Goal: Task Accomplishment & Management: Use online tool/utility

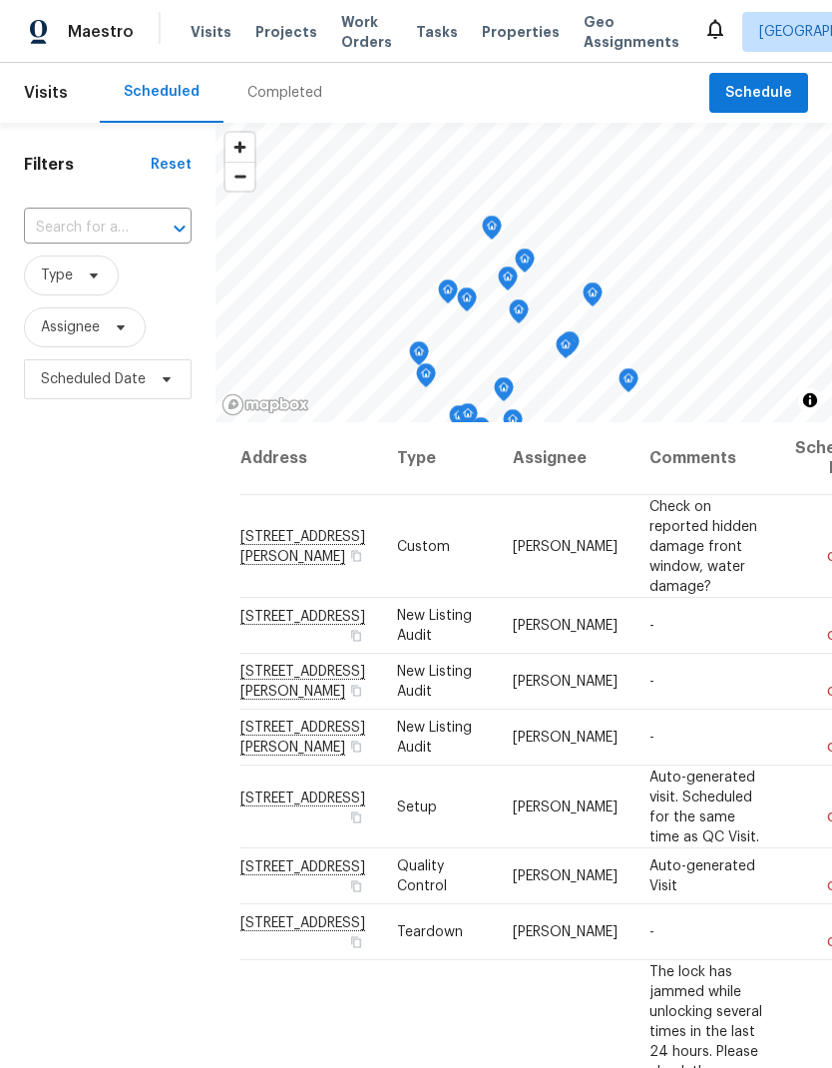
scroll to position [80, 0]
click at [769, 81] on span "Schedule" at bounding box center [758, 93] width 67 height 25
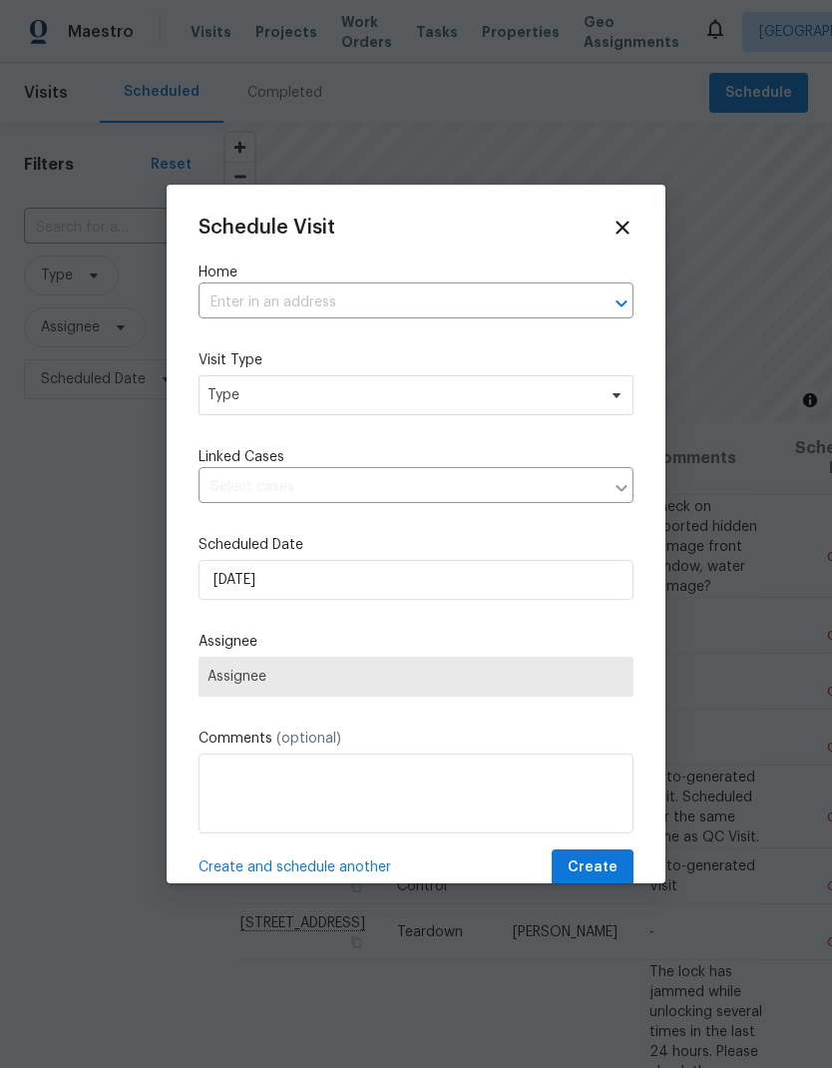
click at [376, 290] on input "text" at bounding box center [388, 302] width 379 height 31
type input "4515"
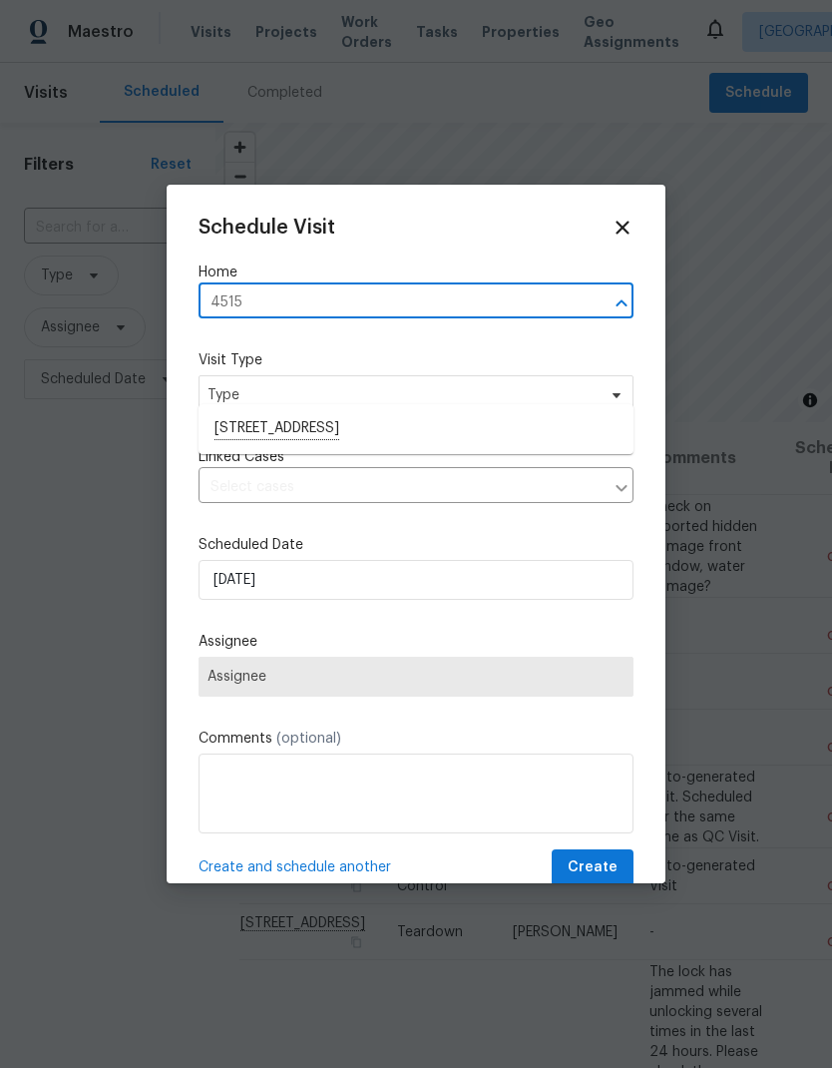
click at [441, 412] on li "4515 Montril Way, Sacramento, CA 95823" at bounding box center [416, 429] width 435 height 34
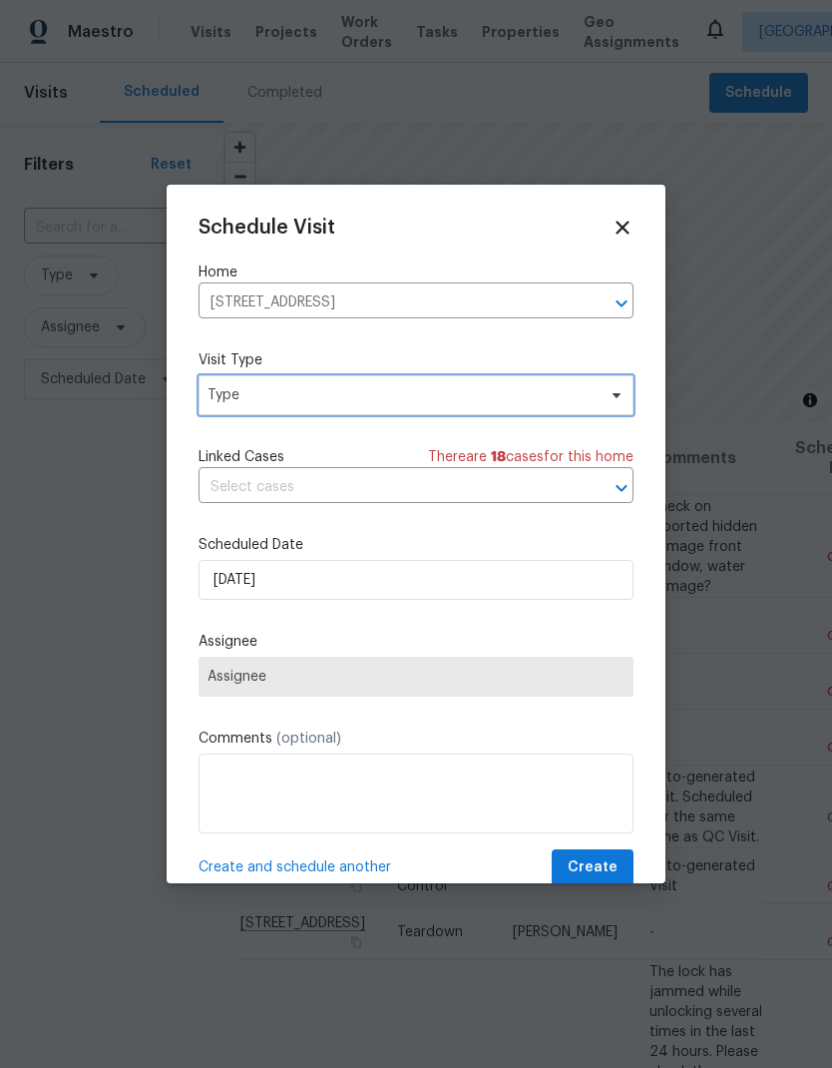
click at [469, 390] on span "Type" at bounding box center [402, 395] width 388 height 20
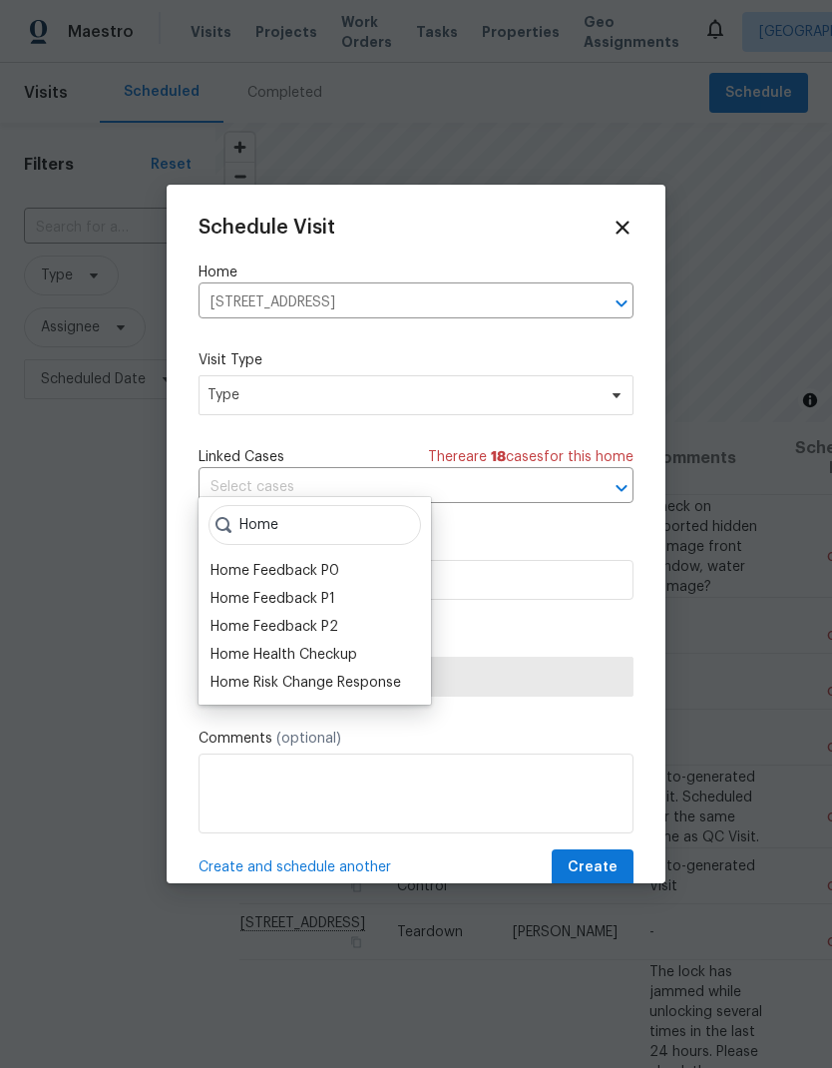
type input "Home"
click at [343, 645] on div "Home Health Checkup" at bounding box center [284, 655] width 147 height 20
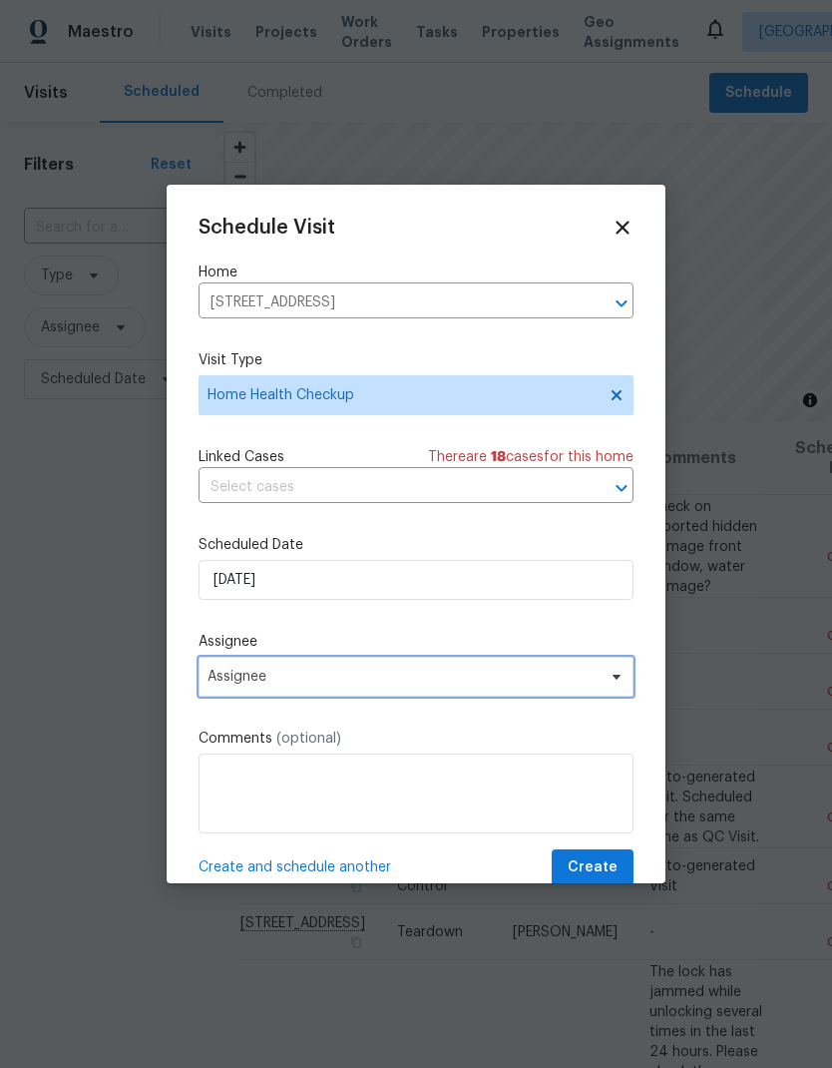
click at [497, 682] on span "Assignee" at bounding box center [403, 676] width 391 height 16
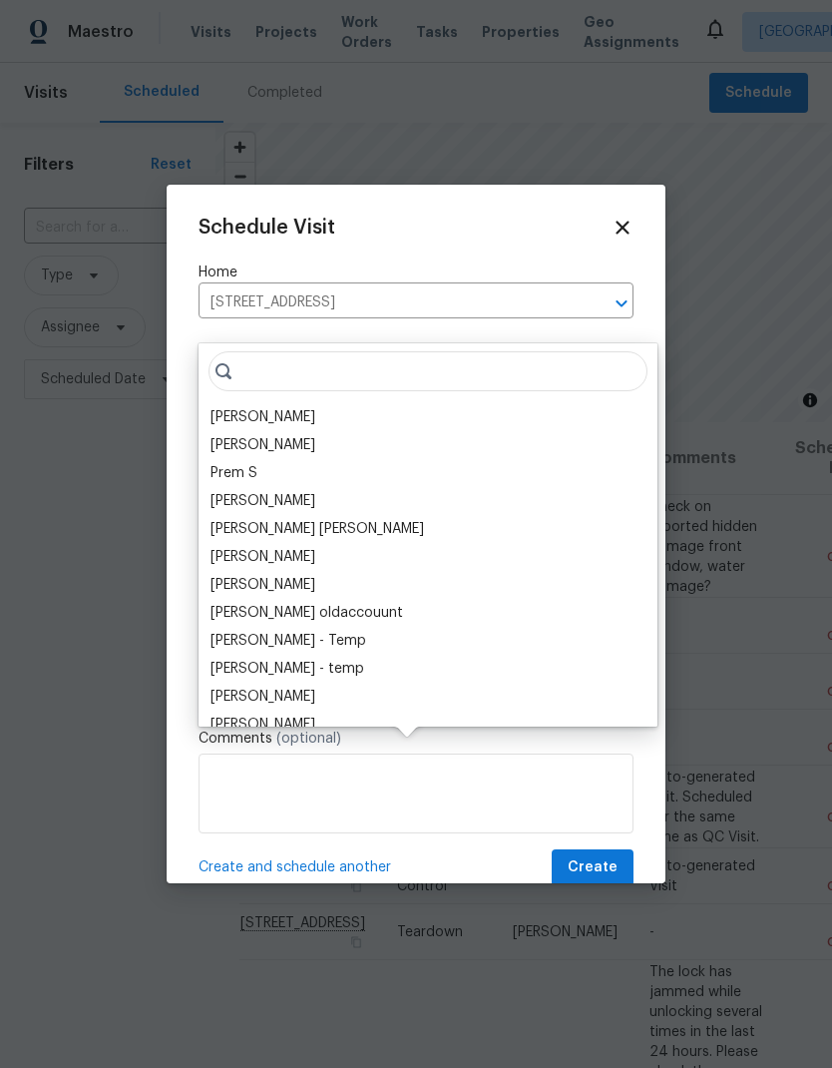
click at [285, 407] on div "[PERSON_NAME]" at bounding box center [263, 417] width 105 height 20
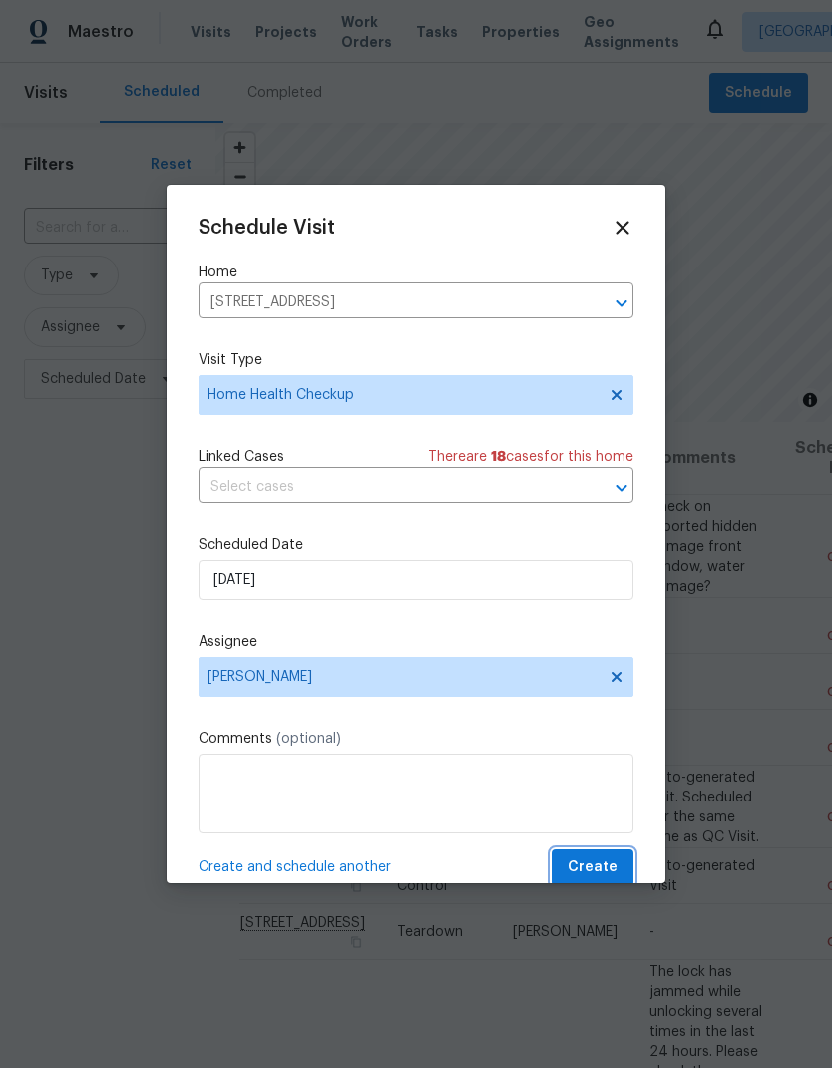
click at [598, 858] on button "Create" at bounding box center [593, 867] width 82 height 37
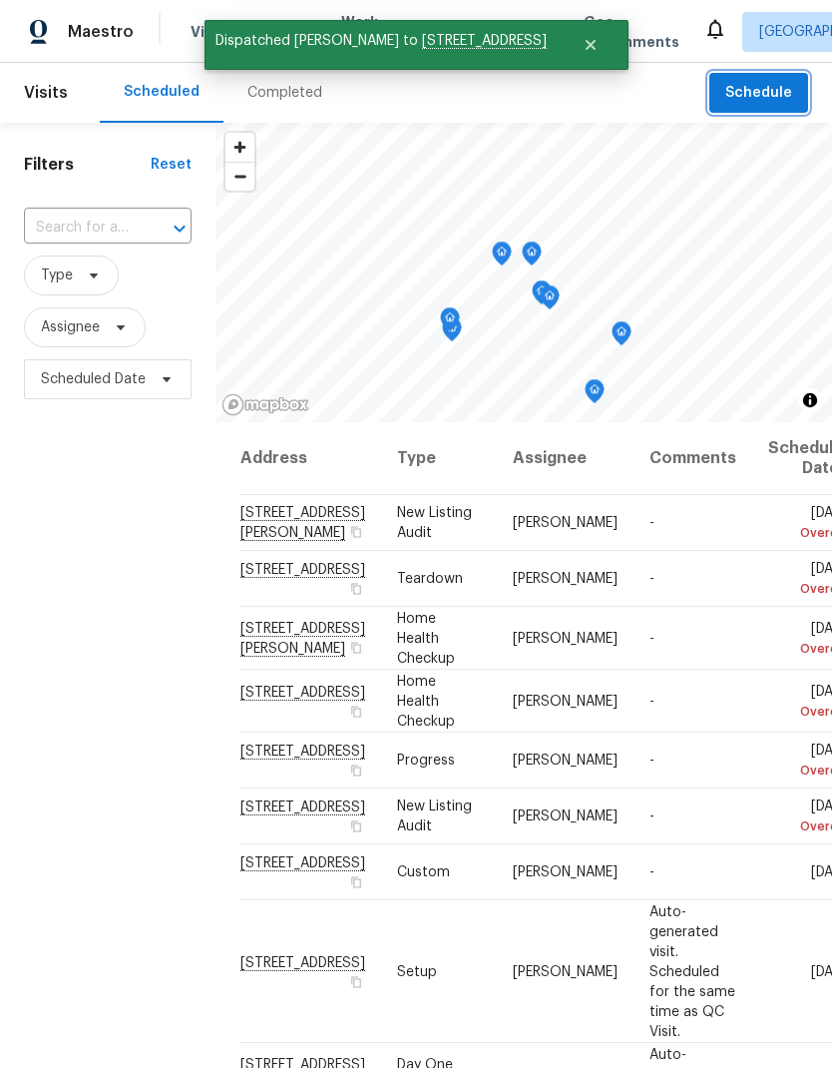
click at [776, 90] on span "Schedule" at bounding box center [758, 93] width 67 height 25
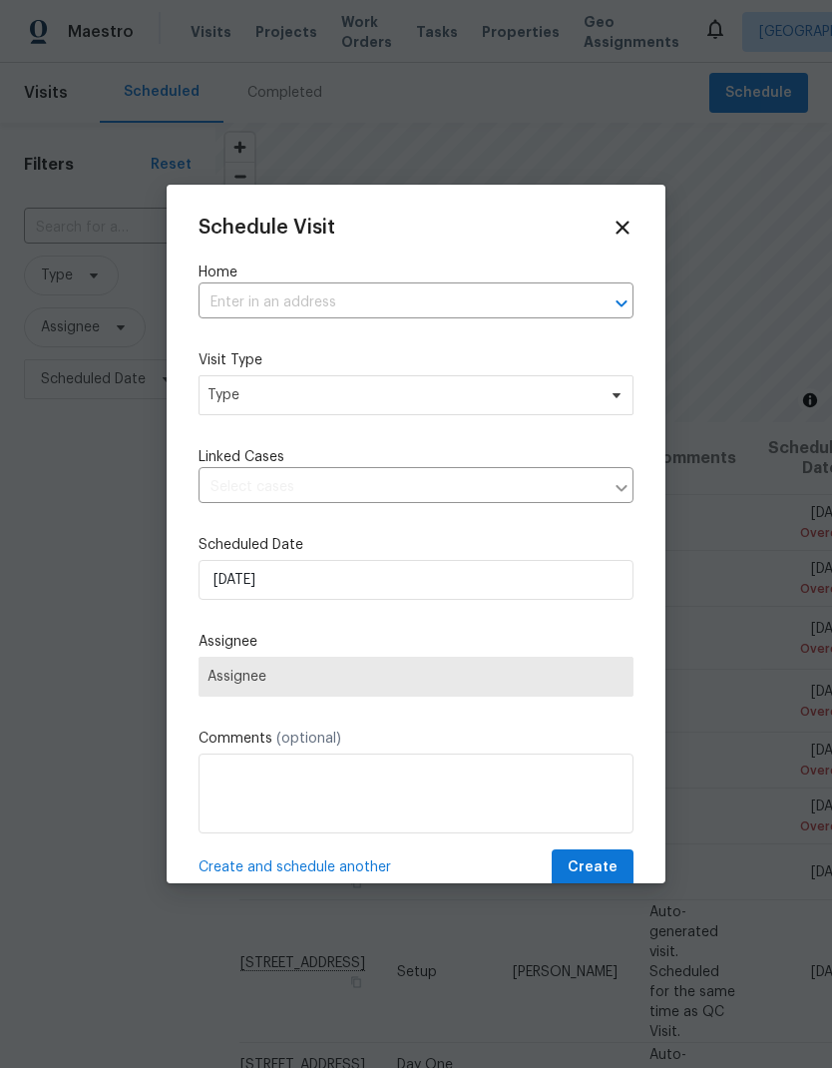
click at [301, 310] on input "text" at bounding box center [388, 302] width 379 height 31
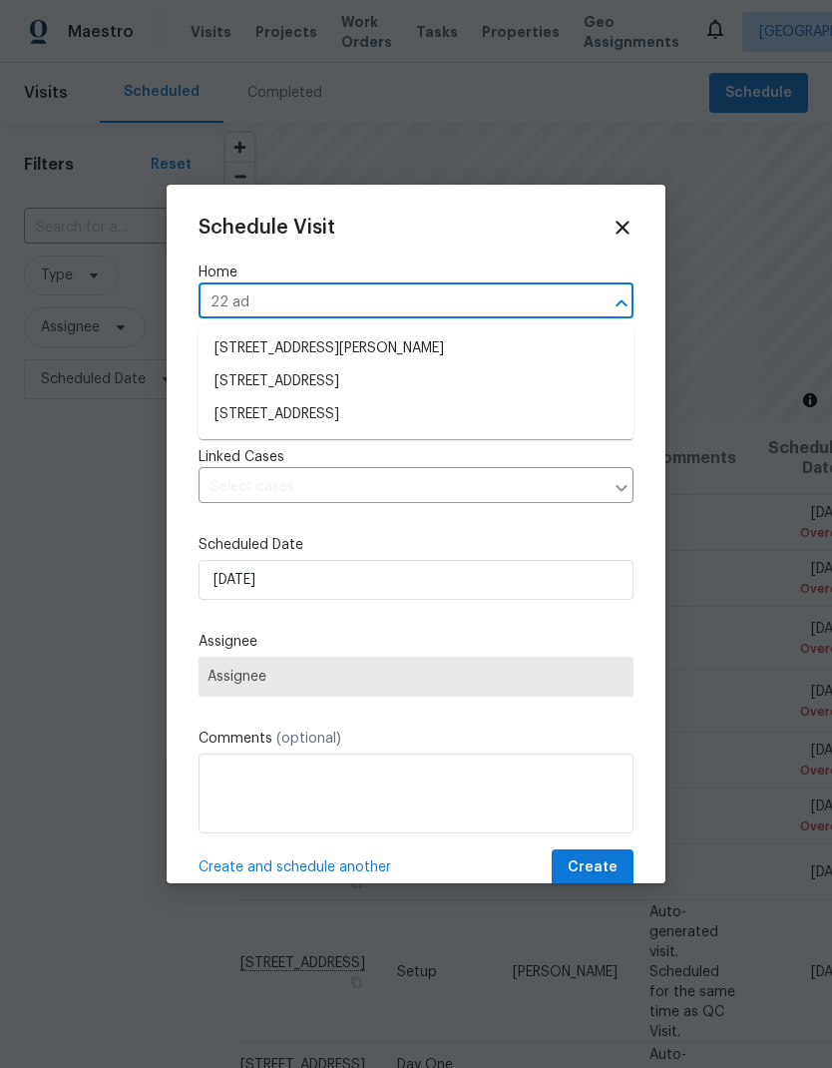
type input "22 ade"
click at [401, 342] on li "[STREET_ADDRESS]" at bounding box center [416, 349] width 435 height 34
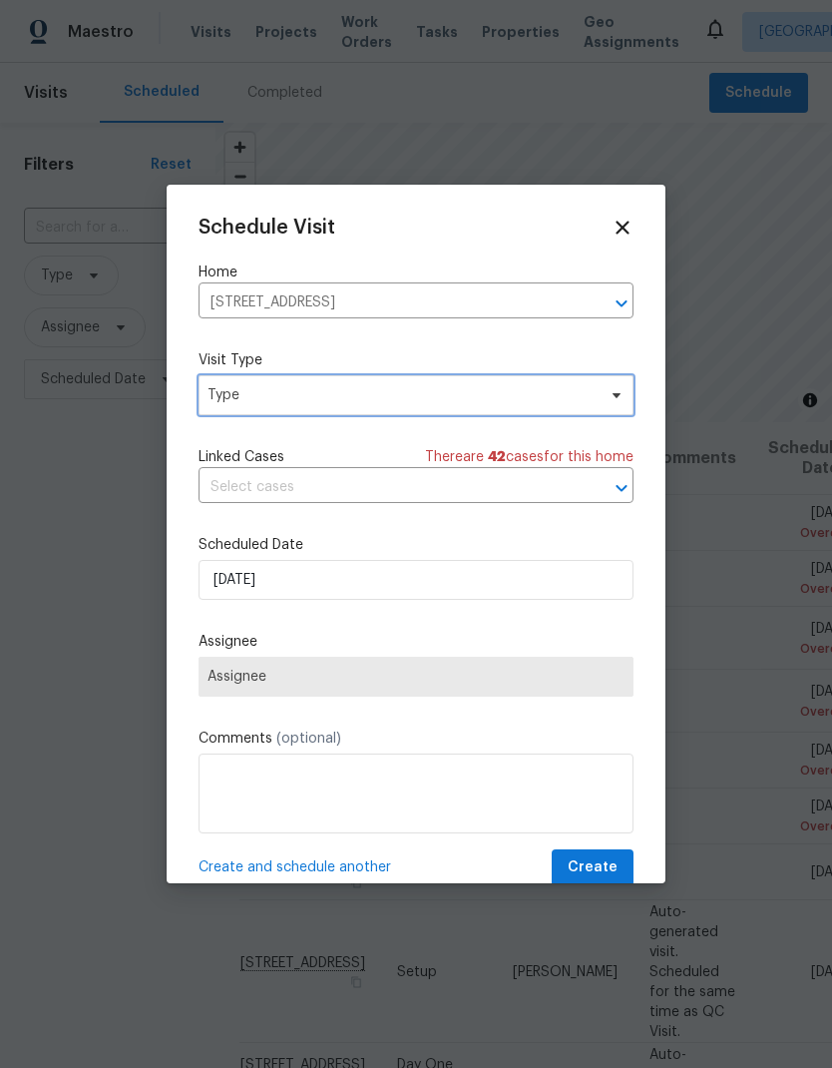
click at [424, 389] on span "Type" at bounding box center [402, 395] width 388 height 20
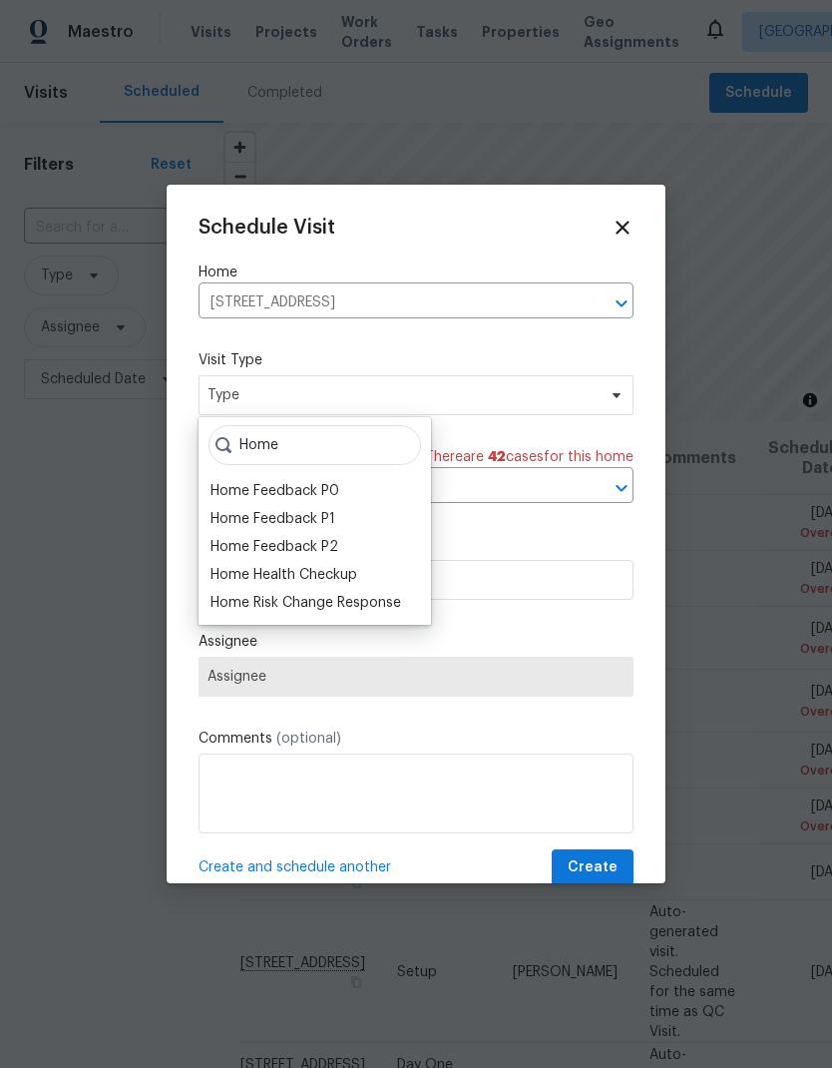
type input "Home"
click at [346, 575] on div "Home Health Checkup" at bounding box center [284, 575] width 147 height 20
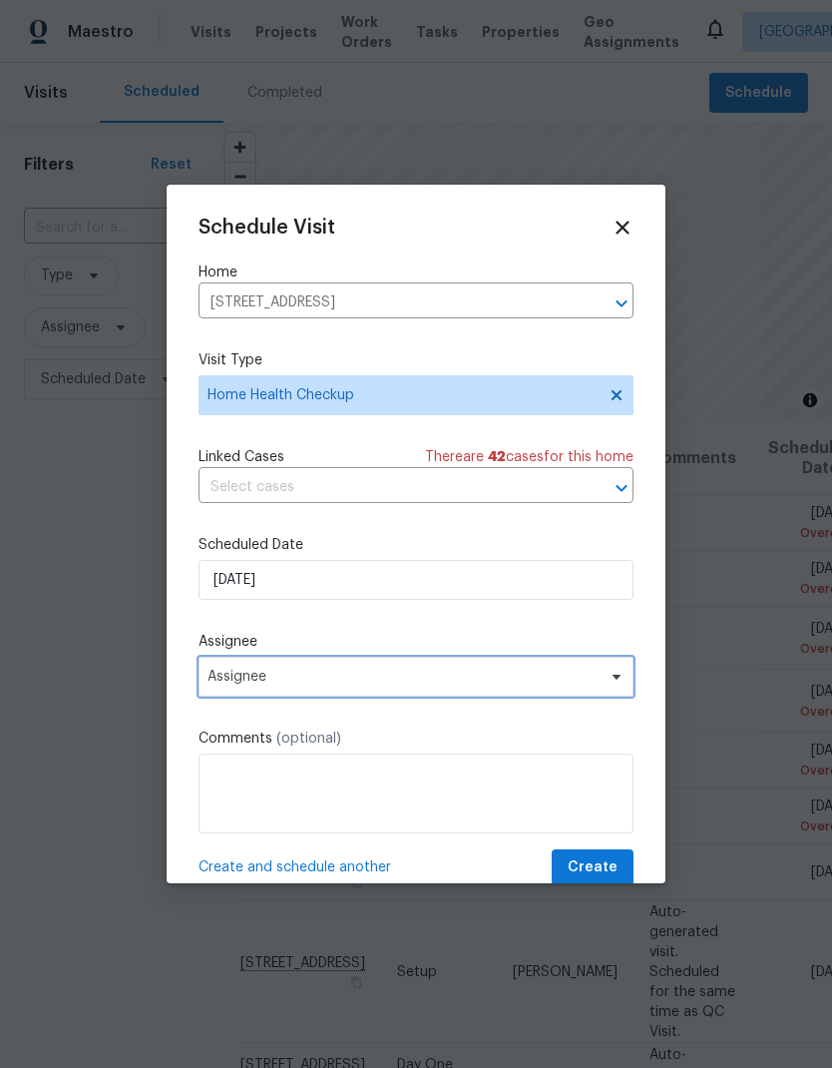
click at [430, 666] on span "Assignee" at bounding box center [416, 677] width 435 height 40
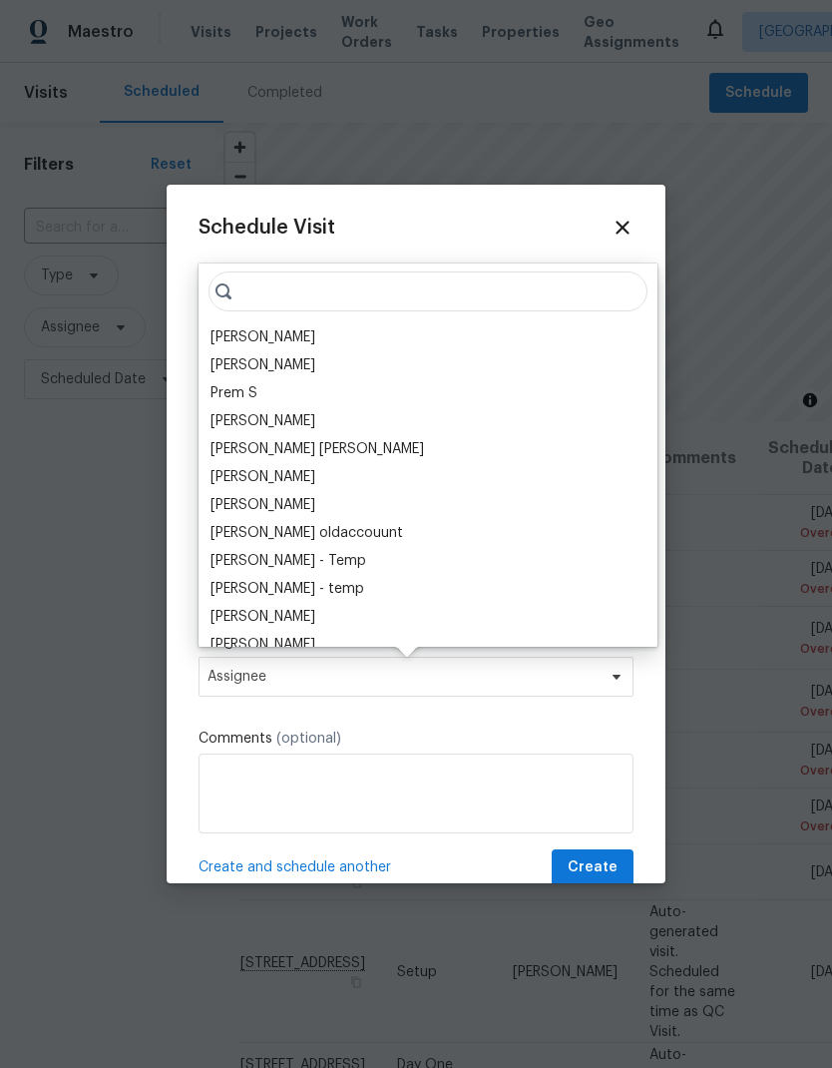
click at [289, 329] on div "[PERSON_NAME]" at bounding box center [263, 337] width 105 height 20
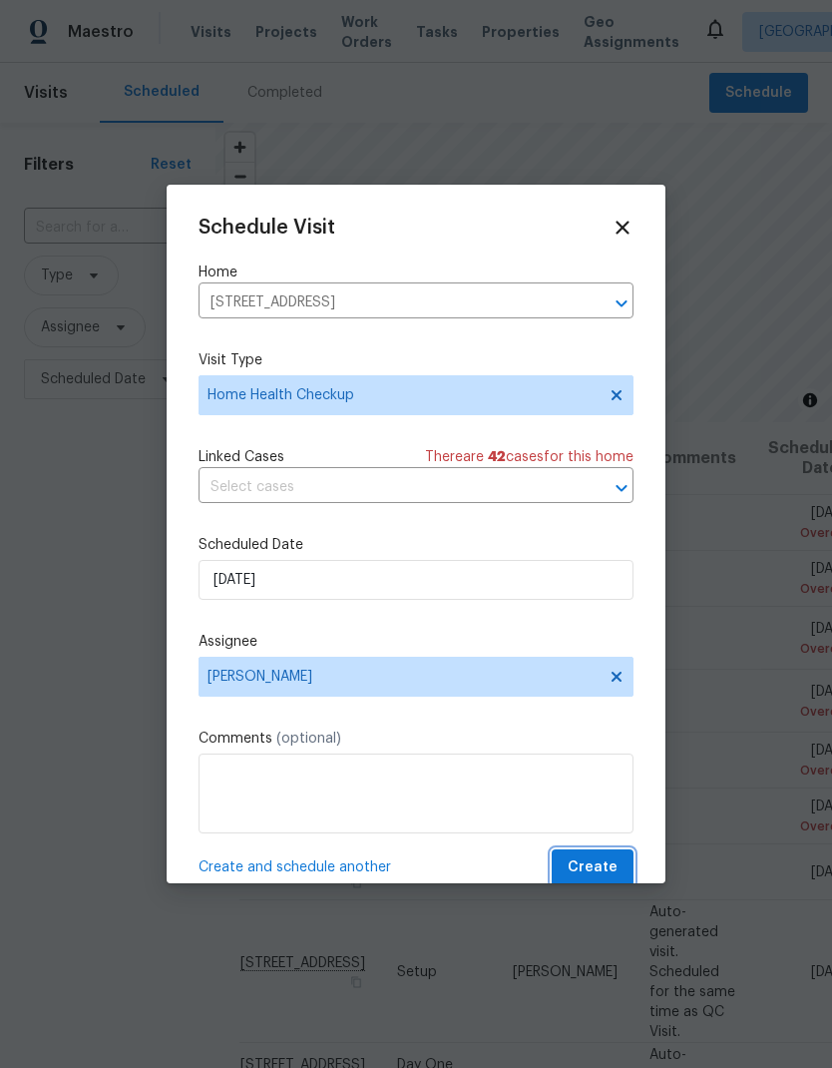
click at [598, 869] on span "Create" at bounding box center [593, 867] width 50 height 25
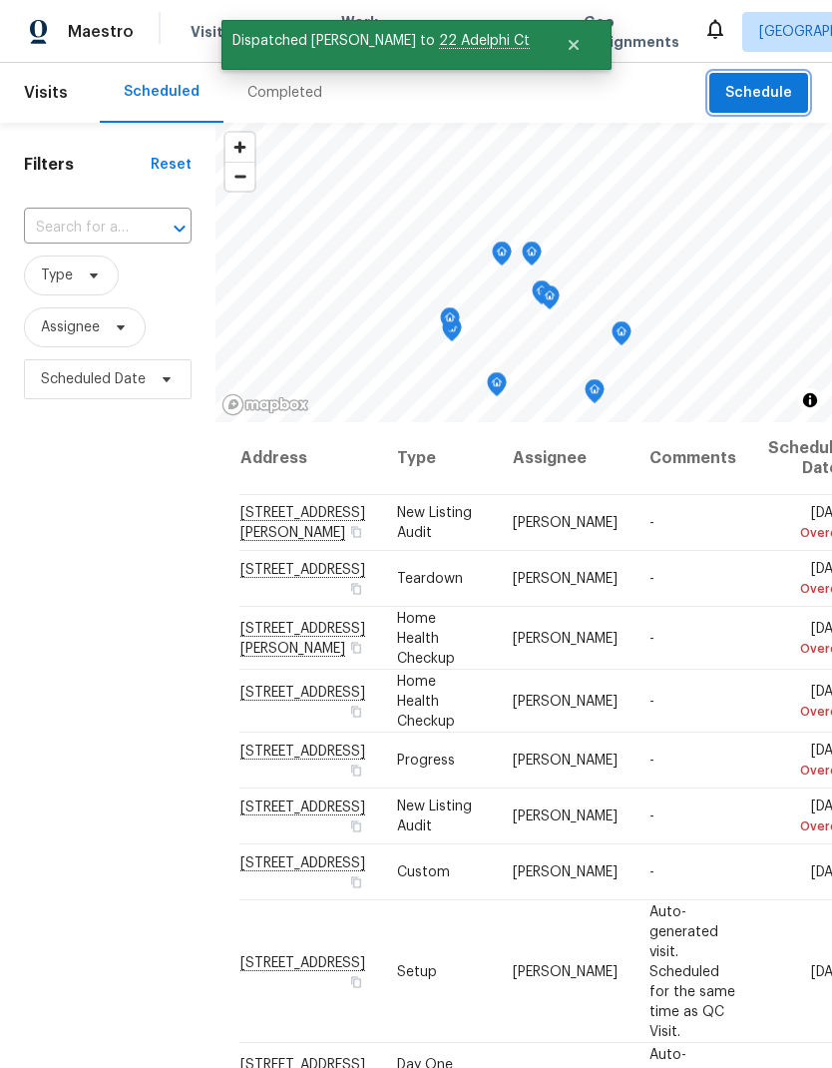
click at [770, 99] on span "Schedule" at bounding box center [758, 93] width 67 height 25
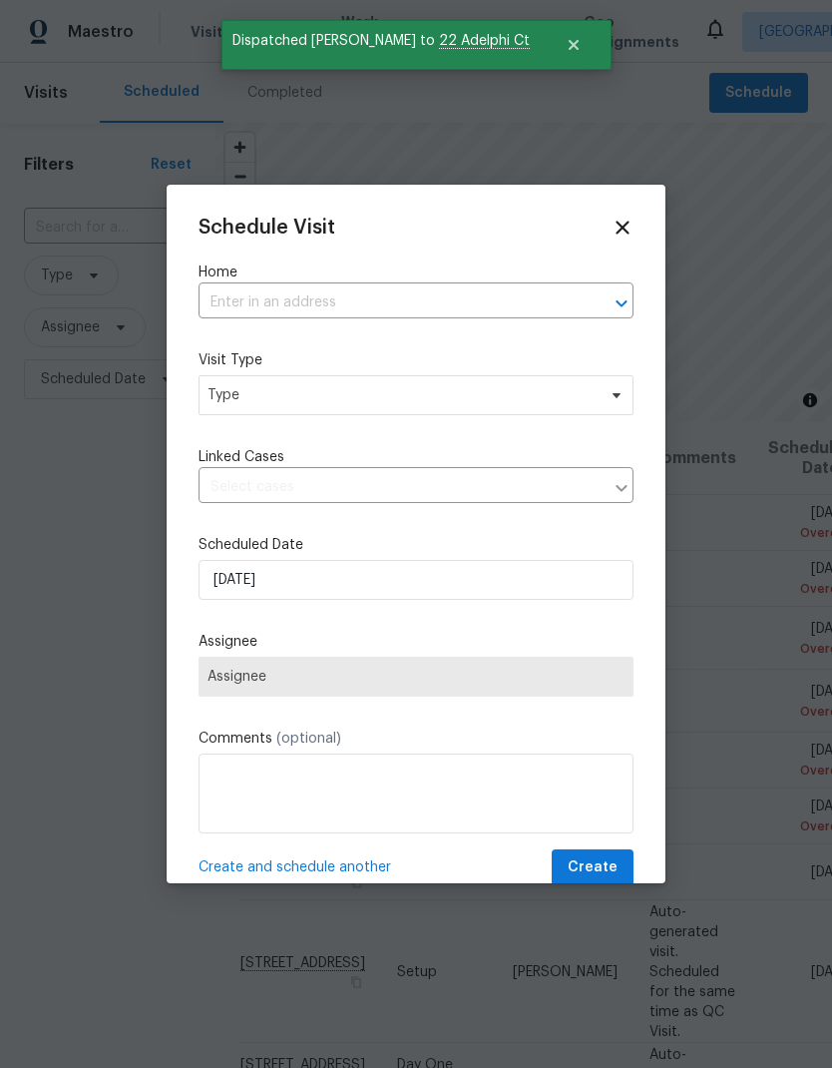
click at [377, 294] on input "text" at bounding box center [388, 302] width 379 height 31
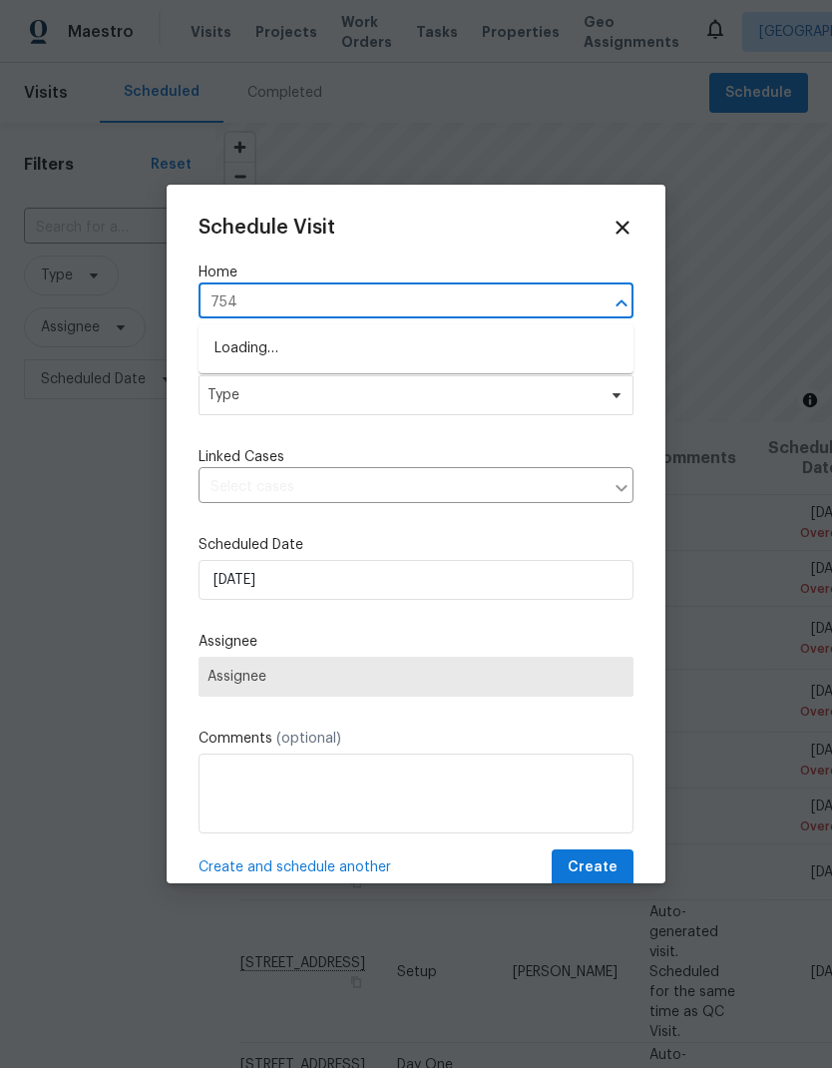
type input "7542"
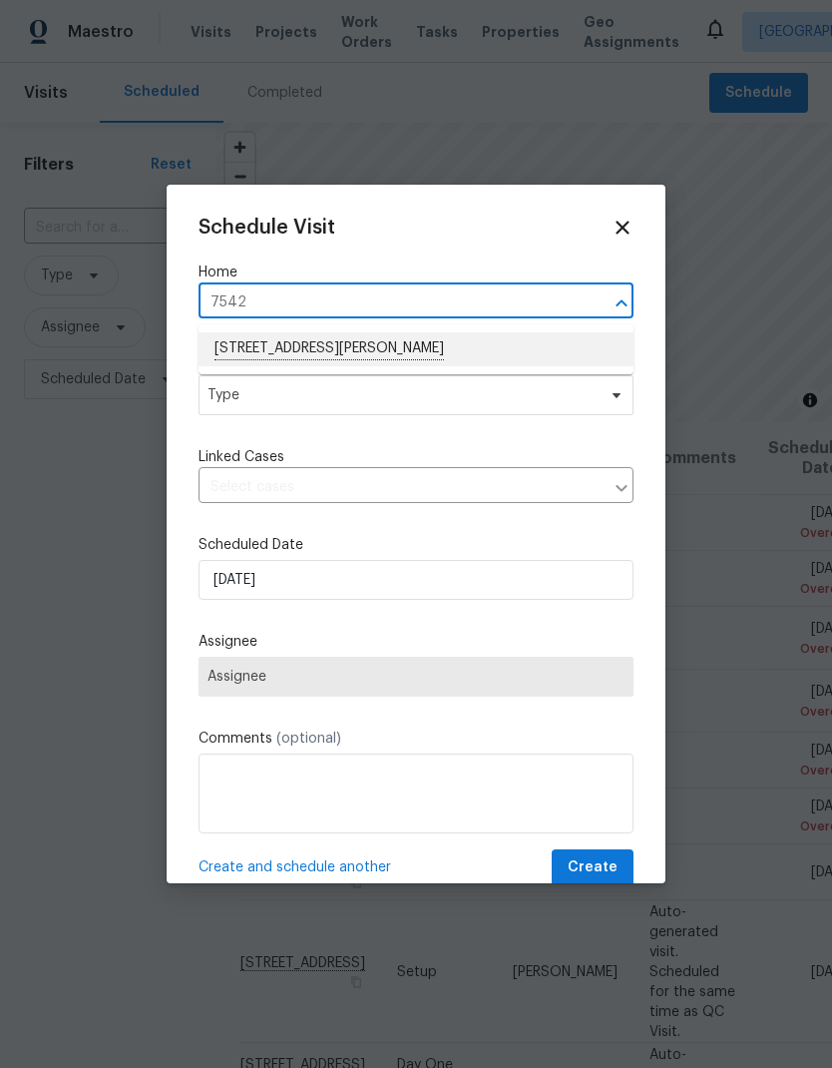
click at [392, 344] on li "7542 Latour Ln, Citrus Heights, CA 95621" at bounding box center [416, 349] width 435 height 34
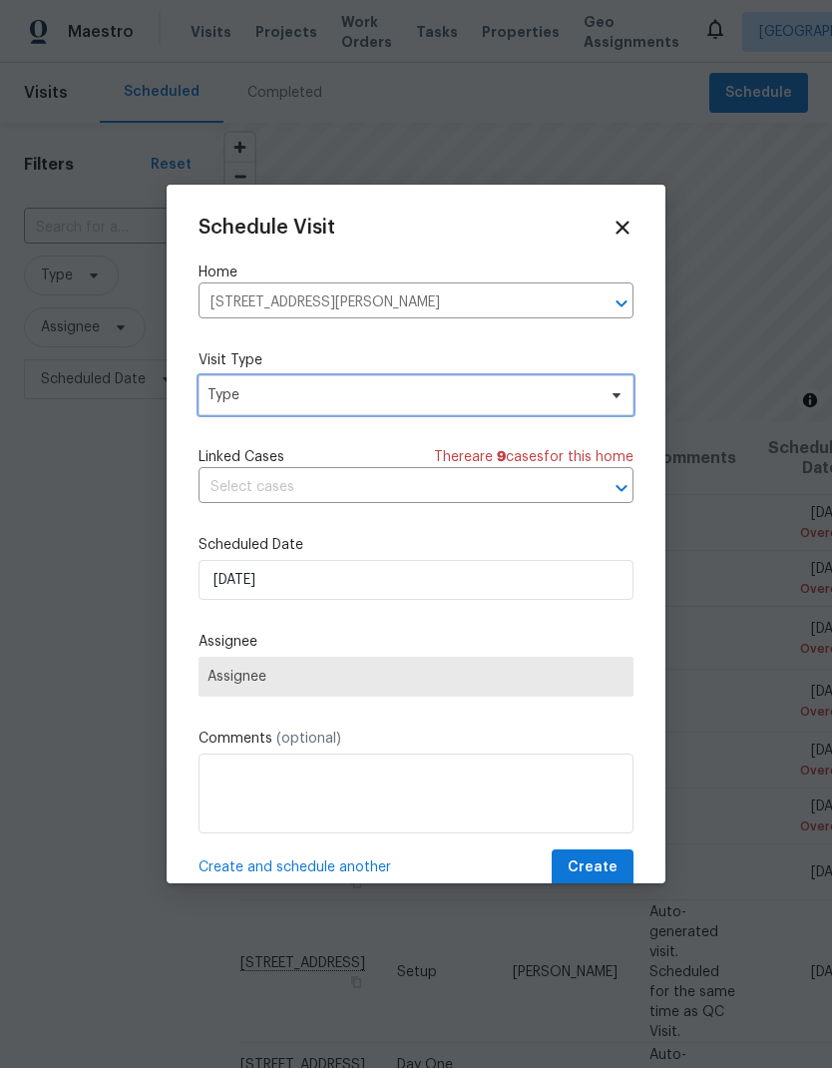
click at [430, 394] on span "Type" at bounding box center [402, 395] width 388 height 20
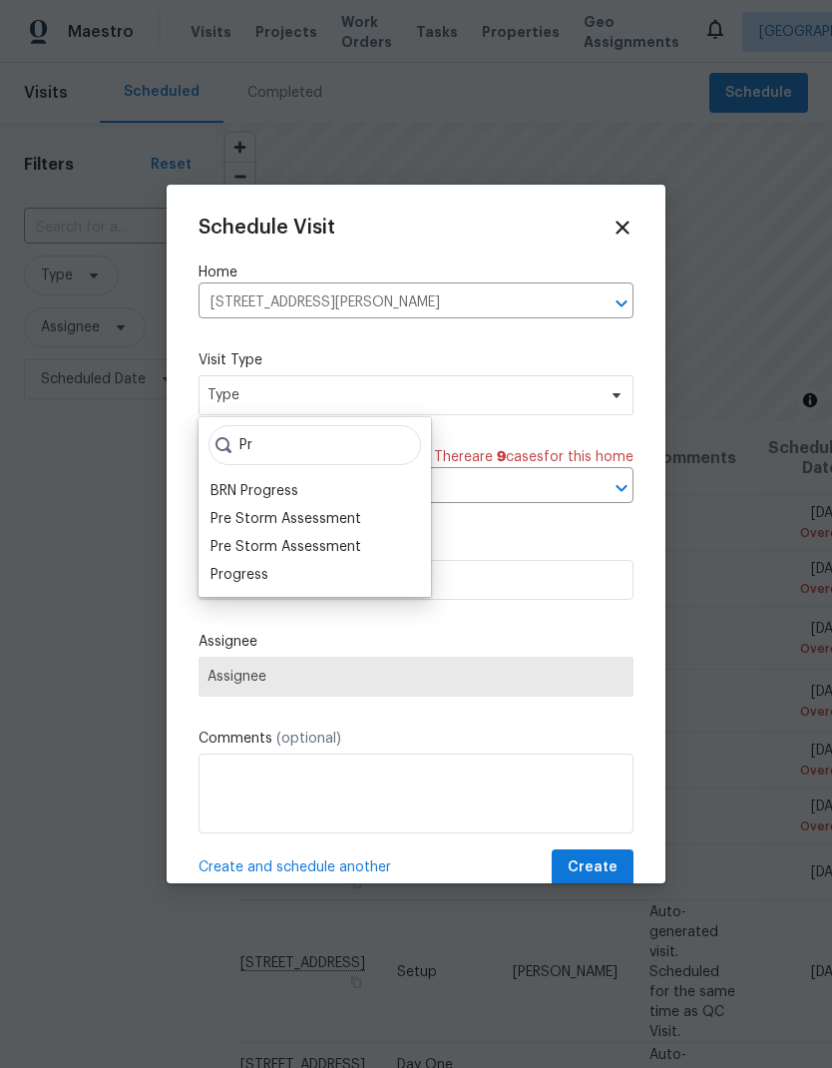
type input "Pr"
click at [247, 579] on div "Progress" at bounding box center [240, 575] width 58 height 20
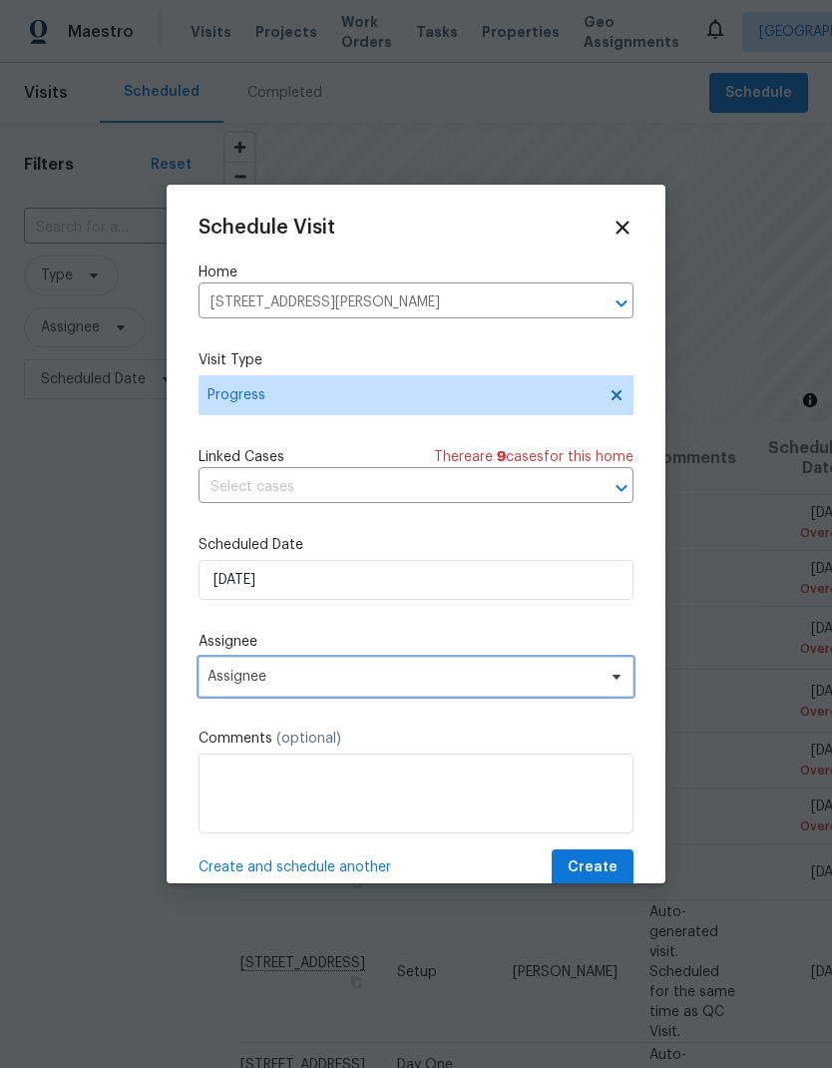
click at [389, 672] on span "Assignee" at bounding box center [416, 677] width 435 height 40
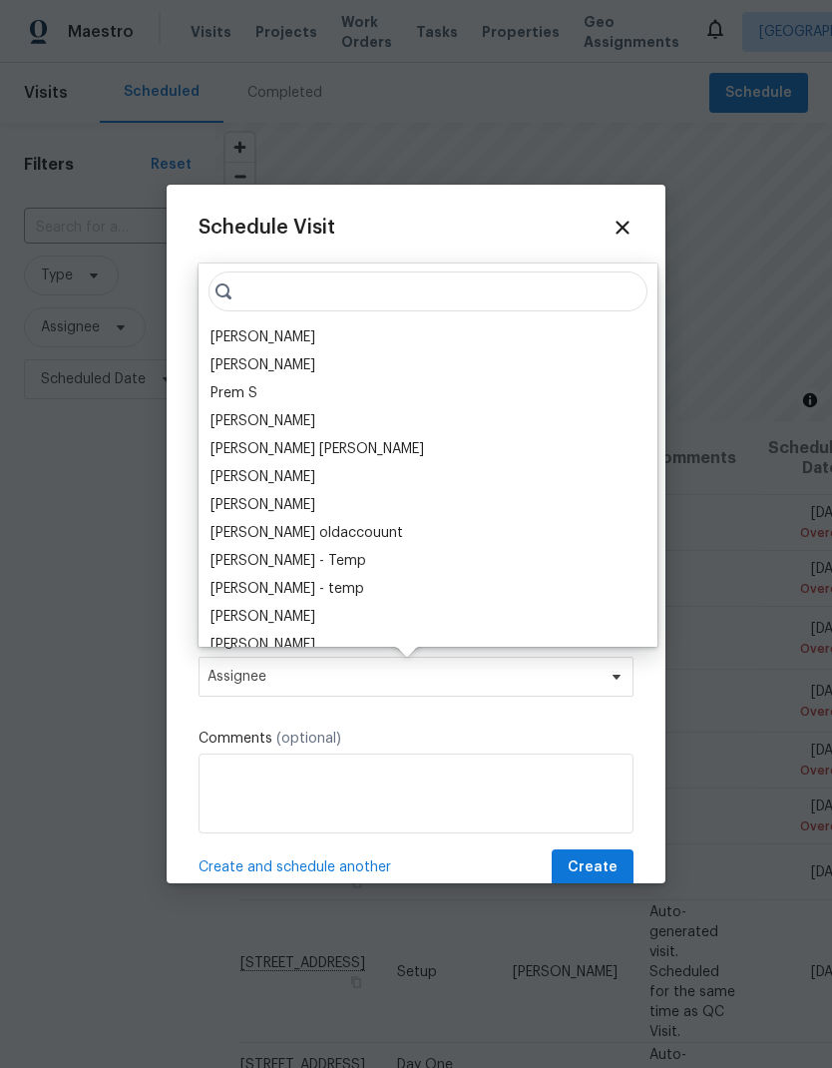
click at [289, 328] on div "[PERSON_NAME]" at bounding box center [263, 337] width 105 height 20
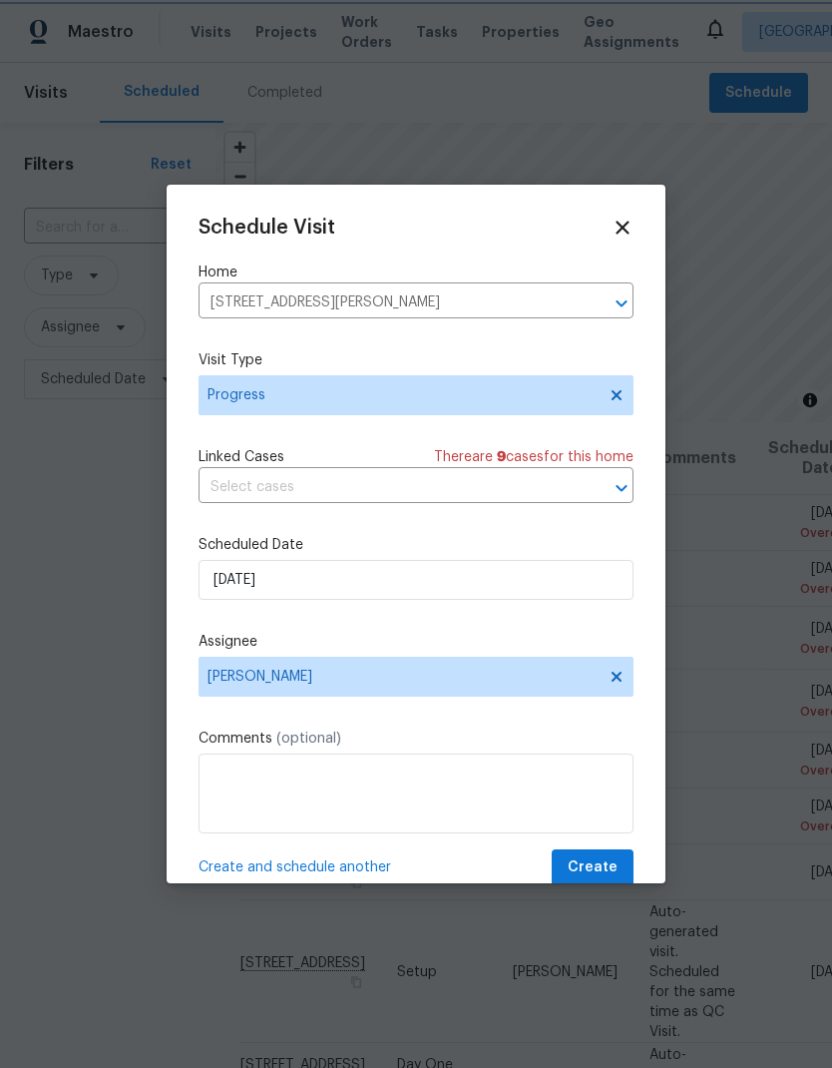
click at [589, 861] on span "Create" at bounding box center [593, 867] width 50 height 25
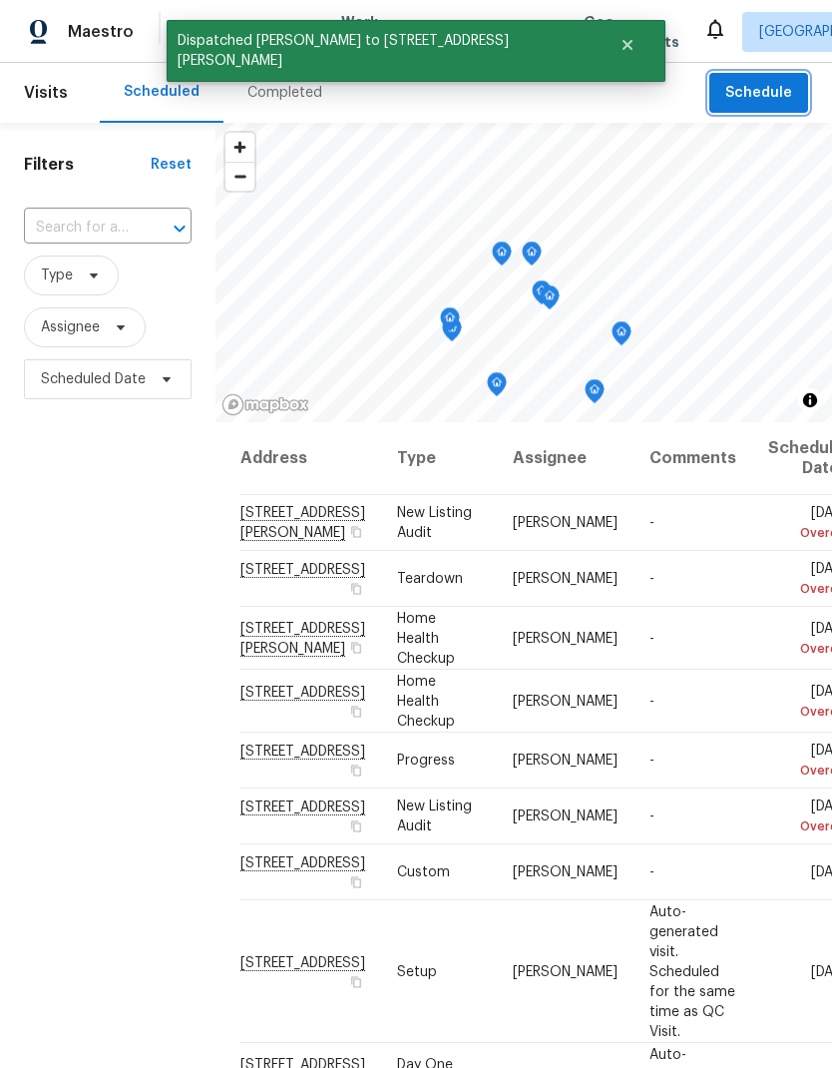
click at [772, 90] on span "Schedule" at bounding box center [758, 93] width 67 height 25
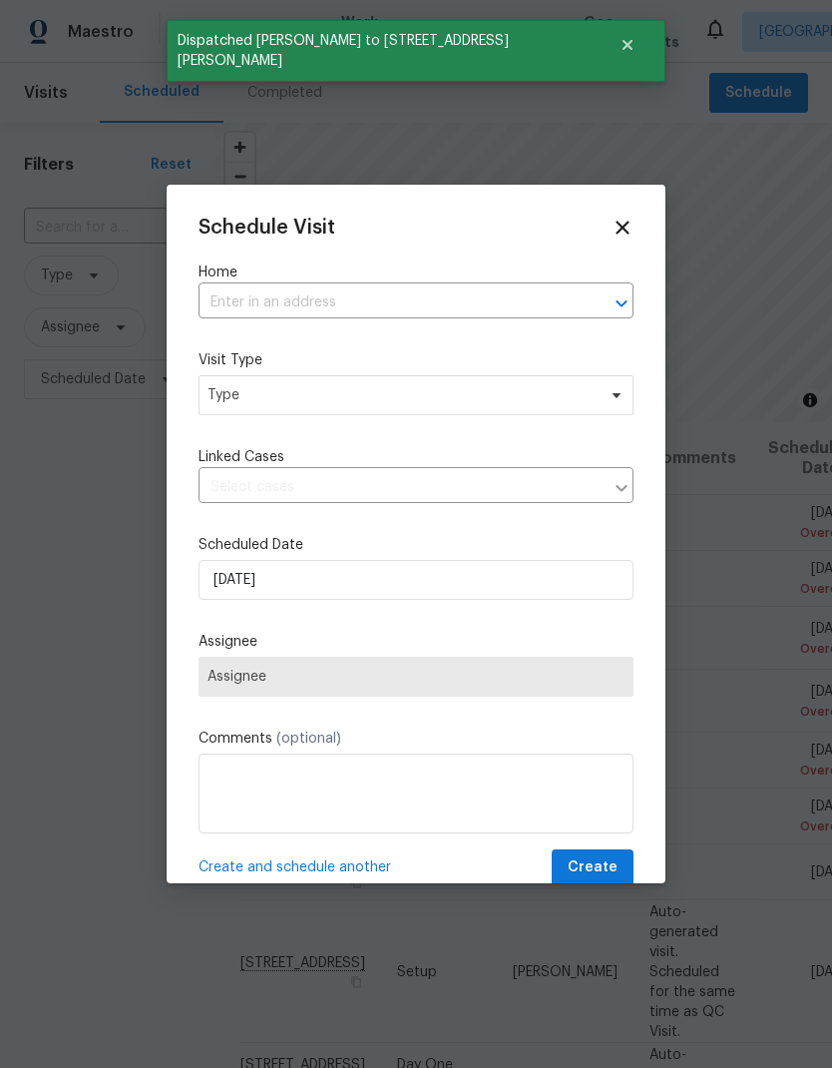
click at [348, 305] on input "text" at bounding box center [388, 302] width 379 height 31
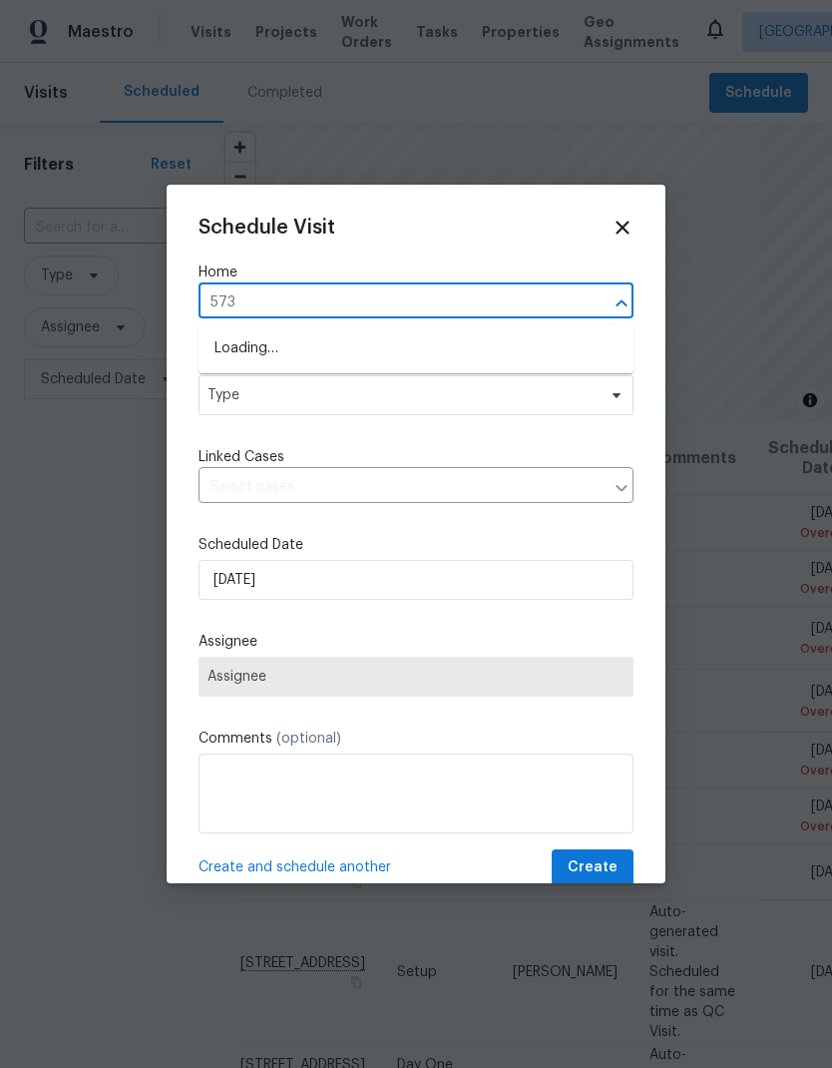
type input "5735"
click at [404, 341] on li "5735 Hesper Way, Carmichael, CA 95608" at bounding box center [416, 349] width 435 height 34
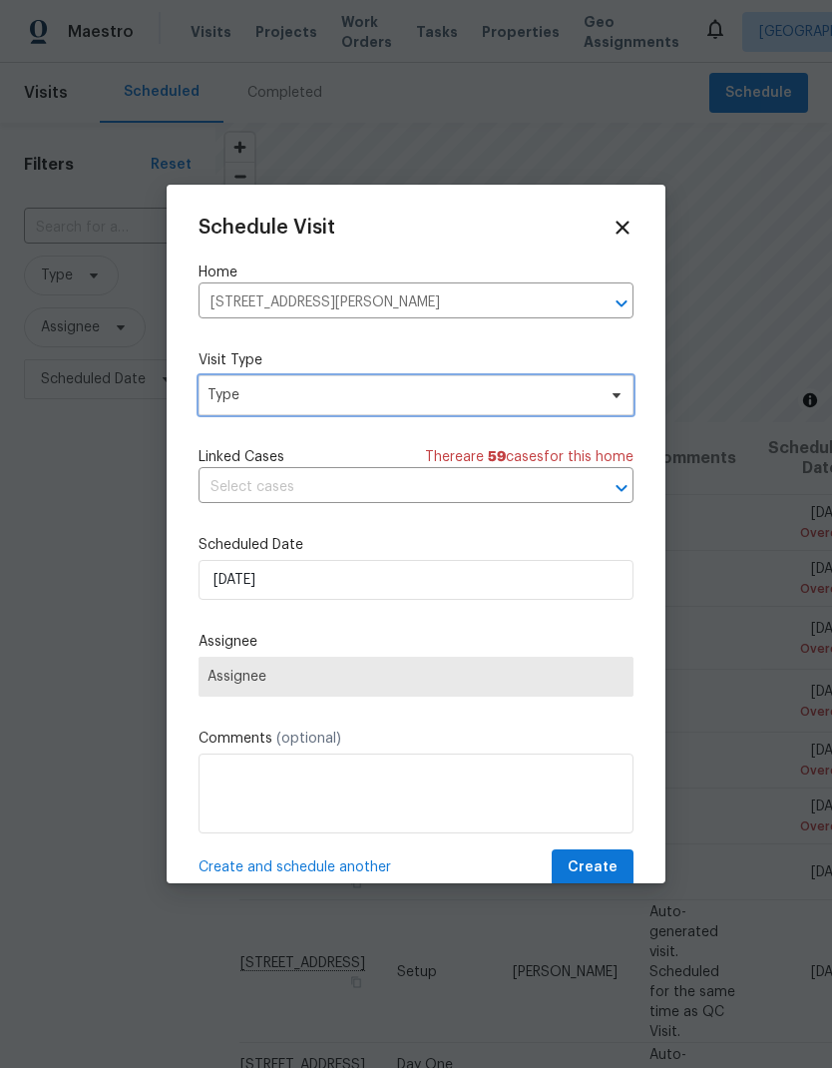
click at [415, 399] on span "Type" at bounding box center [402, 395] width 388 height 20
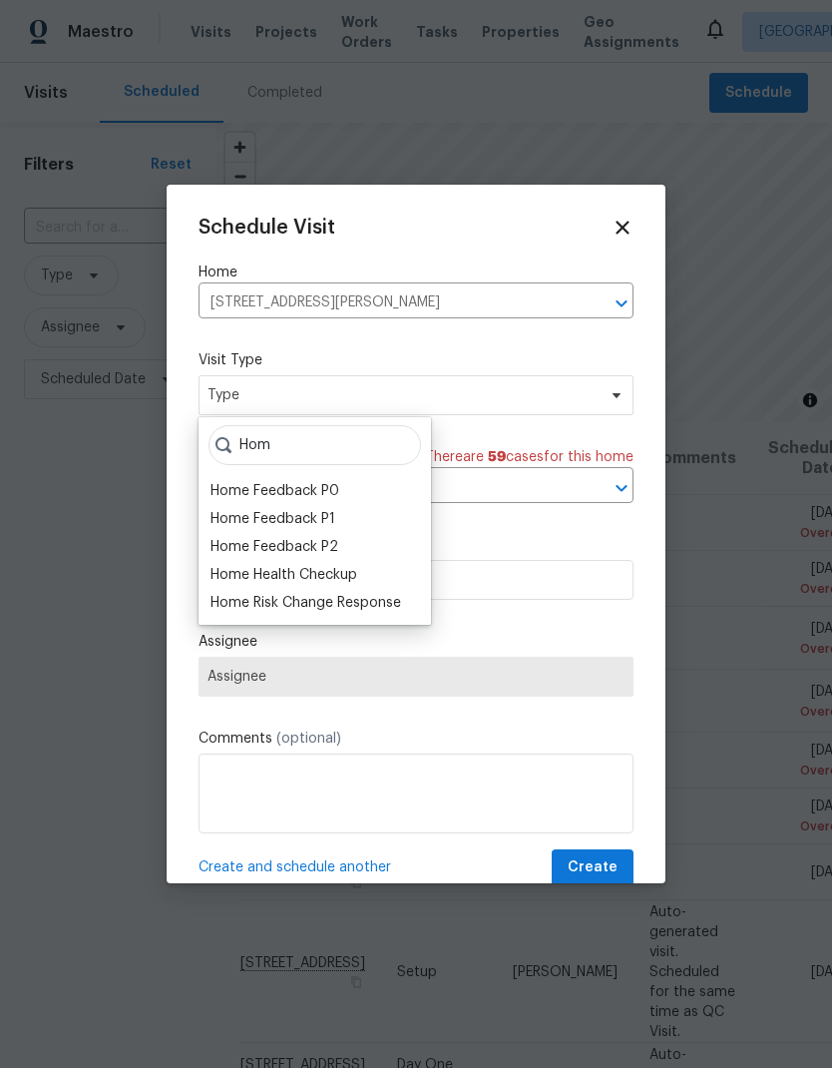
type input "Hom"
click at [357, 574] on div "Home Health Checkup" at bounding box center [284, 575] width 147 height 20
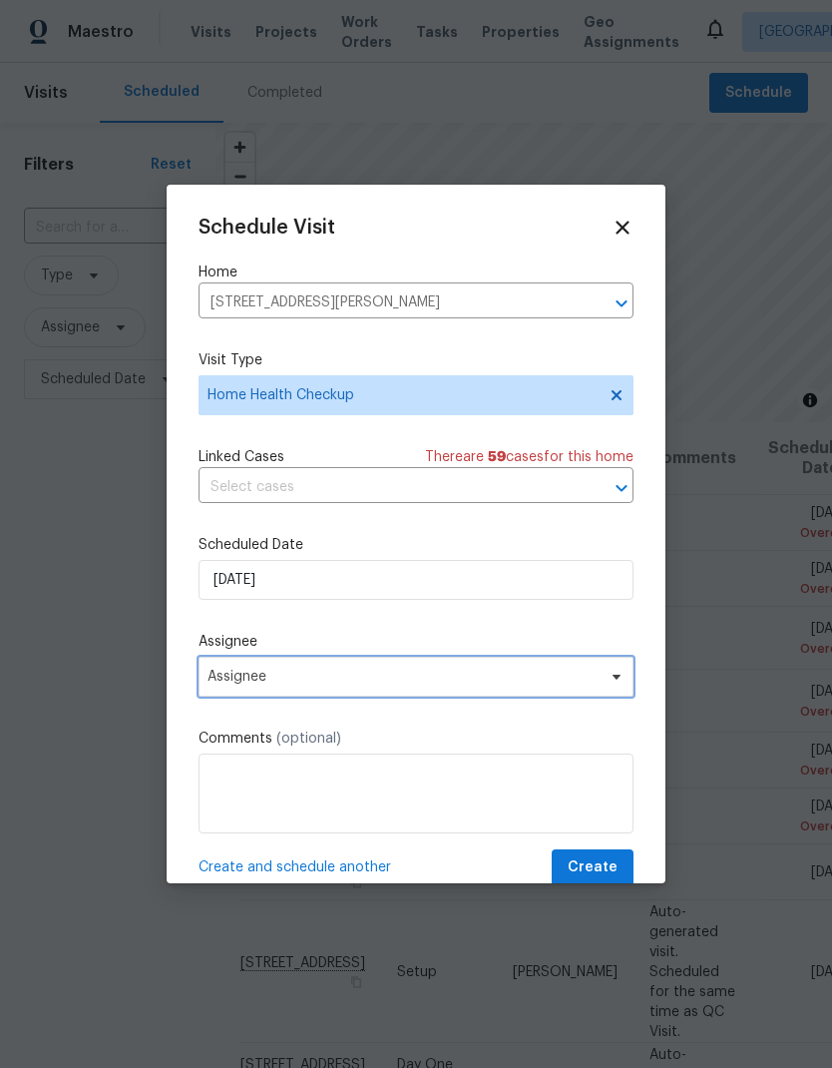
click at [401, 683] on span "Assignee" at bounding box center [403, 676] width 391 height 16
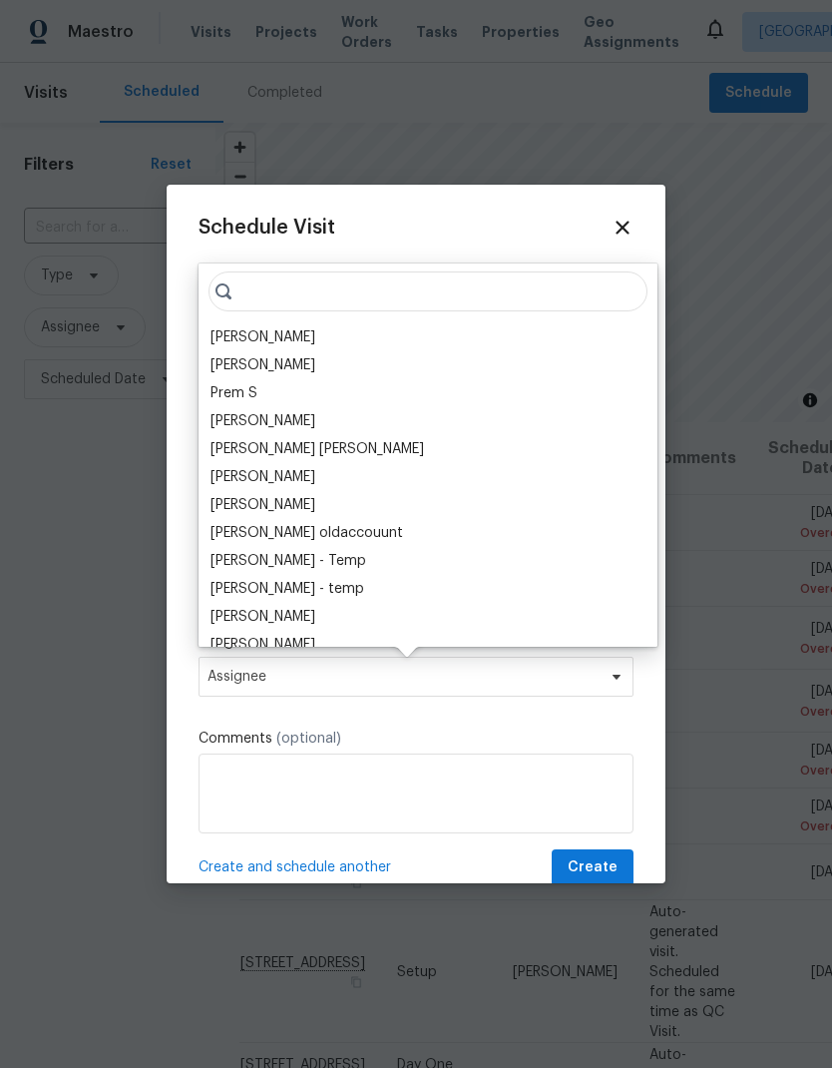
click at [274, 334] on div "[PERSON_NAME]" at bounding box center [263, 337] width 105 height 20
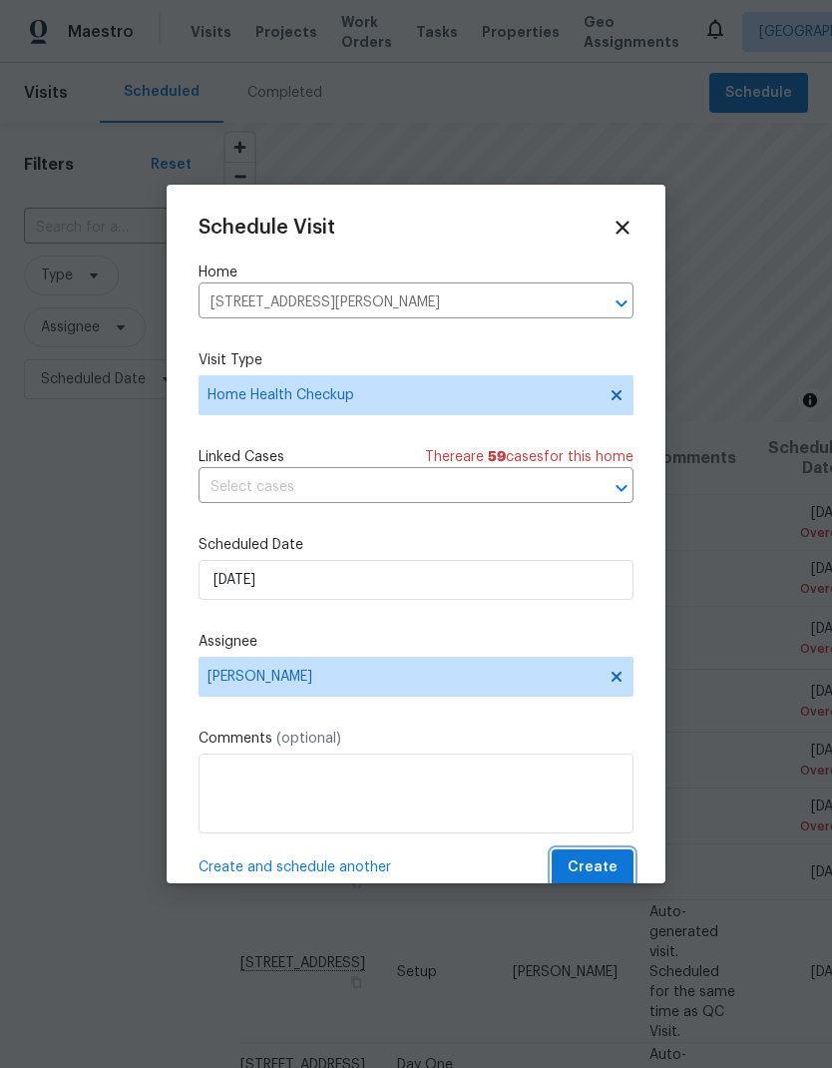
click at [610, 870] on span "Create" at bounding box center [593, 867] width 50 height 25
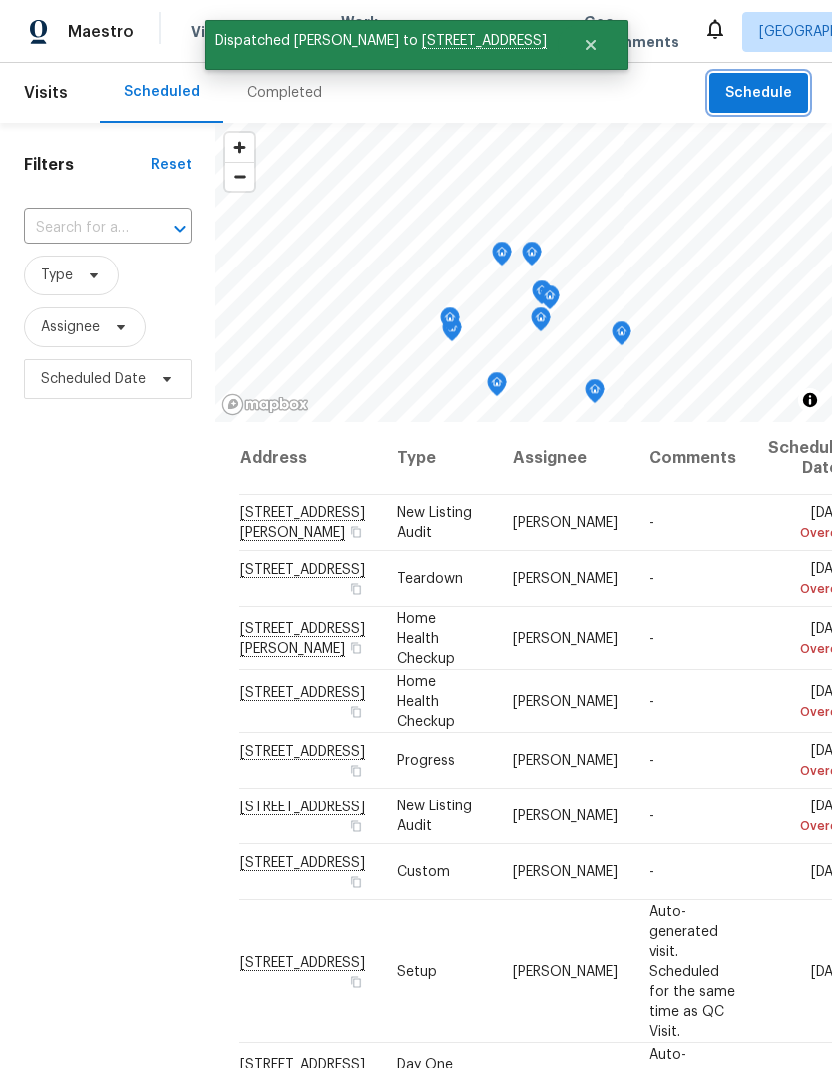
click at [759, 92] on span "Schedule" at bounding box center [758, 93] width 67 height 25
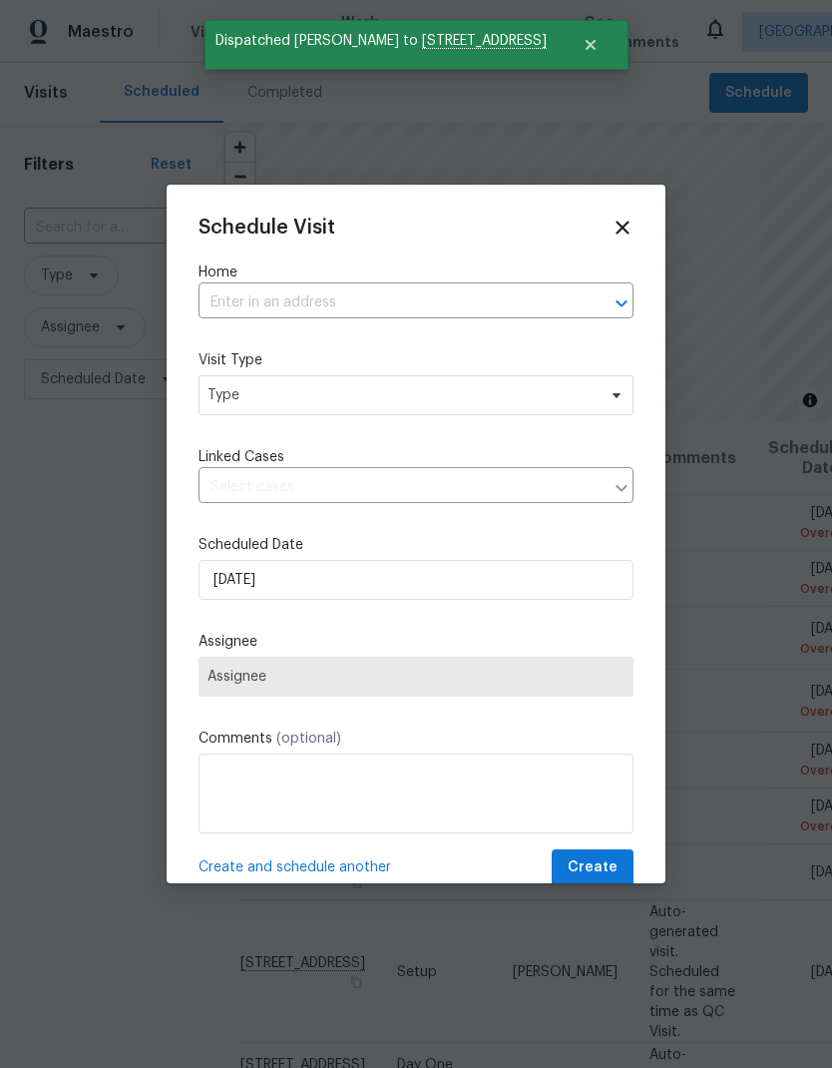
click at [305, 303] on input "text" at bounding box center [388, 302] width 379 height 31
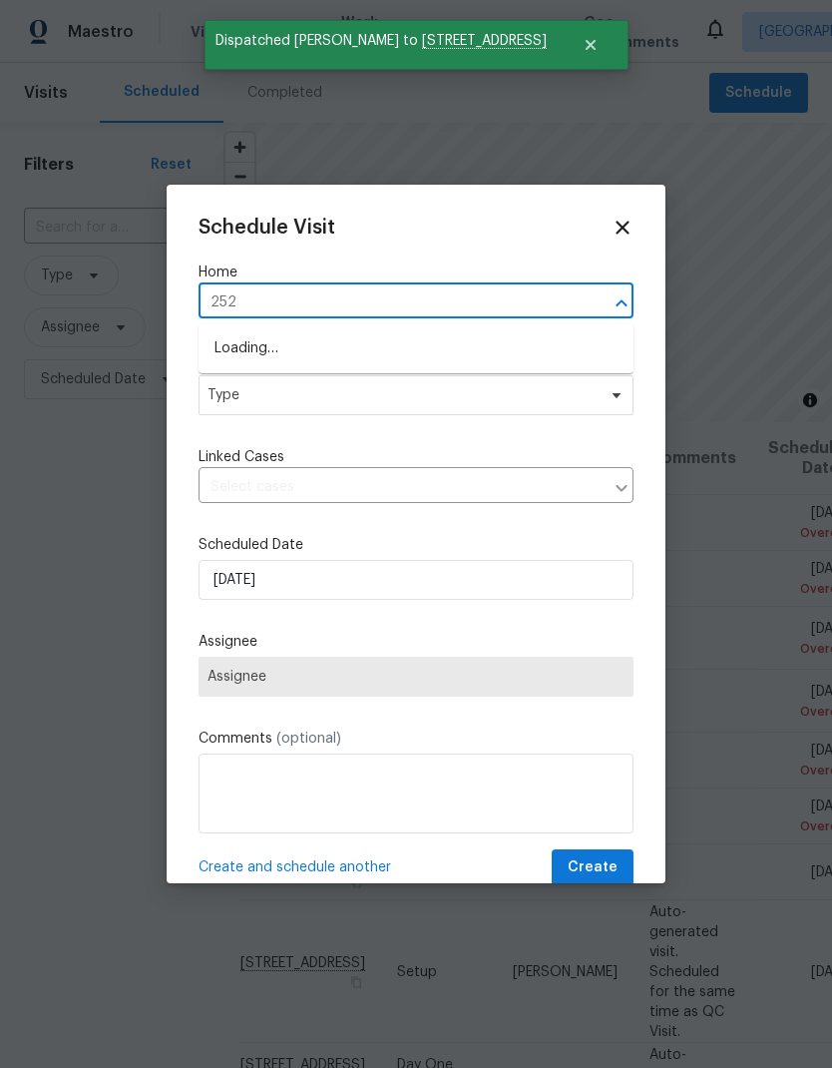
type input "2524"
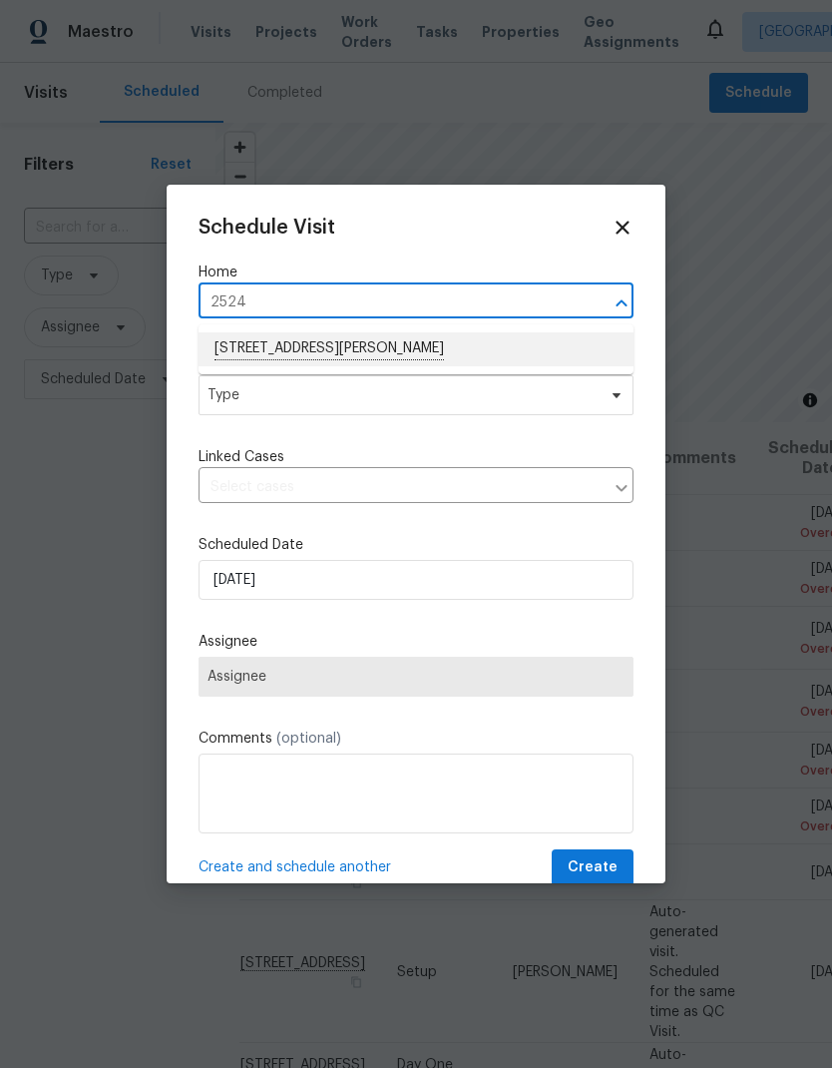
click at [424, 347] on li "2524 Las Casas Way, Rancho Cordova, CA 95670" at bounding box center [416, 349] width 435 height 34
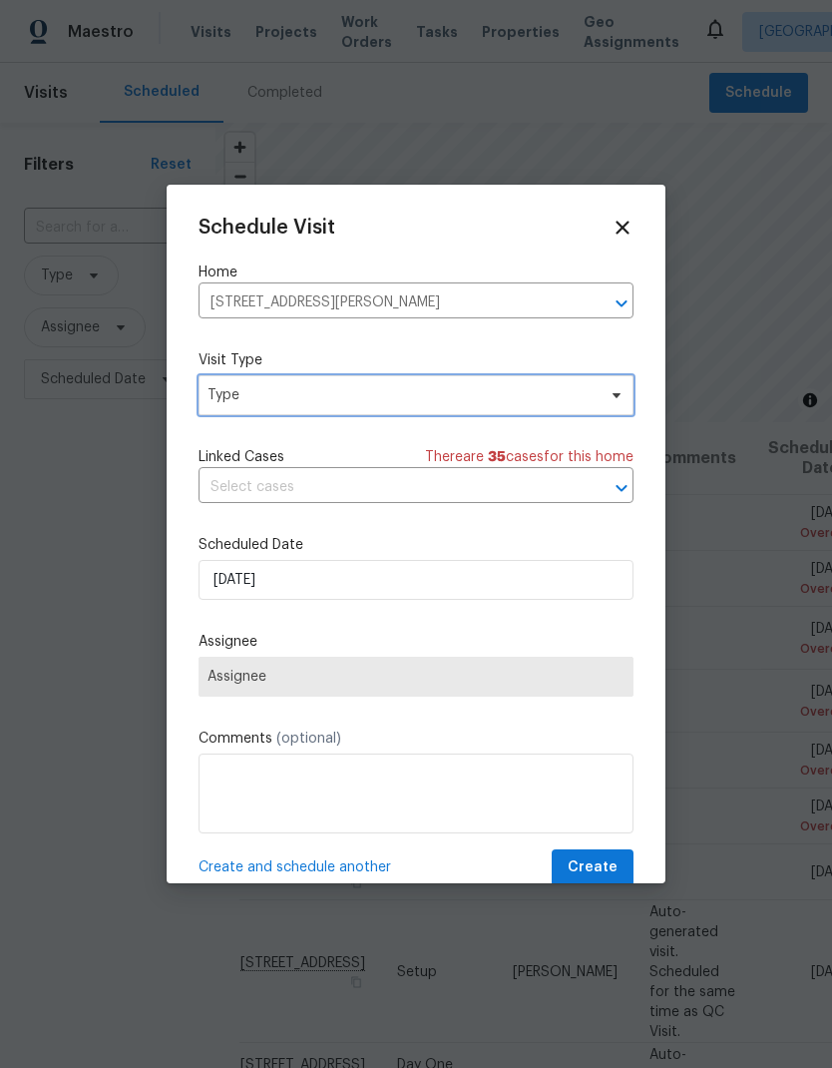
click at [413, 392] on span "Type" at bounding box center [402, 395] width 388 height 20
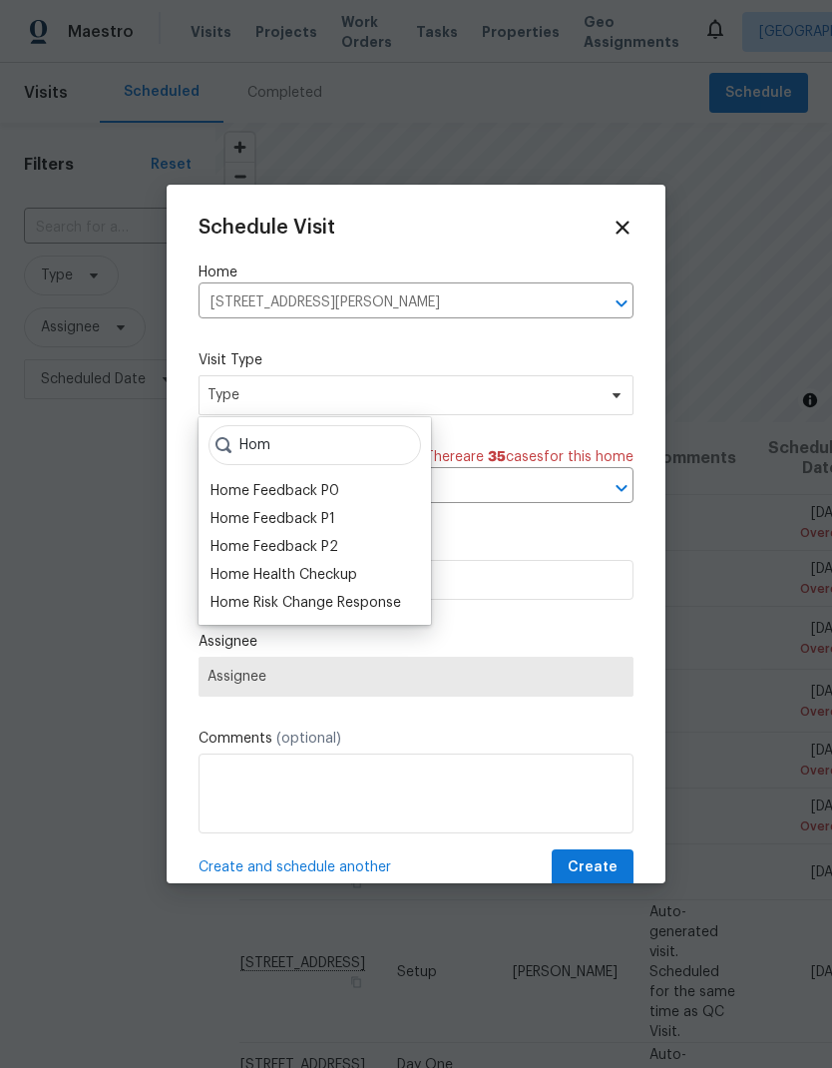
type input "Hom"
click at [354, 575] on div "Home Health Checkup" at bounding box center [284, 575] width 147 height 20
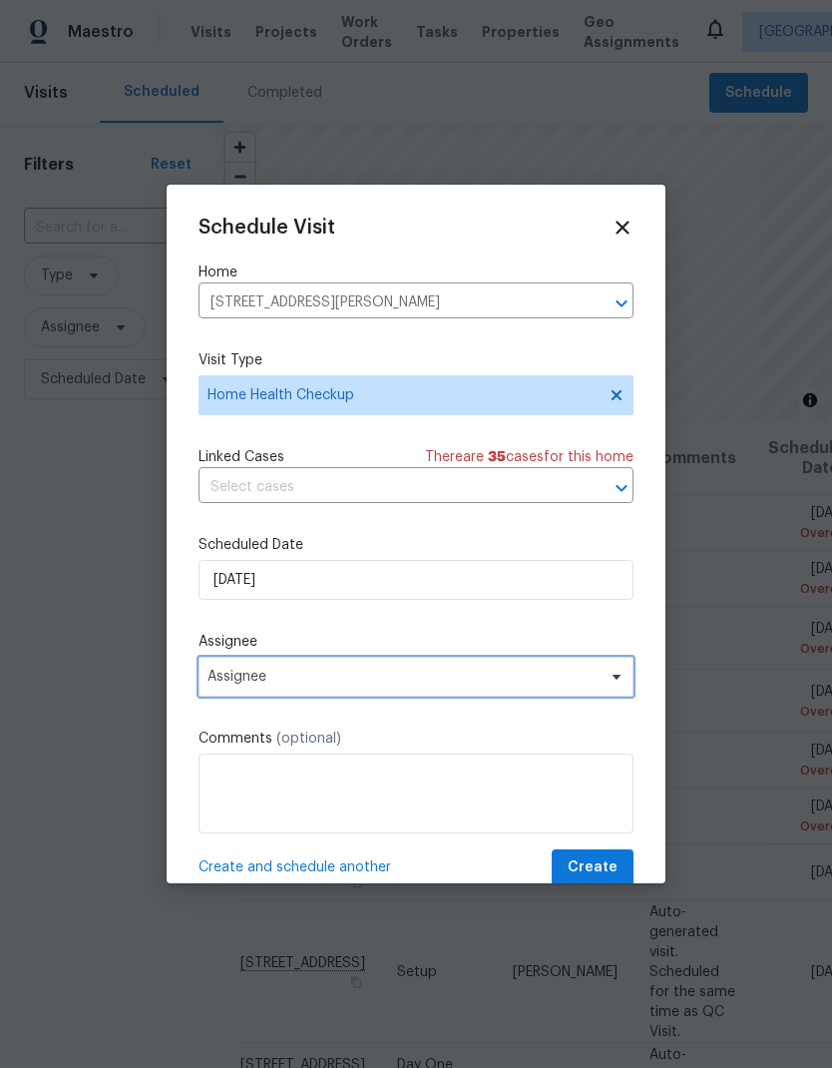
click at [474, 676] on span "Assignee" at bounding box center [403, 676] width 391 height 16
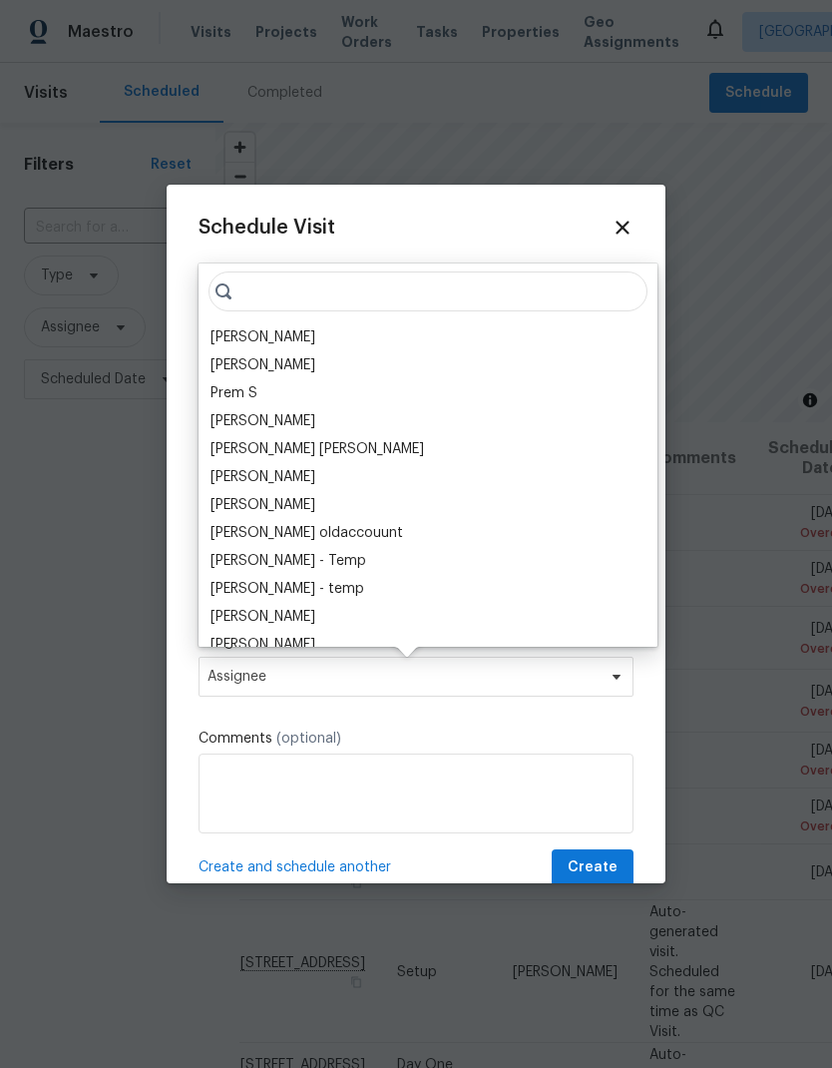
click at [292, 339] on div "[PERSON_NAME]" at bounding box center [263, 337] width 105 height 20
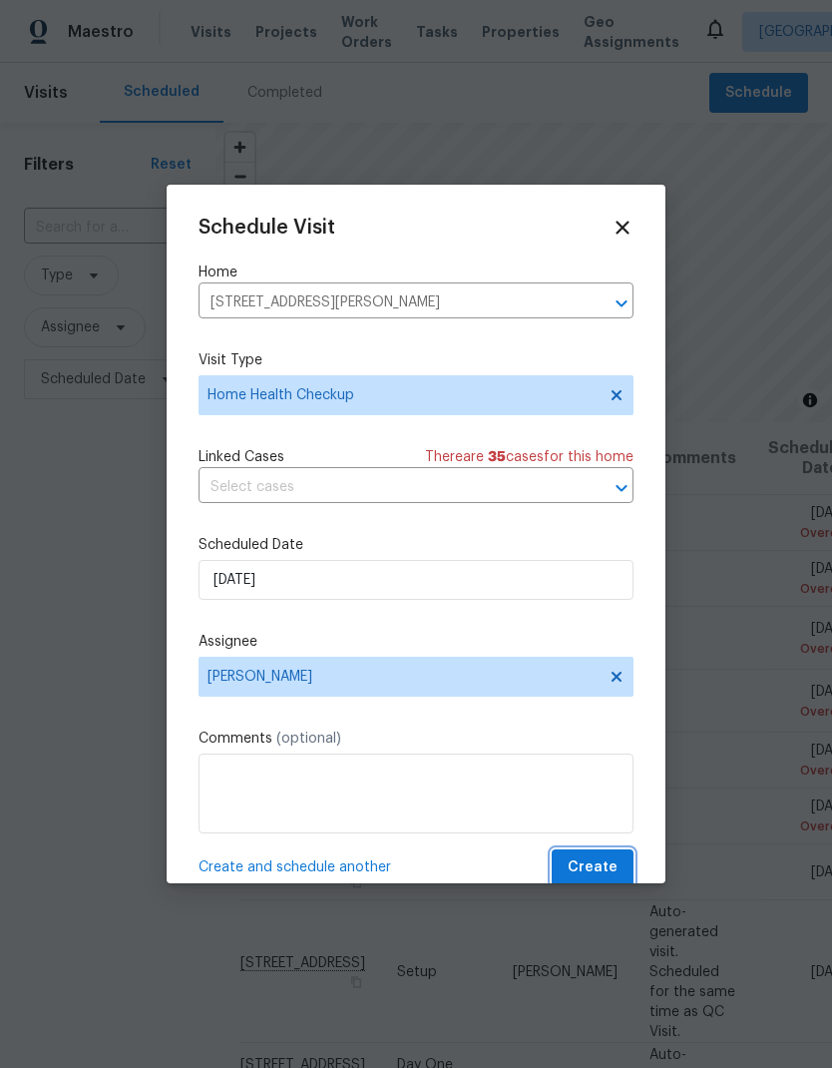
click at [619, 882] on button "Create" at bounding box center [593, 867] width 82 height 37
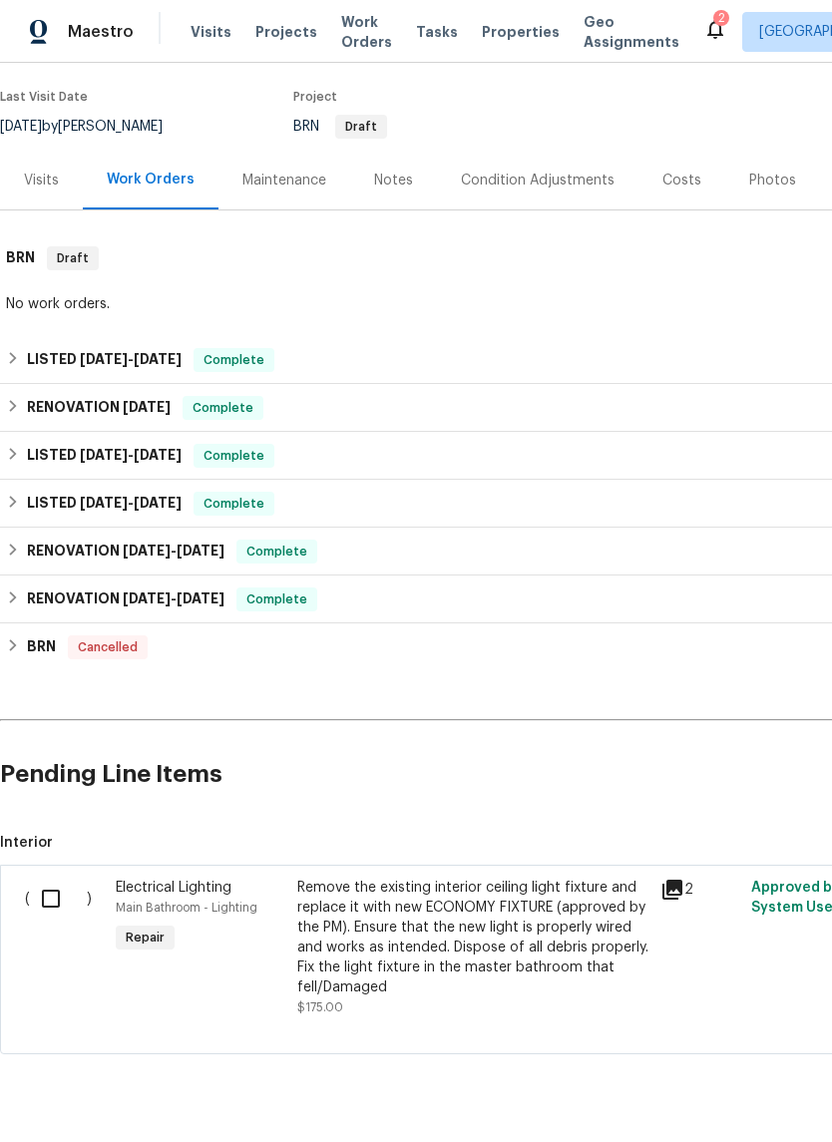
scroll to position [151, 0]
click at [36, 885] on input "checkbox" at bounding box center [58, 900] width 57 height 42
checkbox input "true"
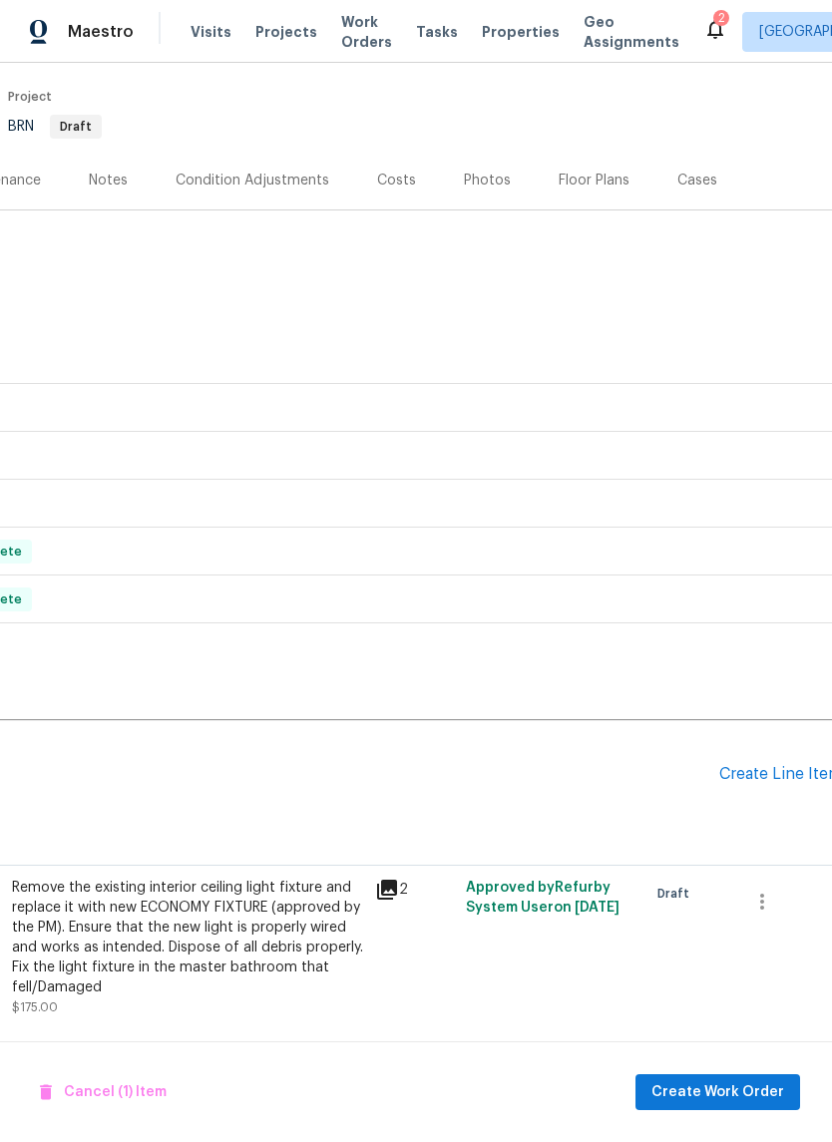
scroll to position [151, 285]
click at [763, 918] on button "button" at bounding box center [762, 903] width 48 height 48
click at [638, 965] on div at bounding box center [416, 571] width 832 height 1142
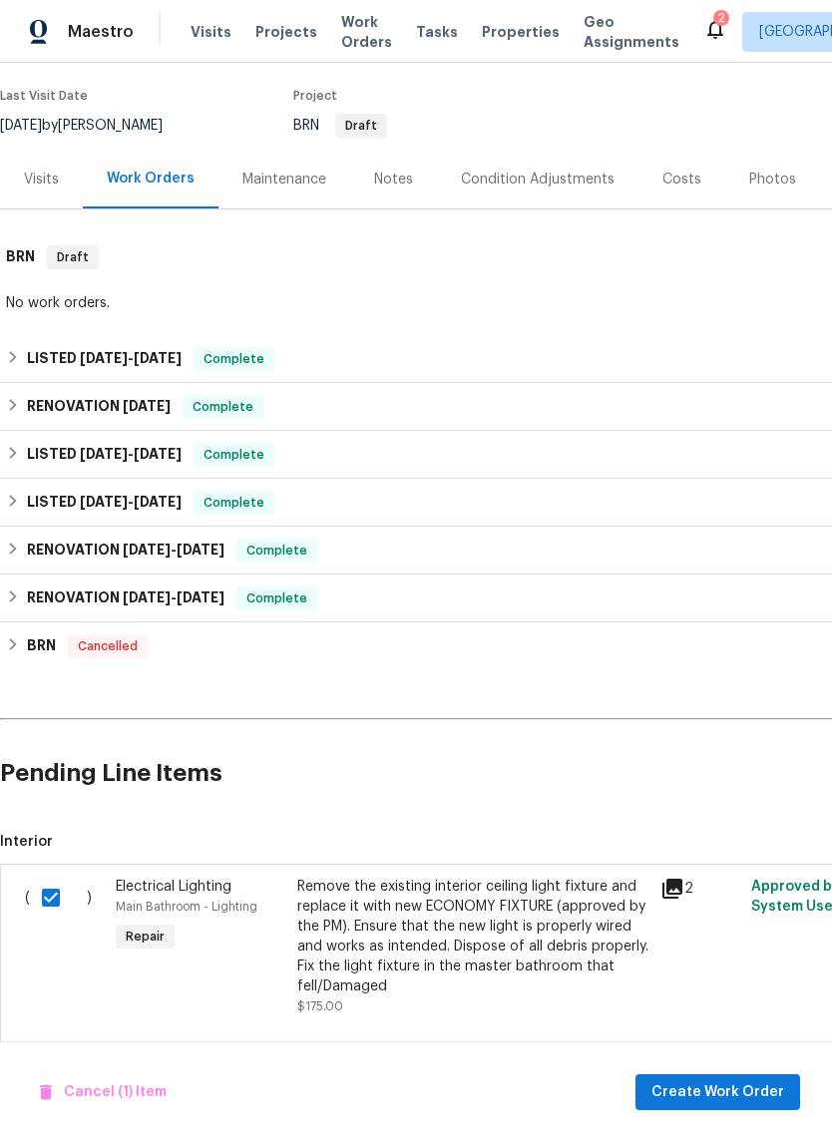
scroll to position [151, 0]
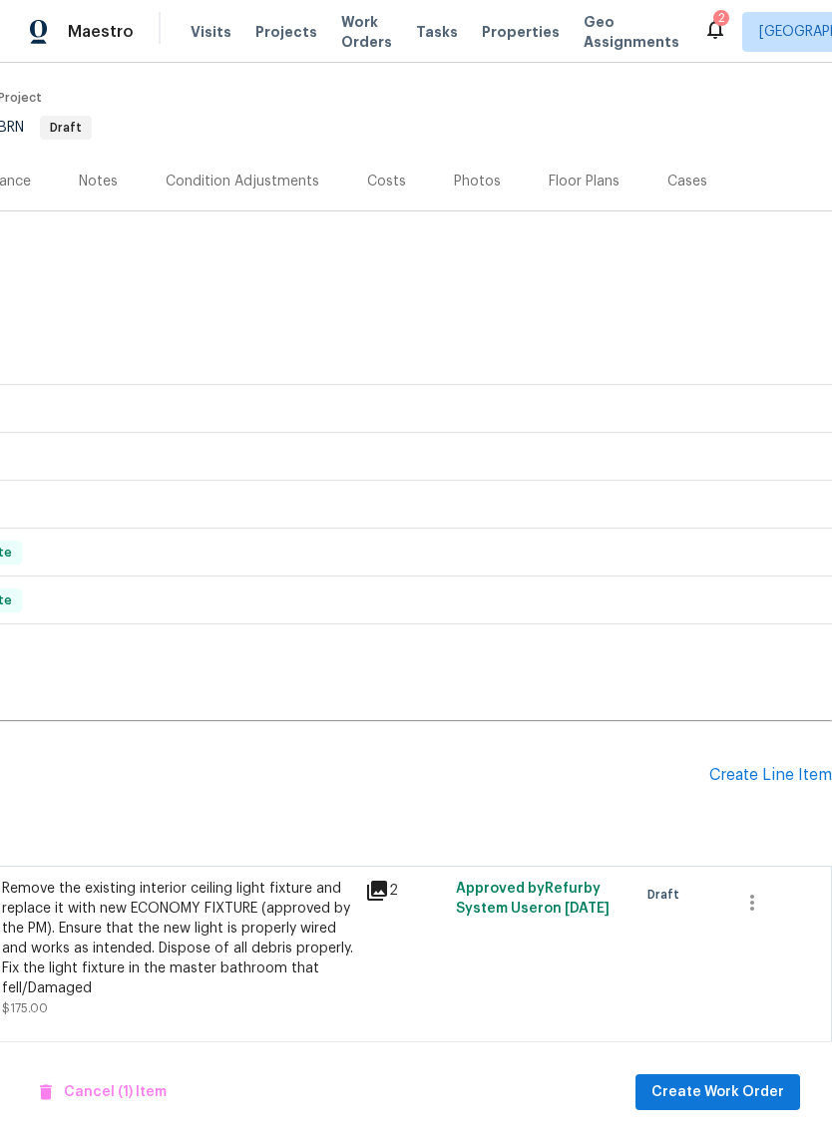
click at [794, 766] on div "Create Line Item" at bounding box center [770, 775] width 123 height 19
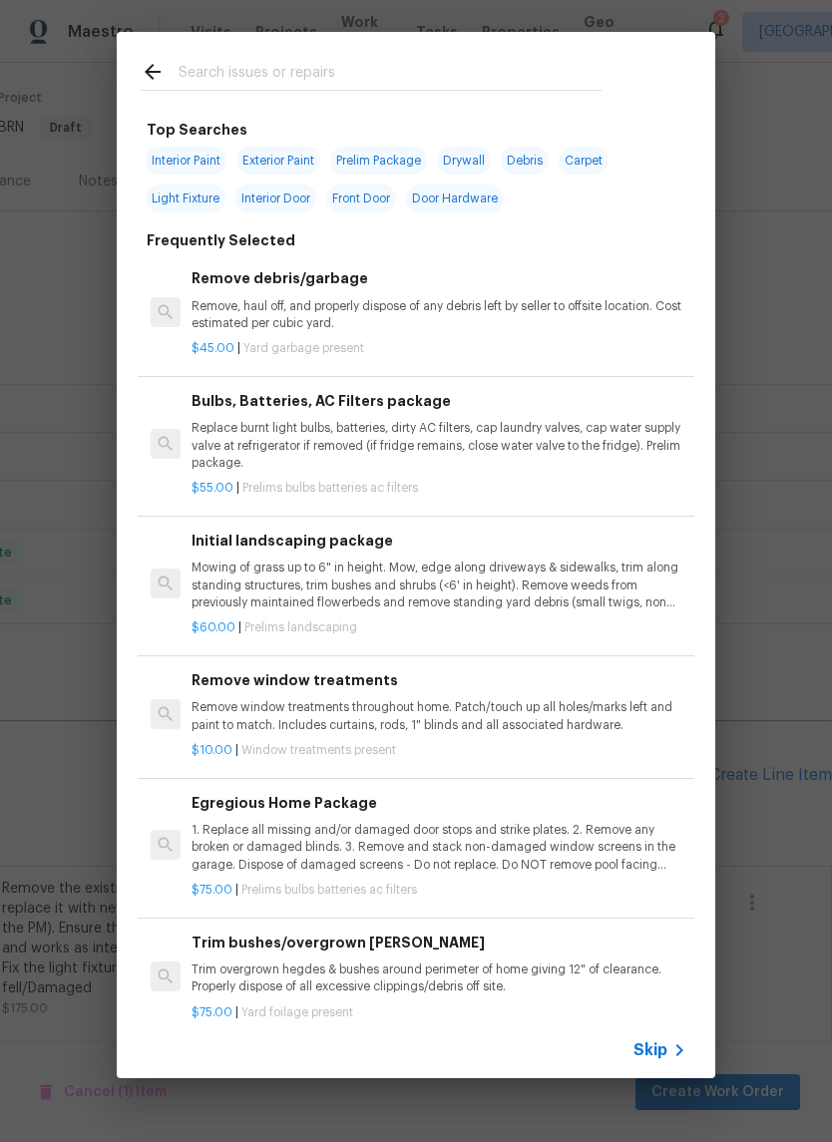
click at [151, 78] on icon at bounding box center [153, 72] width 16 height 16
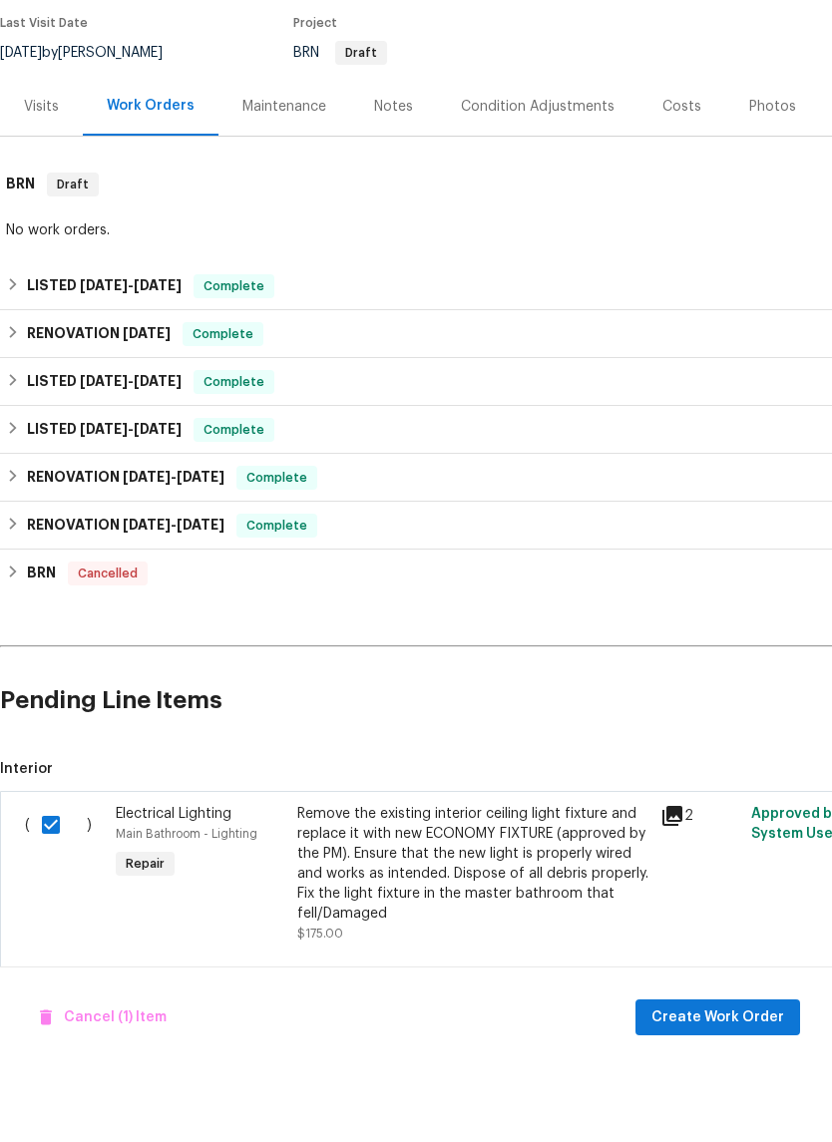
scroll to position [151, 0]
click at [736, 1081] on span "Create Work Order" at bounding box center [718, 1093] width 133 height 25
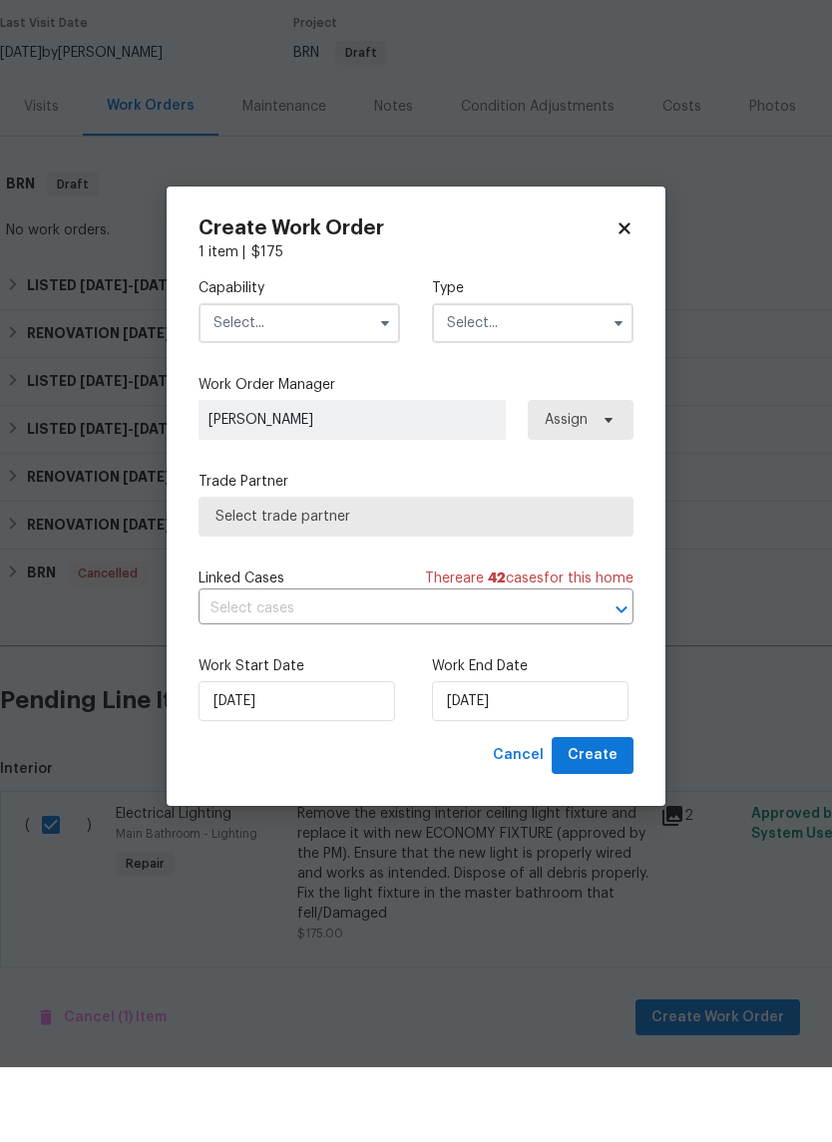
click at [360, 378] on input "text" at bounding box center [300, 398] width 202 height 40
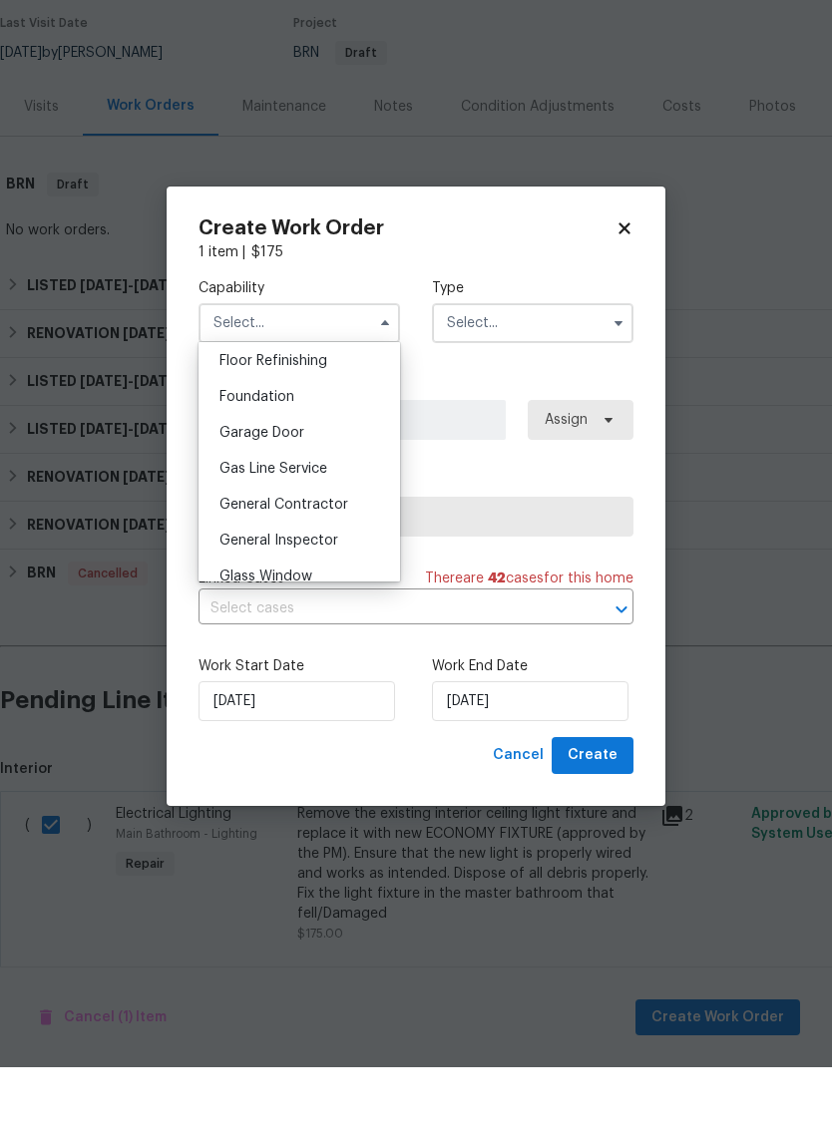
scroll to position [818, 0]
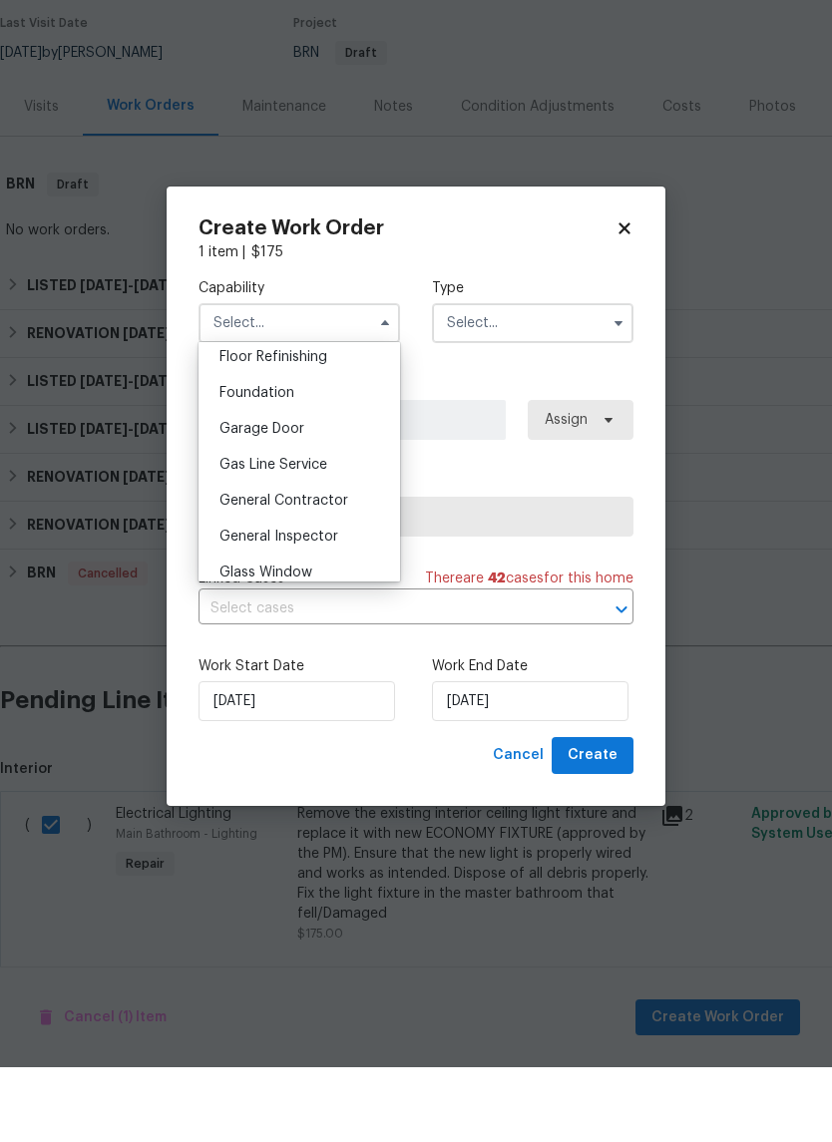
click at [332, 558] on div "General Contractor" at bounding box center [300, 576] width 192 height 36
type input "General Contractor"
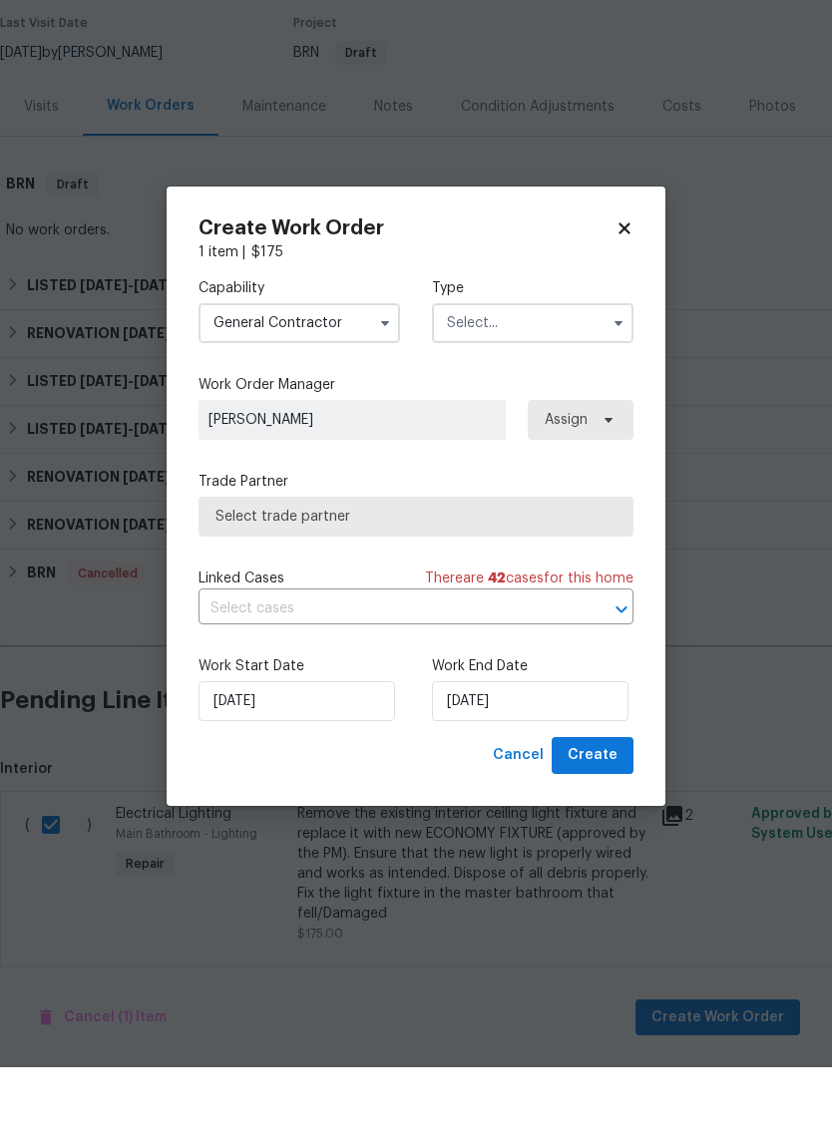
click at [559, 378] on input "text" at bounding box center [533, 398] width 202 height 40
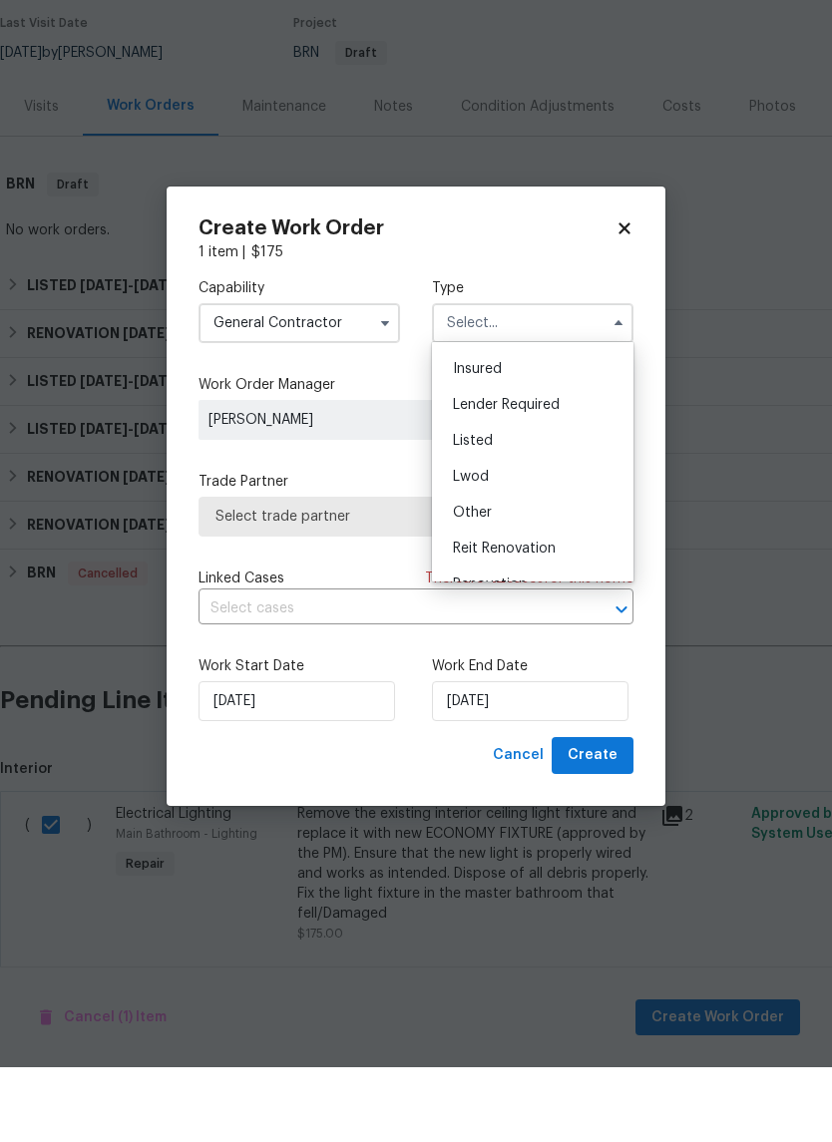
scroll to position [103, 0]
click at [536, 499] on div "Listed" at bounding box center [533, 517] width 192 height 36
type input "Listed"
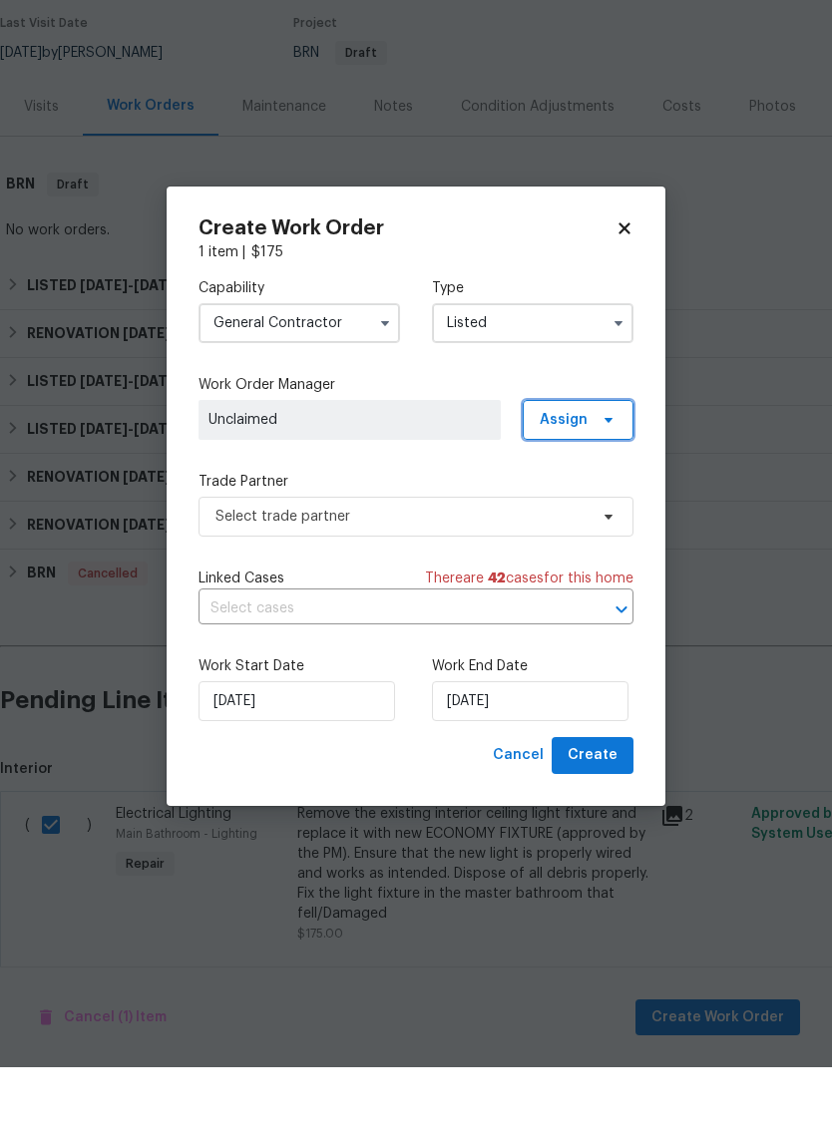
click at [601, 487] on icon at bounding box center [609, 495] width 16 height 16
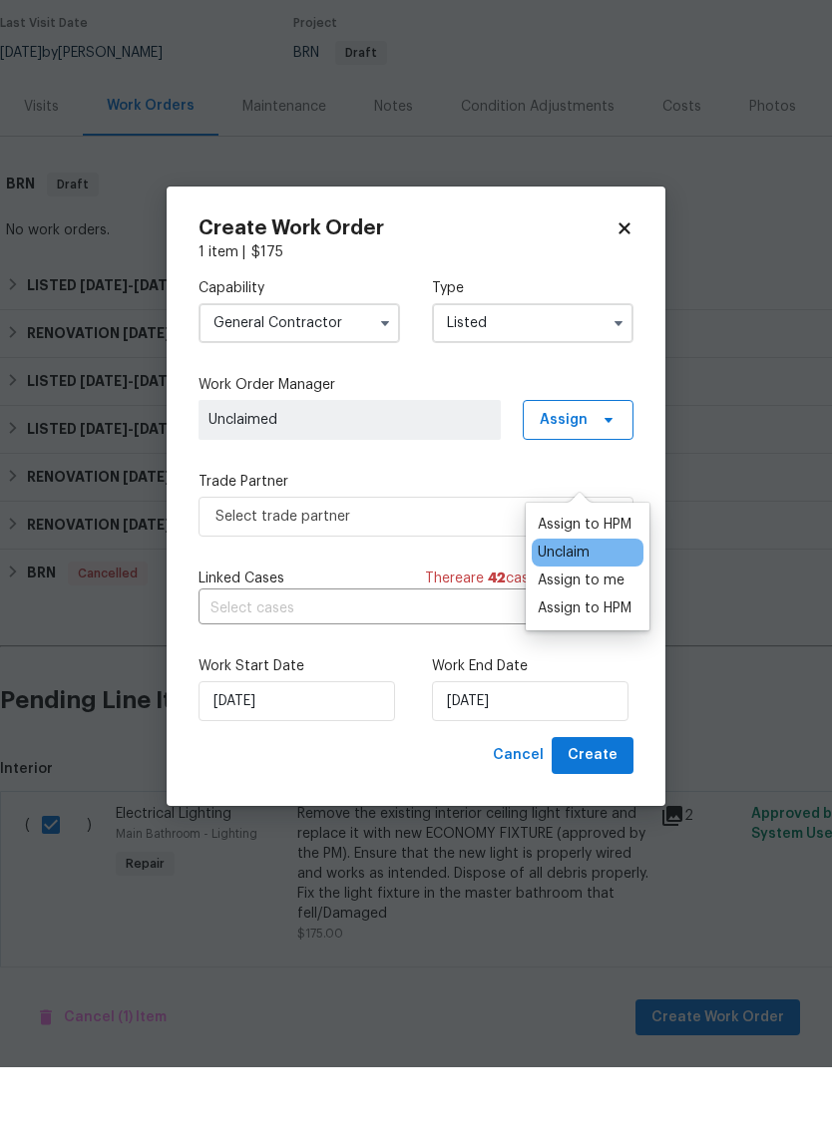
click at [595, 590] on div "Assign to HPM" at bounding box center [585, 600] width 94 height 20
click at [497, 582] on span "Select trade partner" at bounding box center [402, 592] width 372 height 20
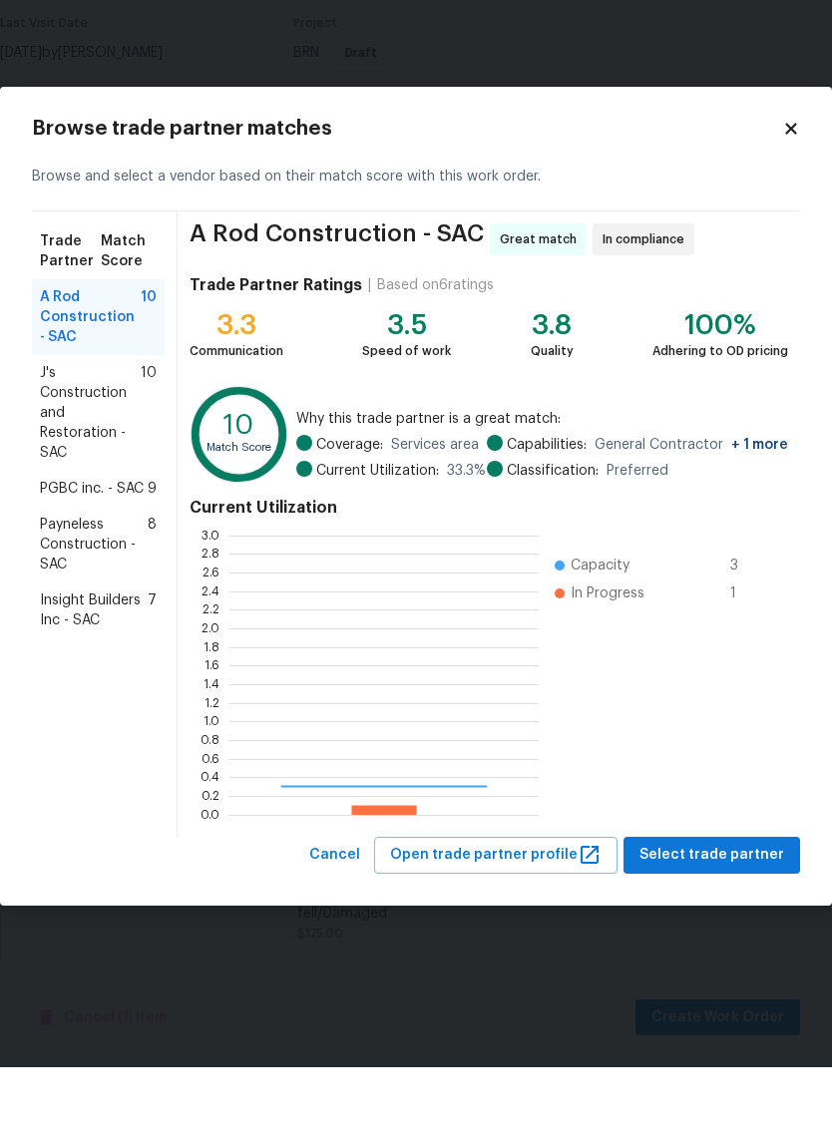
scroll to position [279, 309]
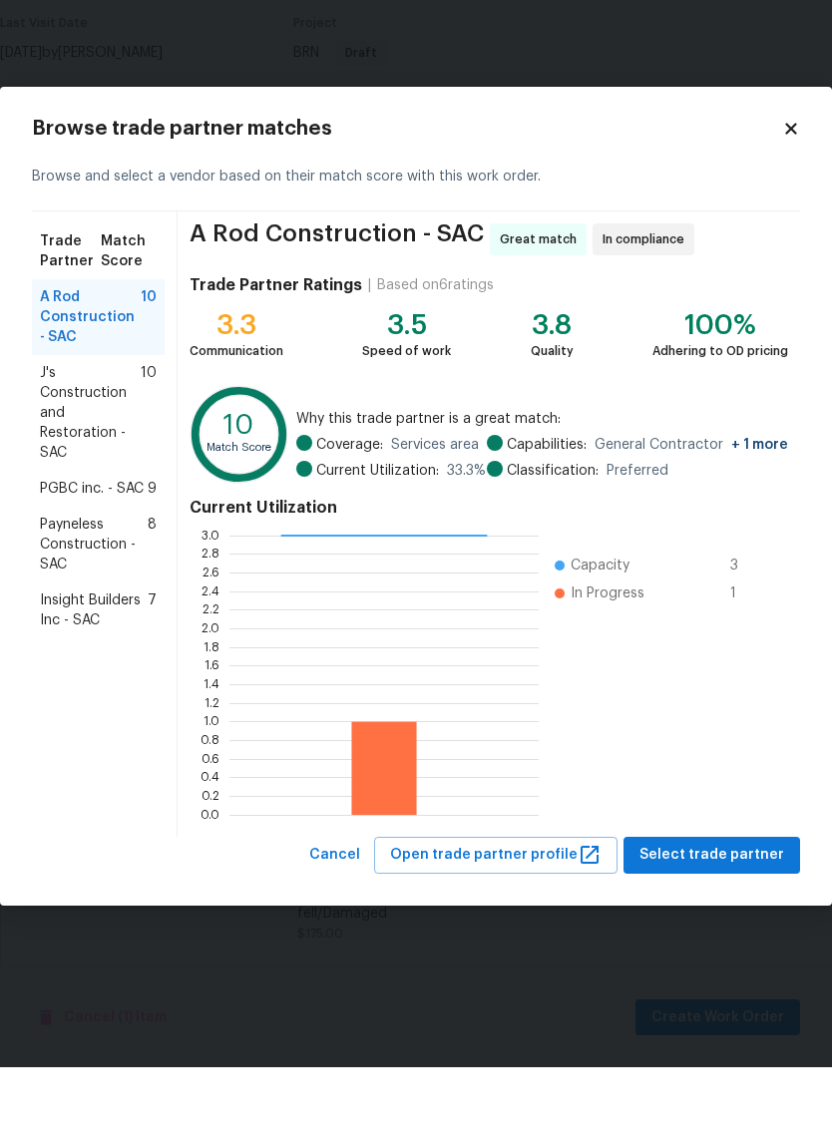
click at [91, 438] on span "J's Construction and Restoration - SAC" at bounding box center [90, 488] width 101 height 100
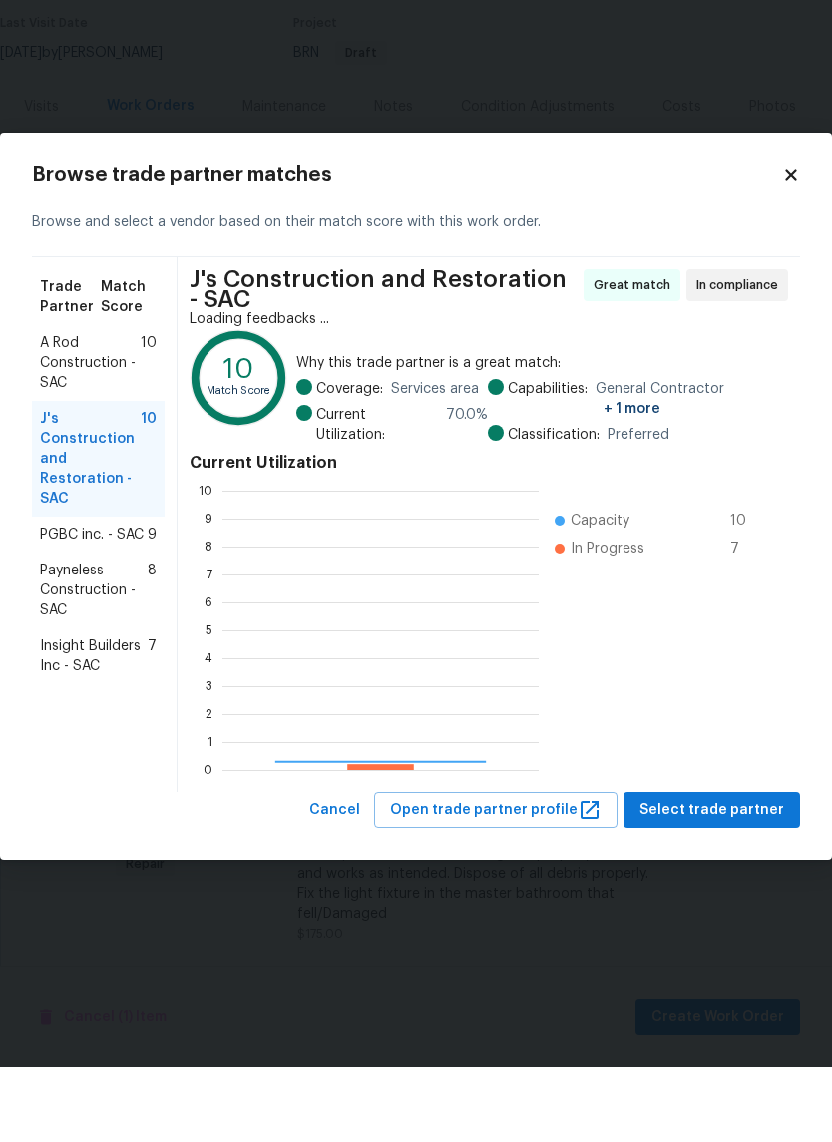
scroll to position [279, 316]
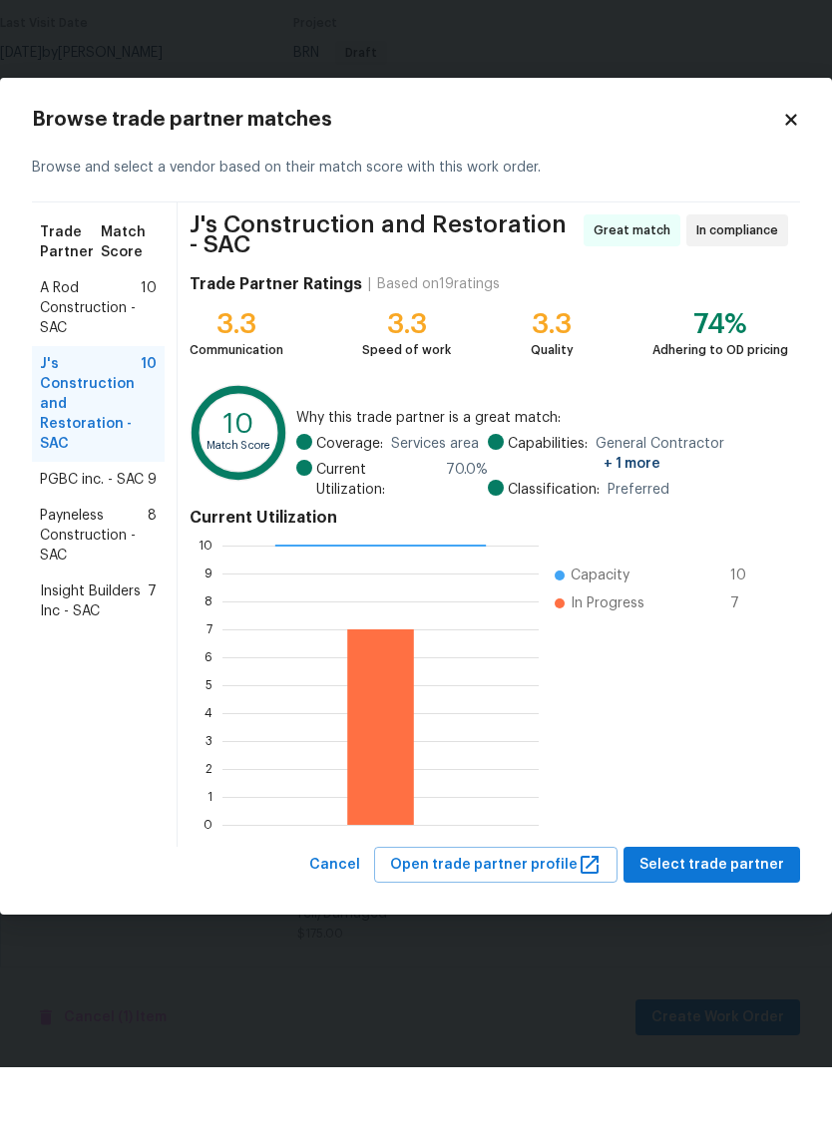
click at [115, 545] on span "PGBC inc. - SAC" at bounding box center [92, 555] width 104 height 20
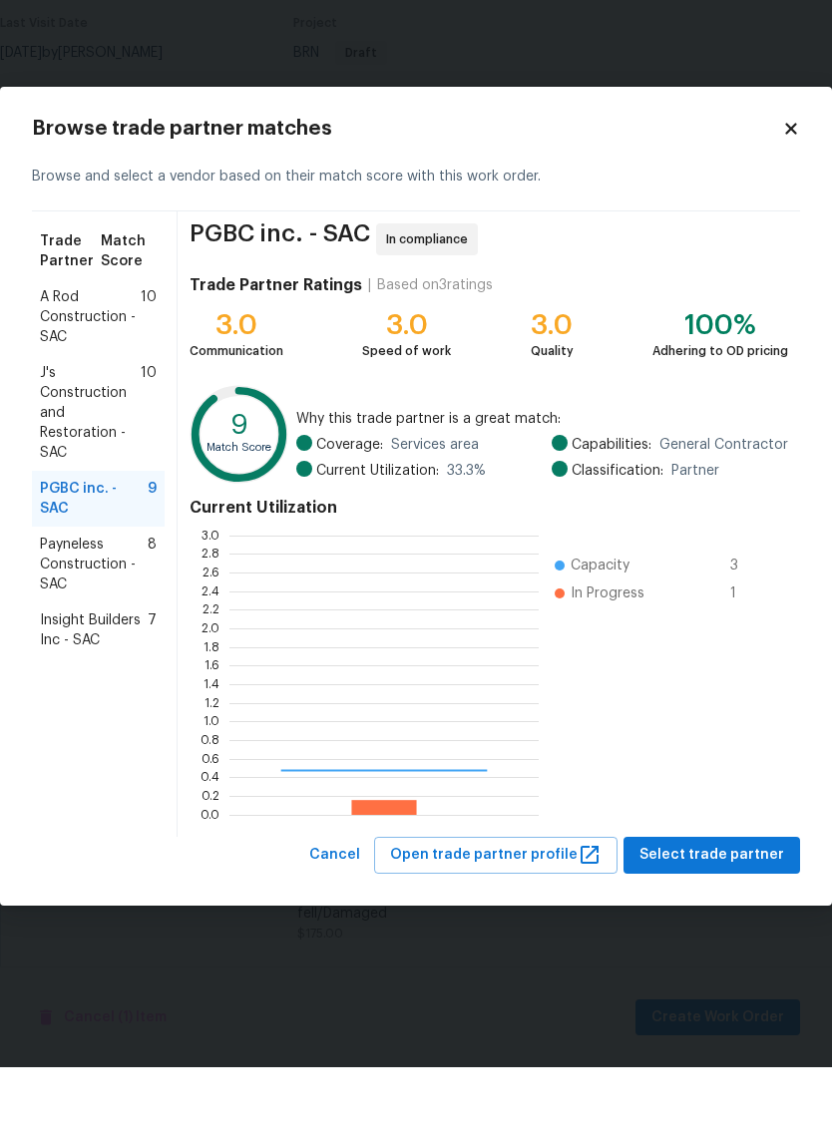
scroll to position [279, 309]
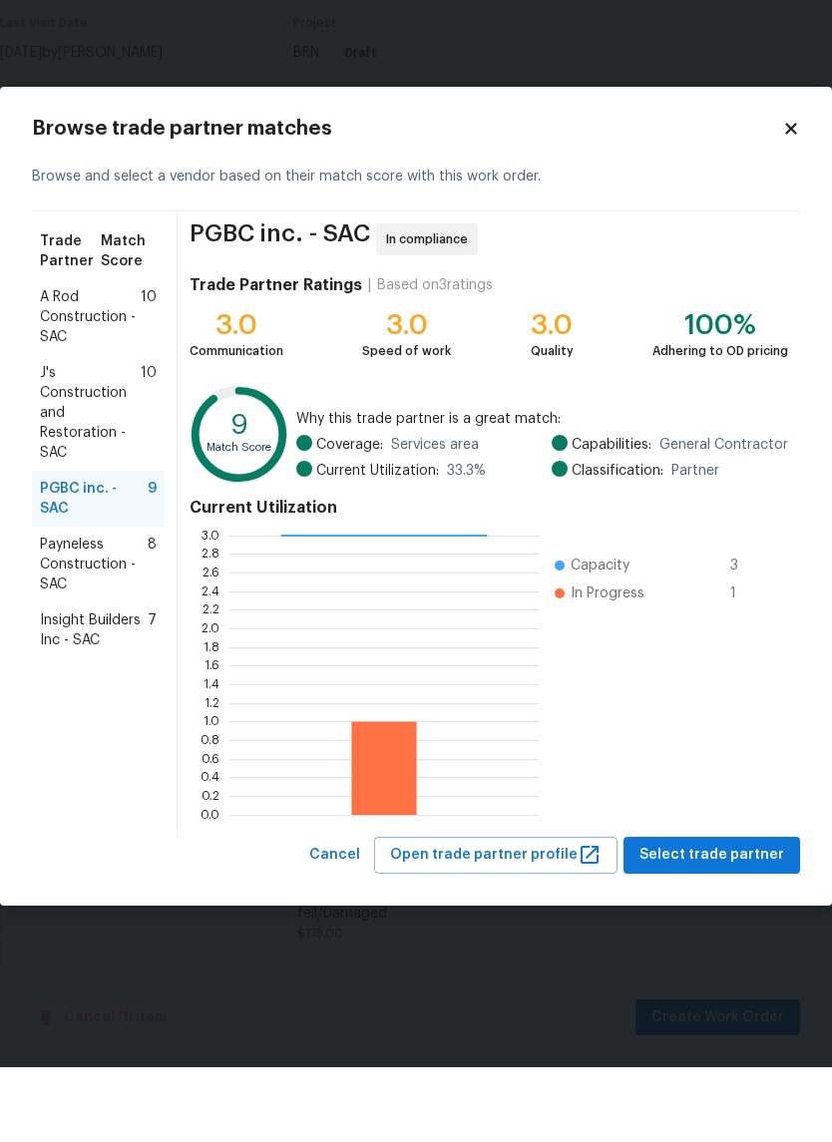
click at [128, 610] on span "Payneless Construction - SAC" at bounding box center [94, 640] width 108 height 60
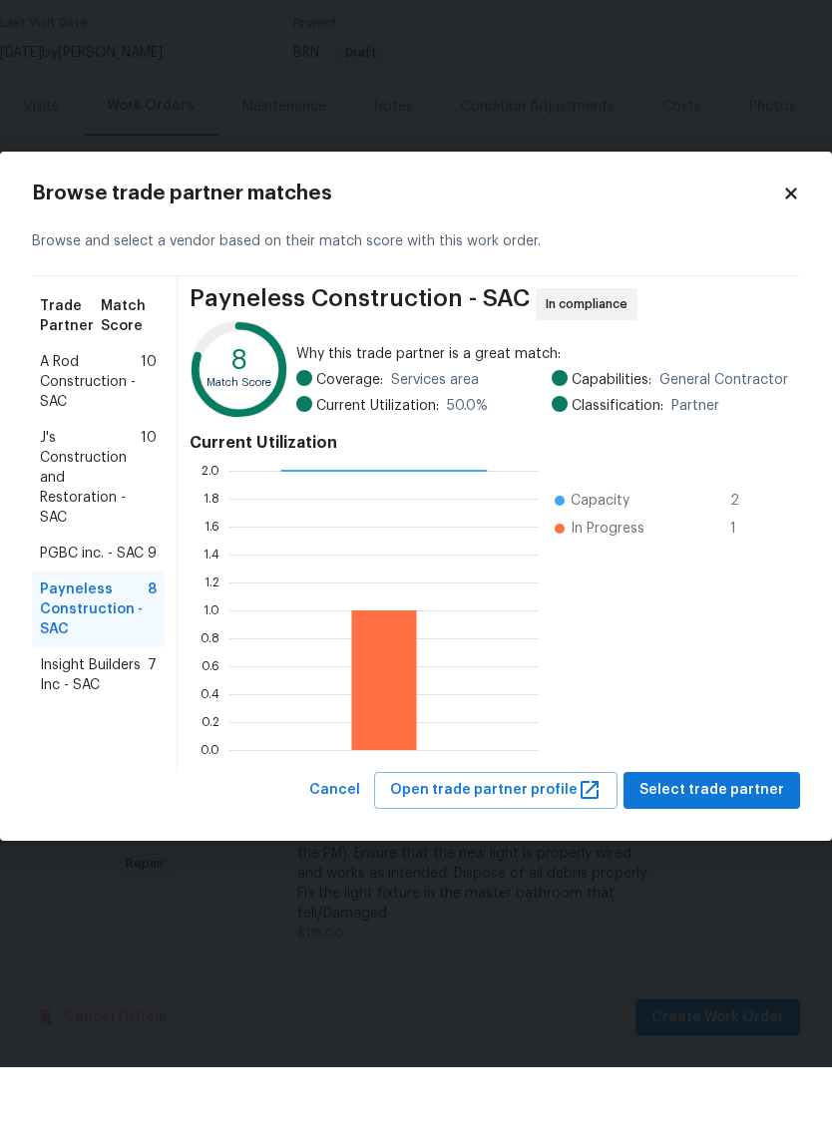
click at [98, 730] on span "Insight Builders Inc - SAC" at bounding box center [94, 750] width 108 height 40
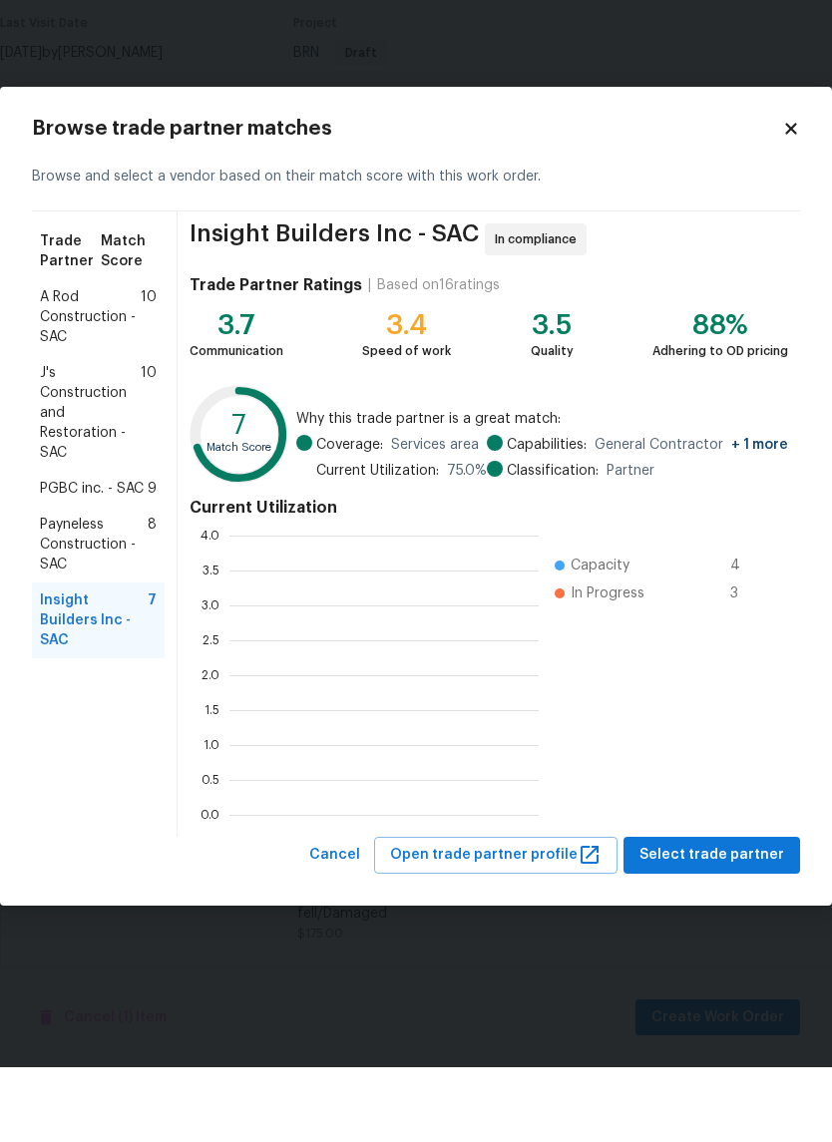
scroll to position [2, 2]
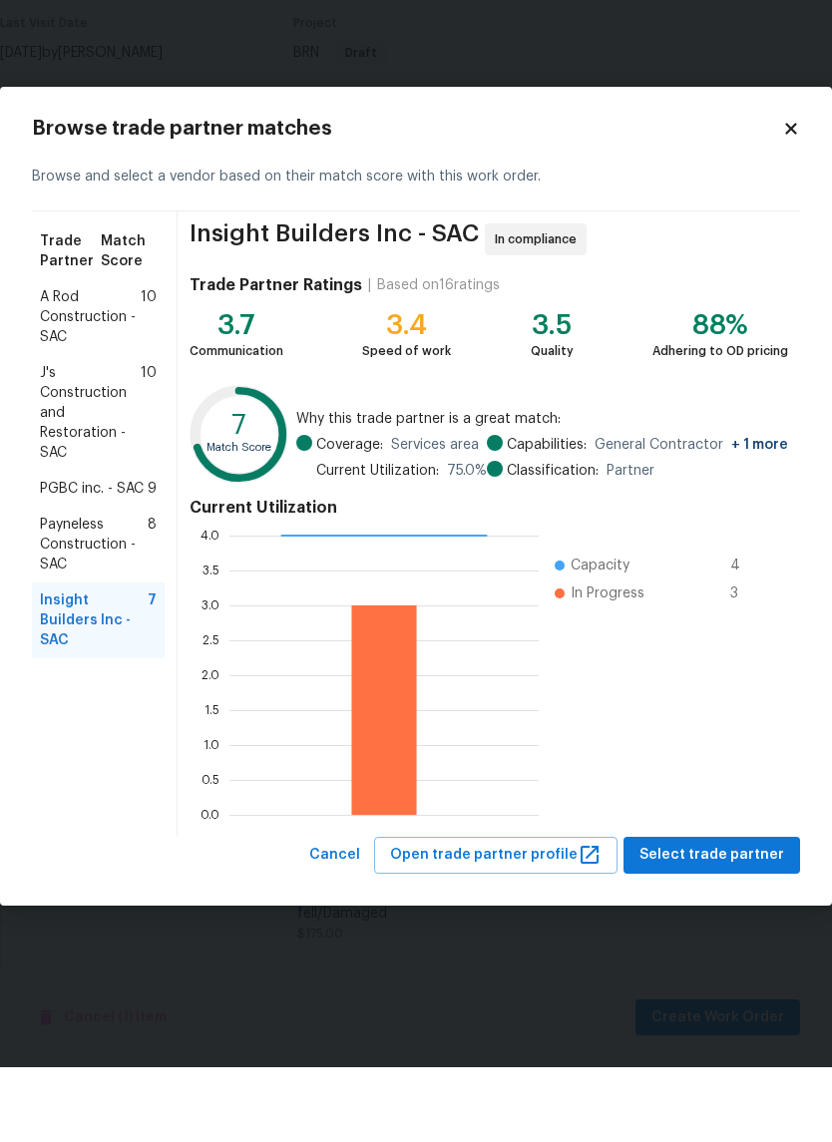
click at [108, 554] on span "PGBC inc. - SAC" at bounding box center [92, 564] width 104 height 20
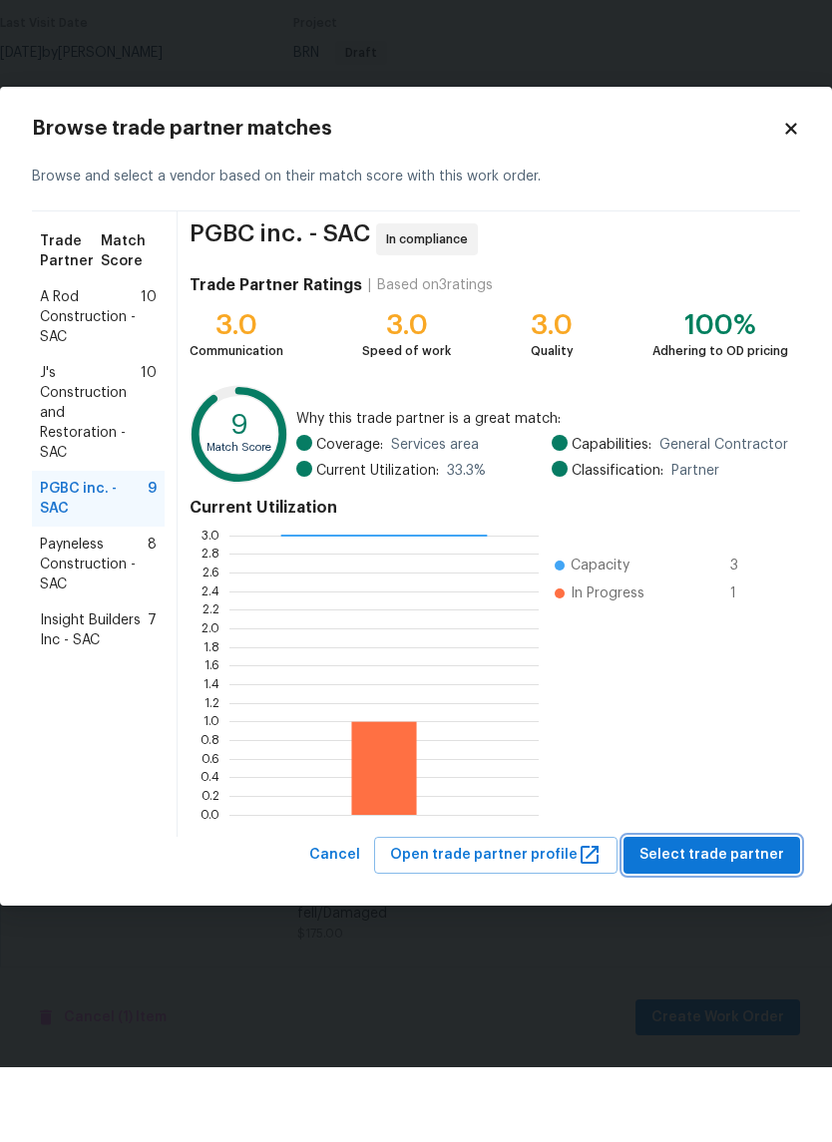
click at [723, 918] on span "Select trade partner" at bounding box center [712, 930] width 145 height 25
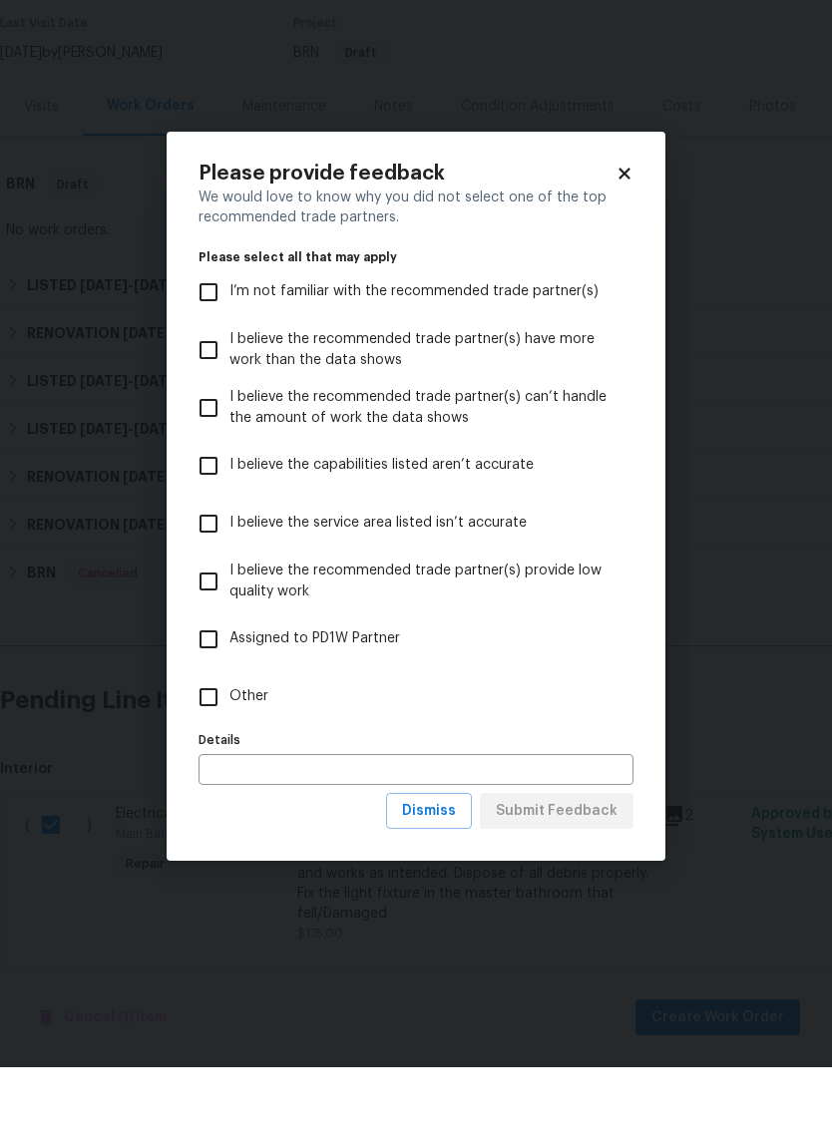
click at [218, 751] on input "Other" at bounding box center [209, 772] width 42 height 42
checkbox input "true"
click at [581, 874] on span "Submit Feedback" at bounding box center [557, 886] width 122 height 25
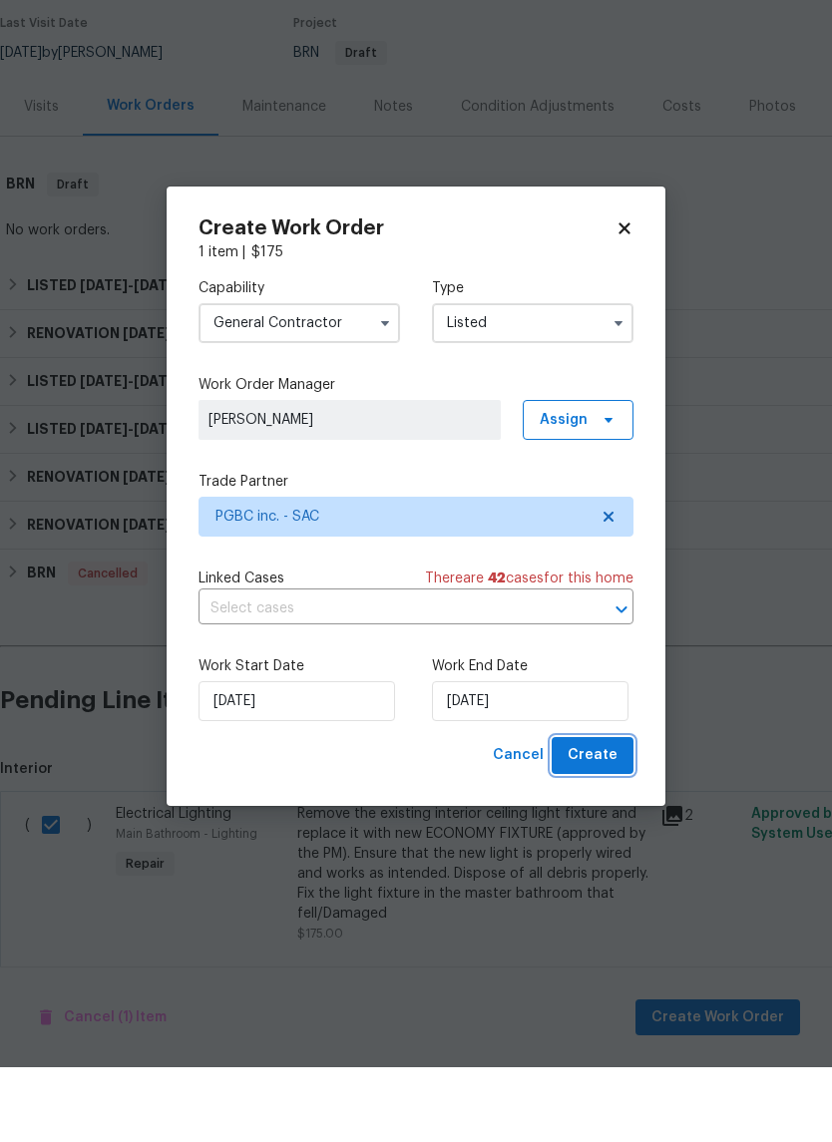
click at [603, 818] on span "Create" at bounding box center [593, 830] width 50 height 25
checkbox input "false"
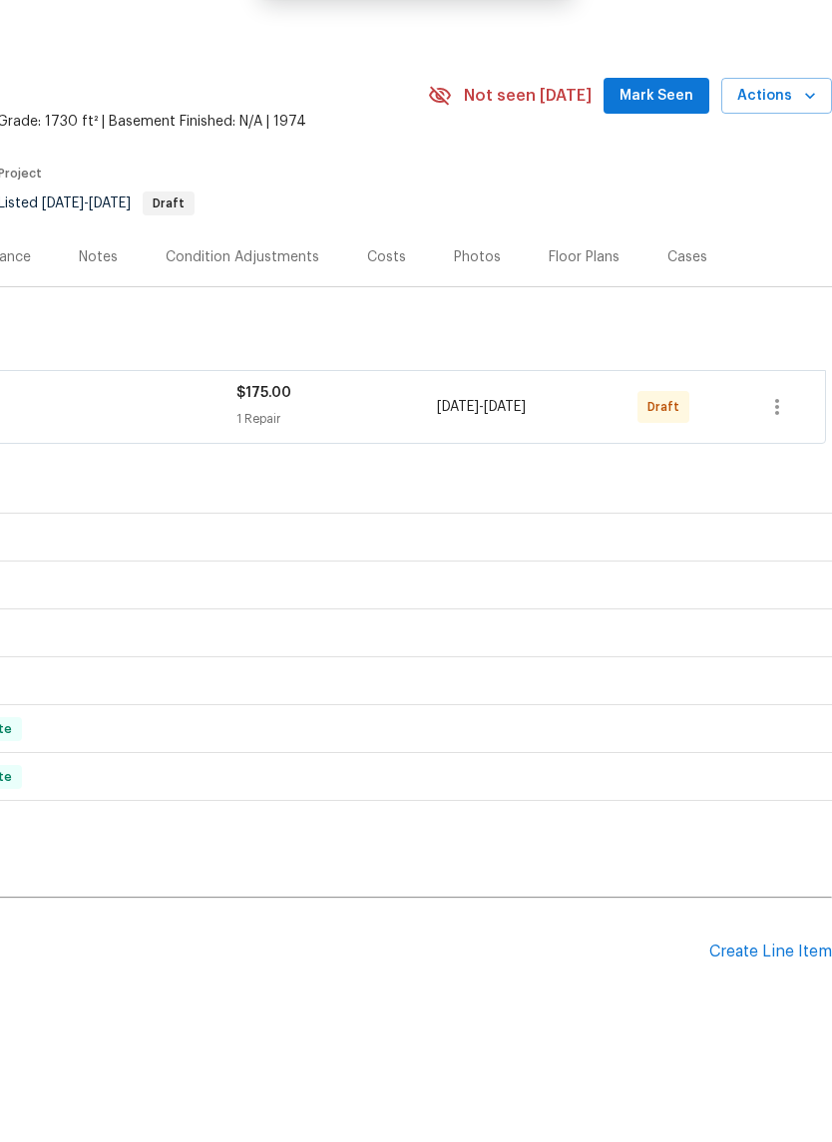
scroll to position [0, 295]
click at [774, 470] on icon "button" at bounding box center [777, 482] width 24 height 24
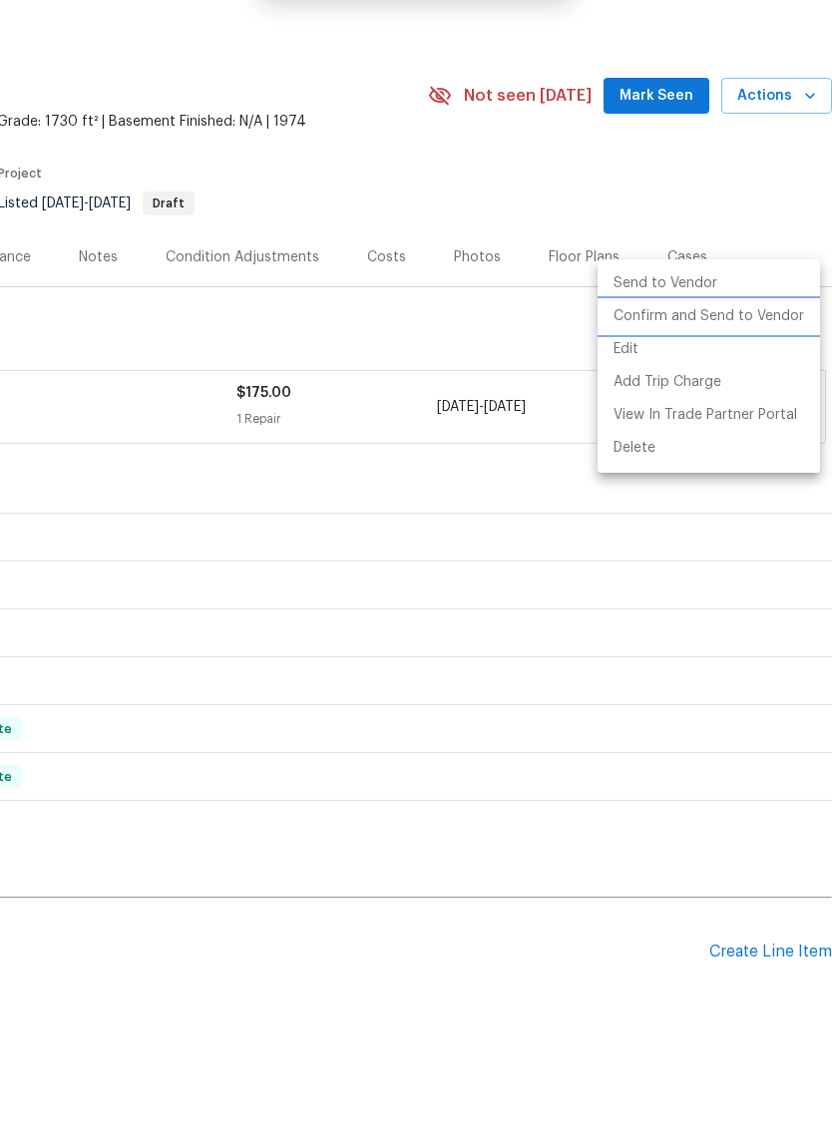
click at [733, 375] on li "Confirm and Send to Vendor" at bounding box center [709, 391] width 222 height 33
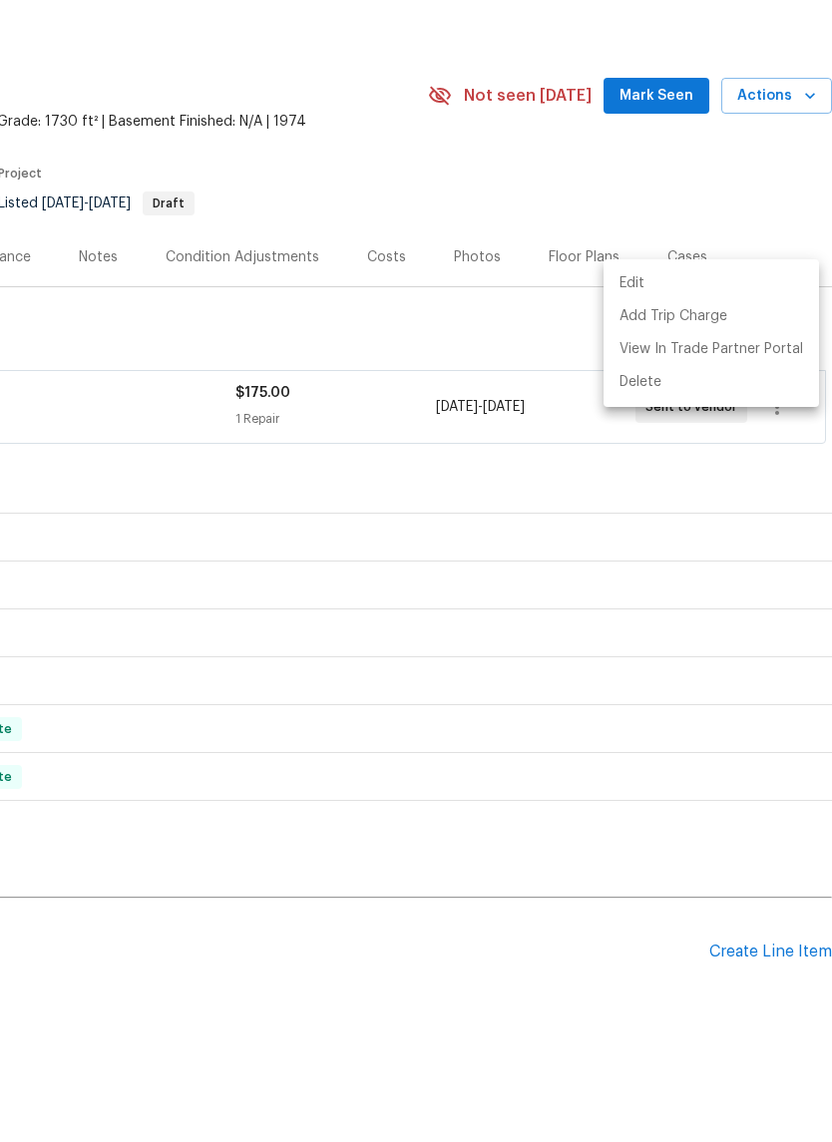
click at [365, 921] on div at bounding box center [416, 571] width 832 height 1142
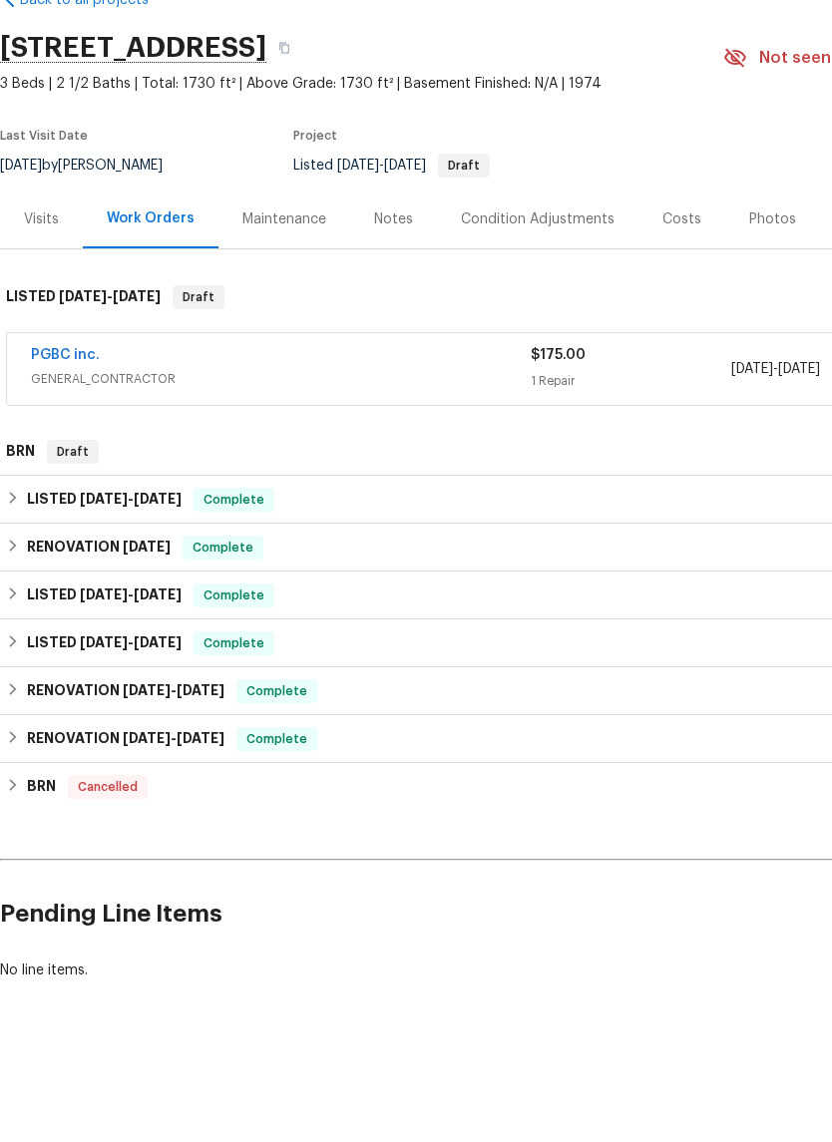
scroll to position [37, 0]
click at [439, 421] on div "PGBC inc." at bounding box center [281, 433] width 500 height 24
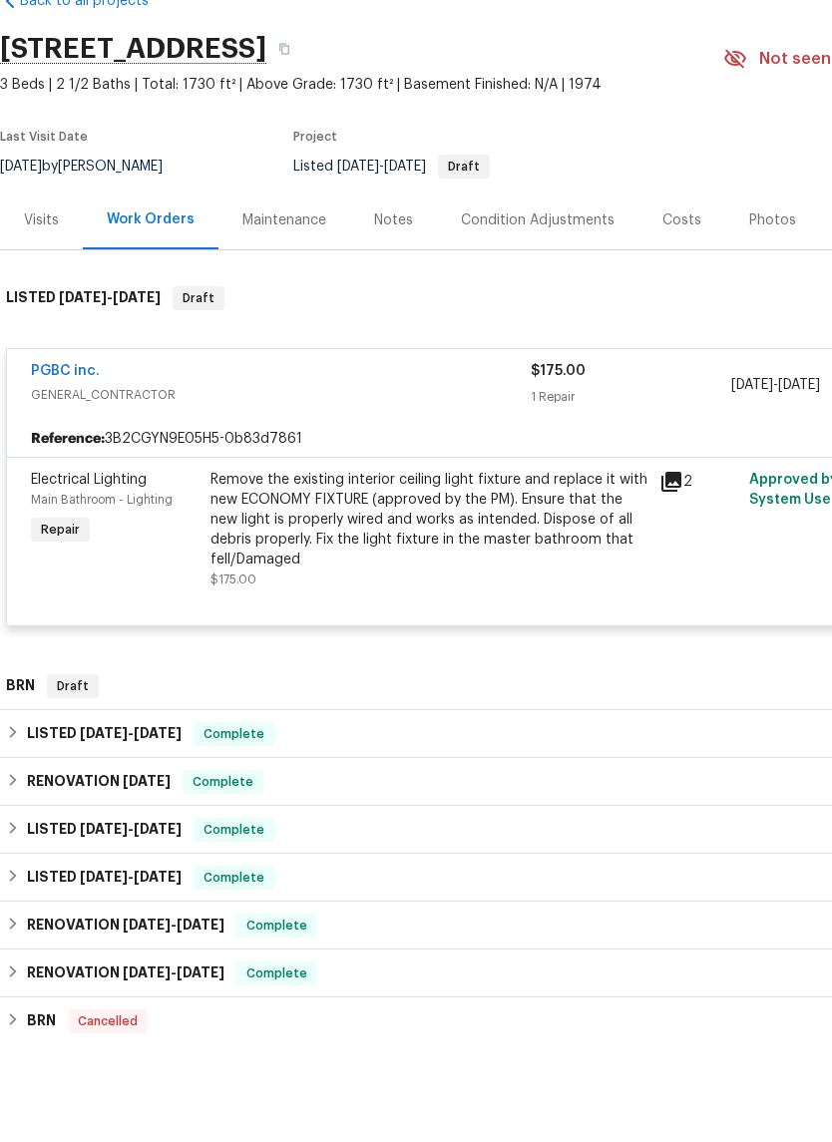
click at [456, 545] on div "Remove the existing interior ceiling light fixture and replace it with new ECON…" at bounding box center [429, 595] width 437 height 100
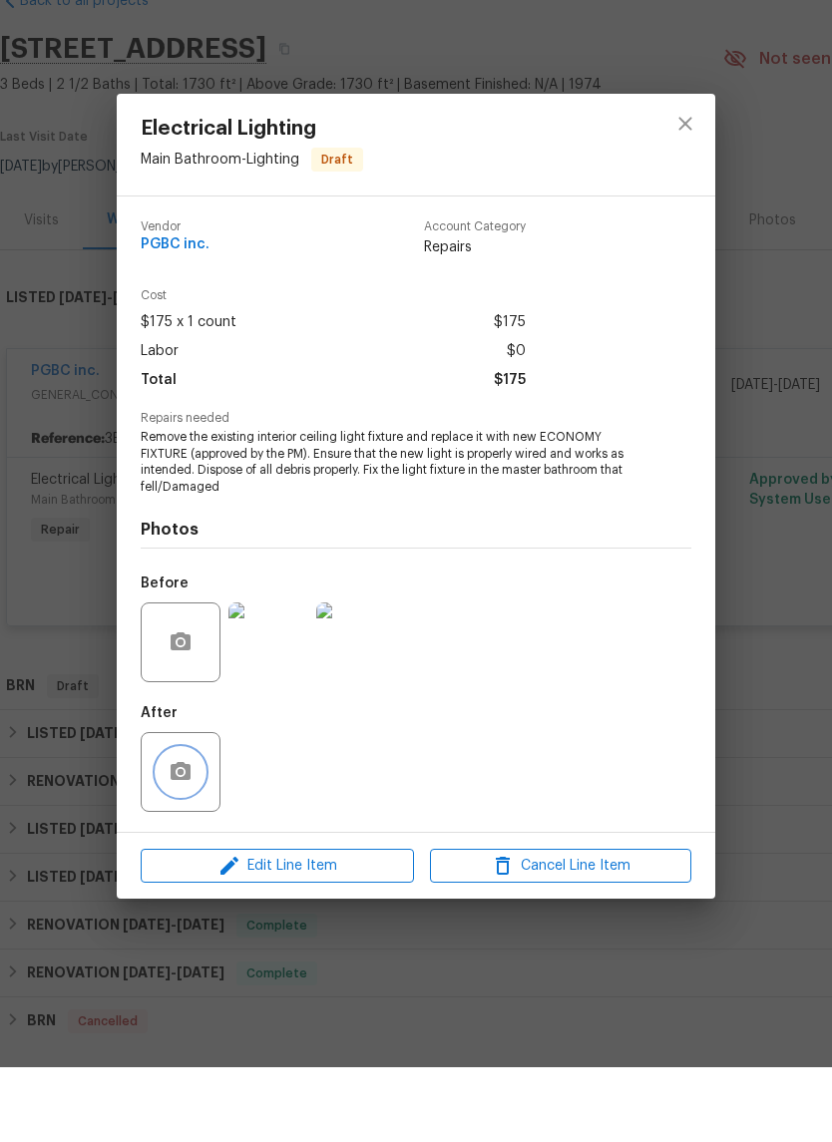
click at [196, 823] on button "button" at bounding box center [181, 847] width 48 height 48
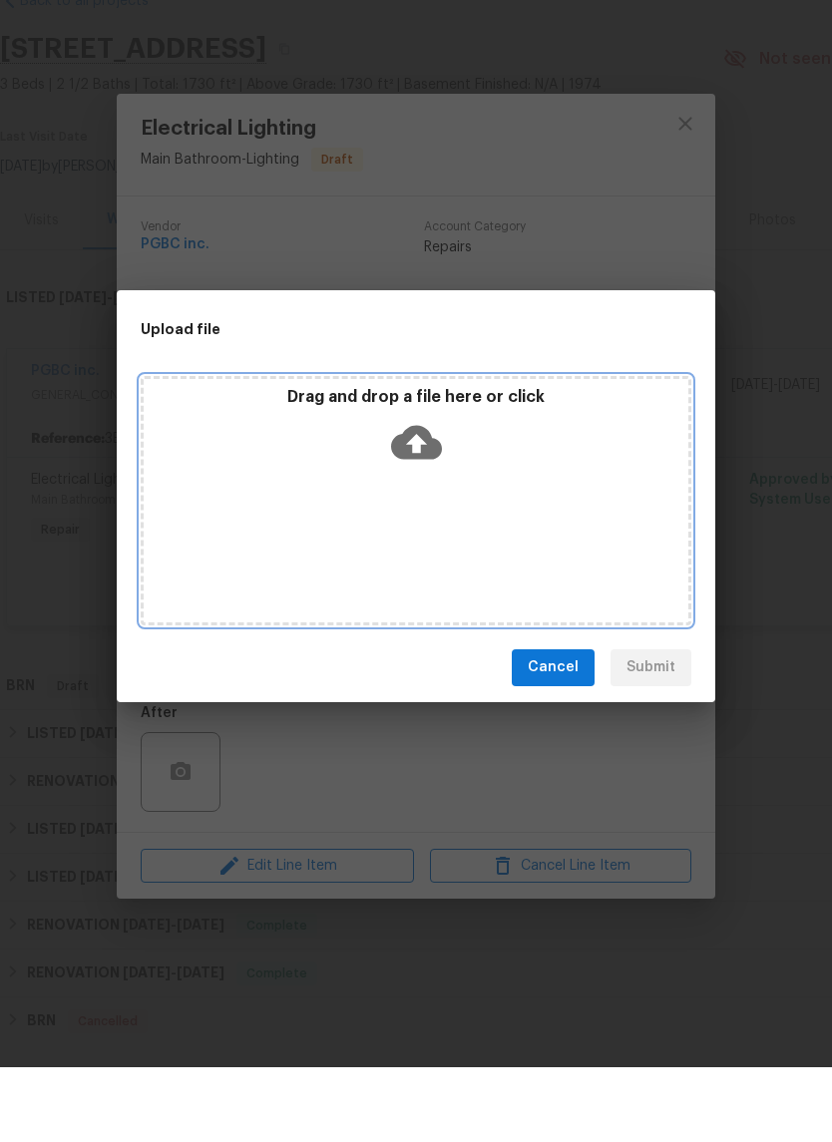
click at [430, 500] on icon at bounding box center [416, 517] width 51 height 34
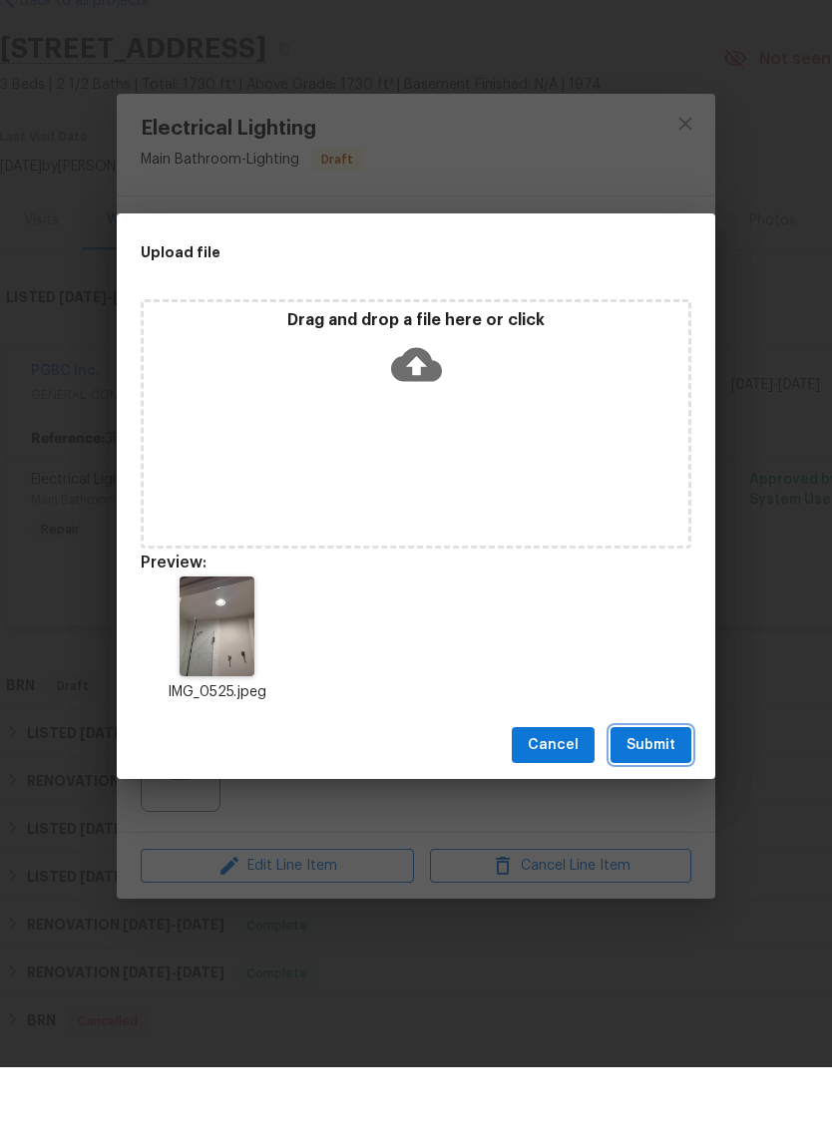
click at [660, 808] on span "Submit" at bounding box center [651, 820] width 49 height 25
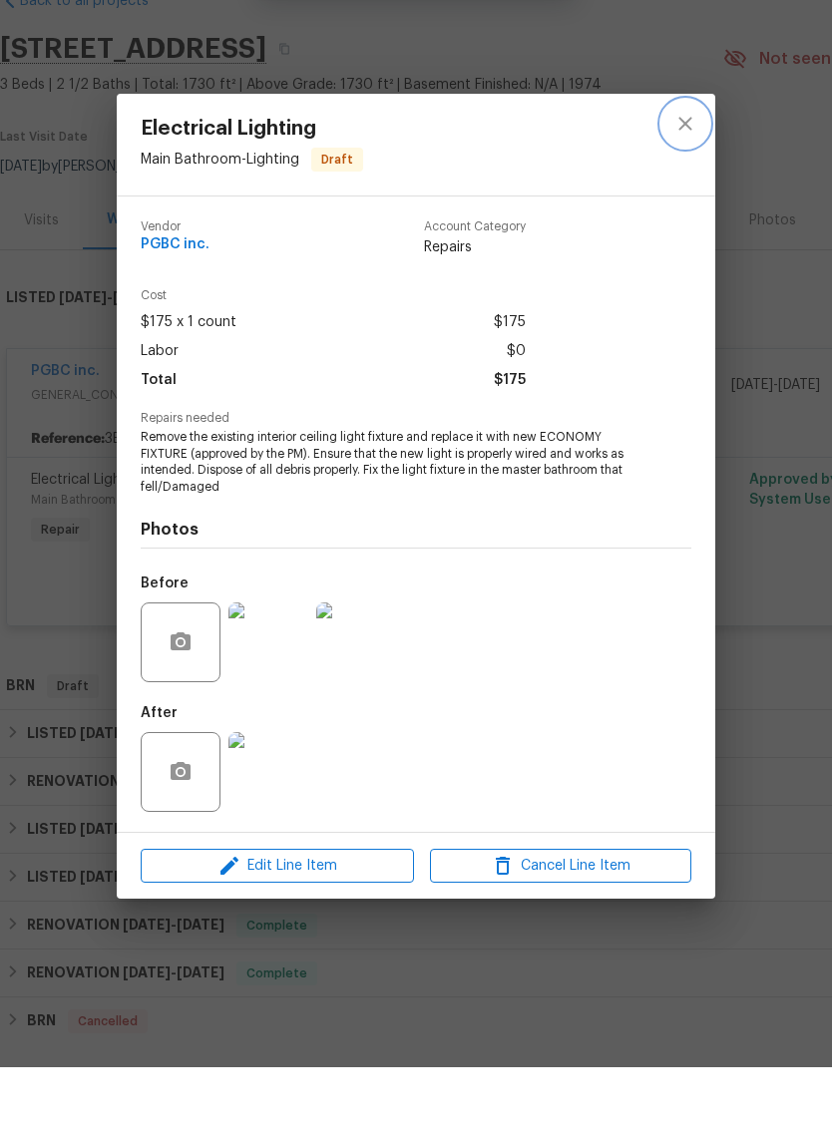
click at [687, 187] on icon "close" at bounding box center [685, 199] width 24 height 24
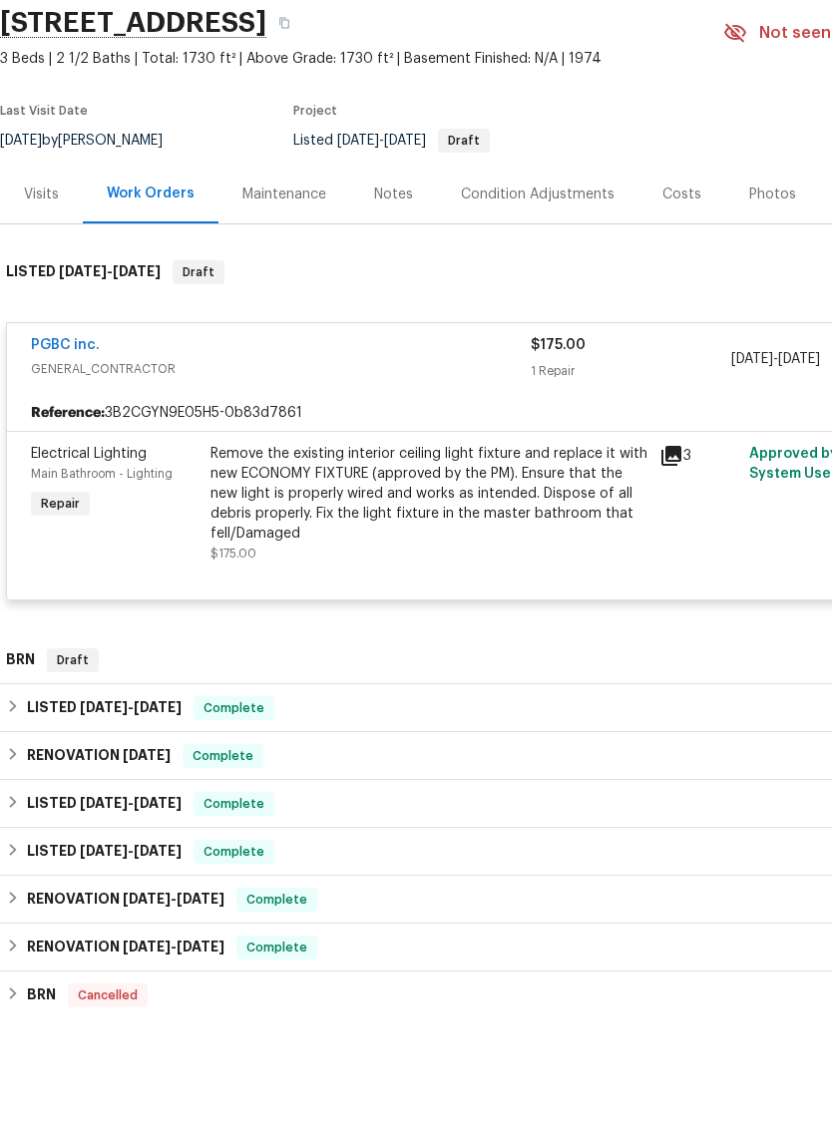
scroll to position [63, 0]
click at [444, 519] on div "Remove the existing interior ceiling light fixture and replace it with new ECON…" at bounding box center [429, 569] width 437 height 100
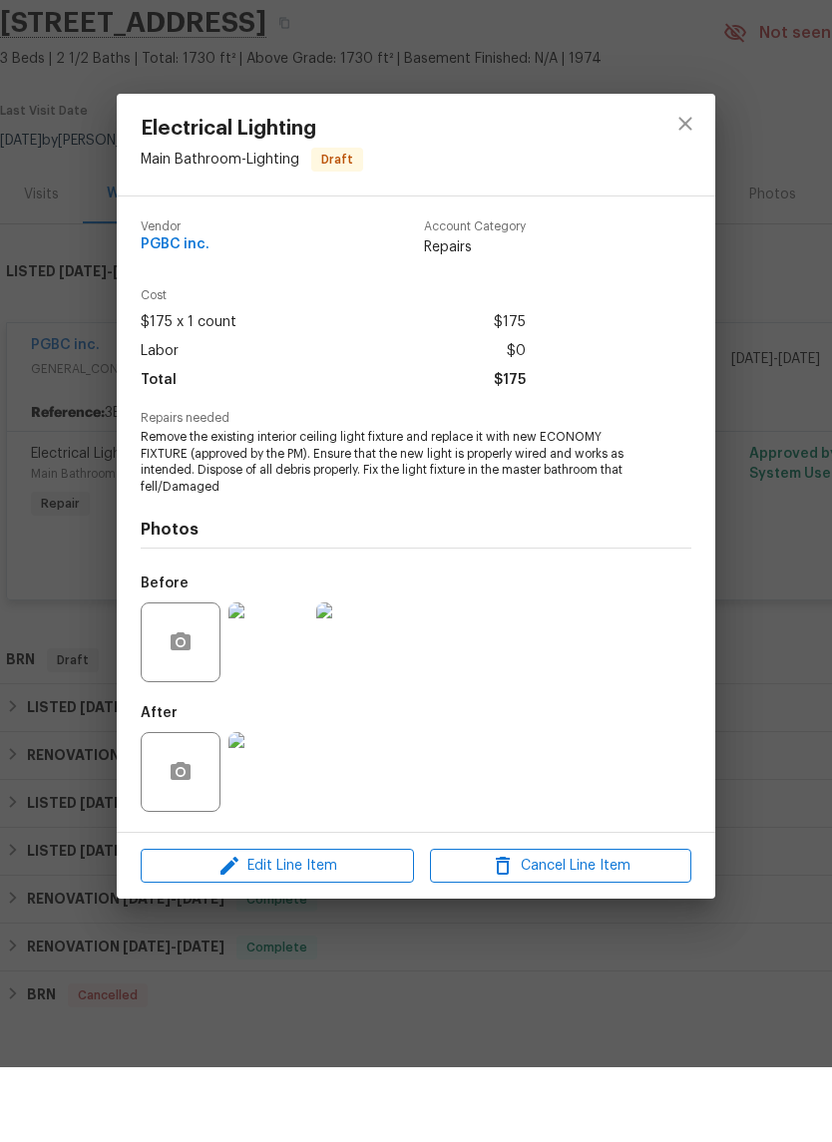
click at [697, 169] on div at bounding box center [686, 220] width 60 height 102
click at [687, 187] on icon "close" at bounding box center [685, 199] width 24 height 24
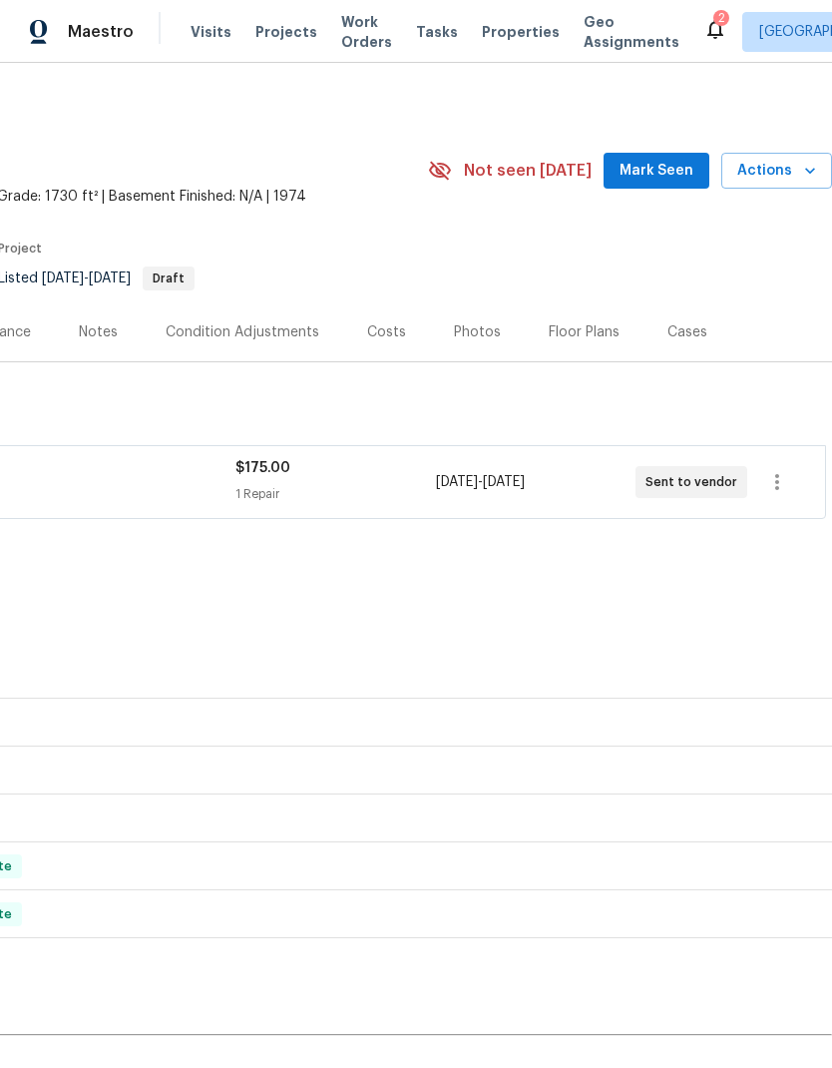
scroll to position [0, 295]
click at [780, 470] on icon "button" at bounding box center [777, 482] width 24 height 24
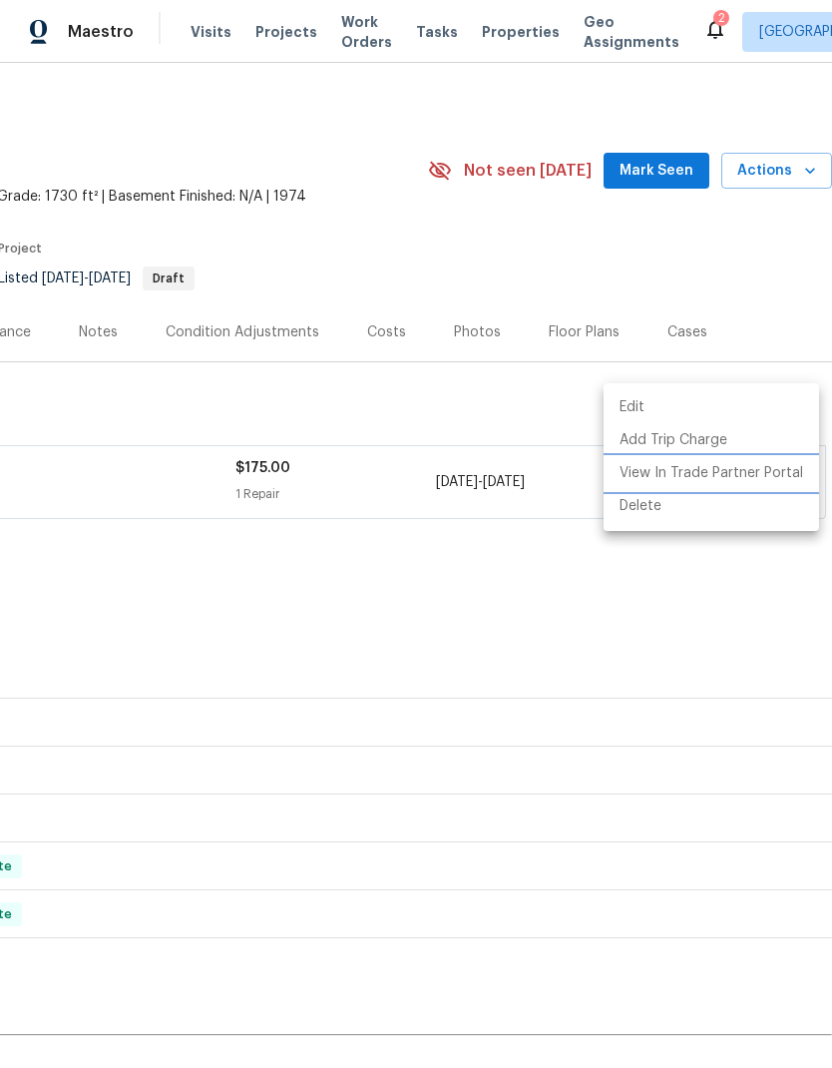
click at [738, 466] on li "View In Trade Partner Portal" at bounding box center [712, 473] width 216 height 33
click at [543, 602] on div at bounding box center [416, 534] width 832 height 1068
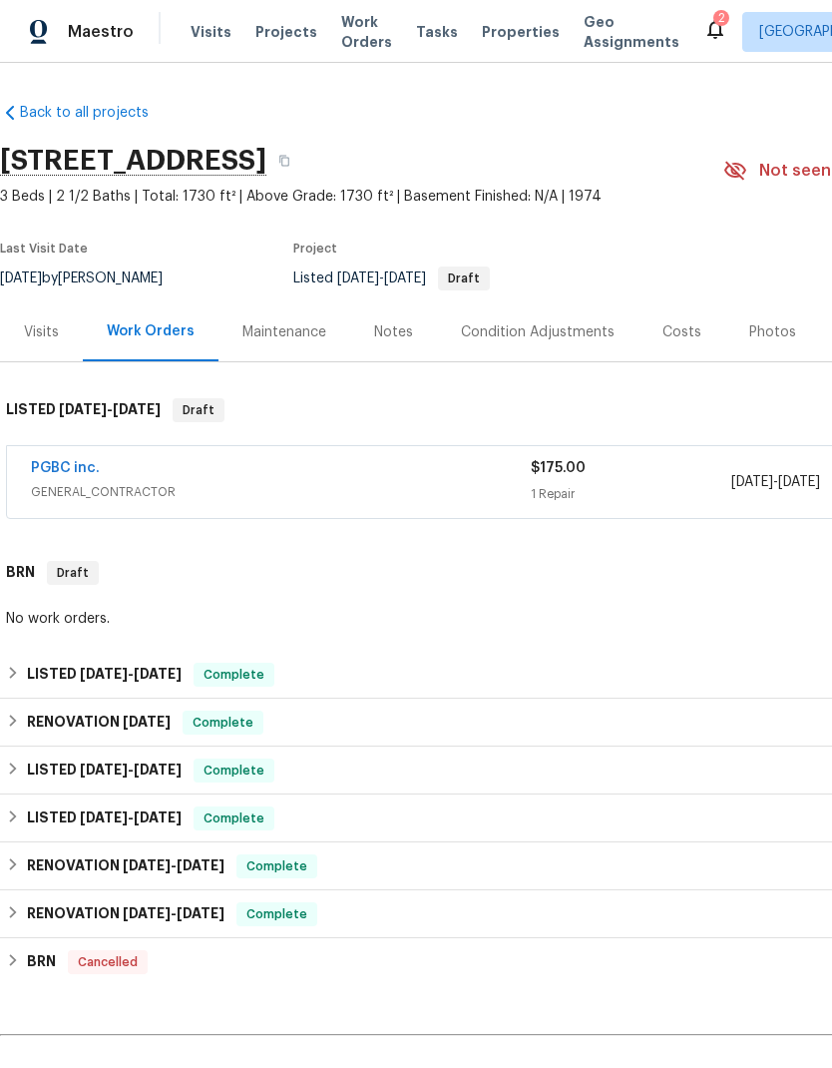
click at [344, 487] on span "GENERAL_CONTRACTOR" at bounding box center [281, 492] width 500 height 20
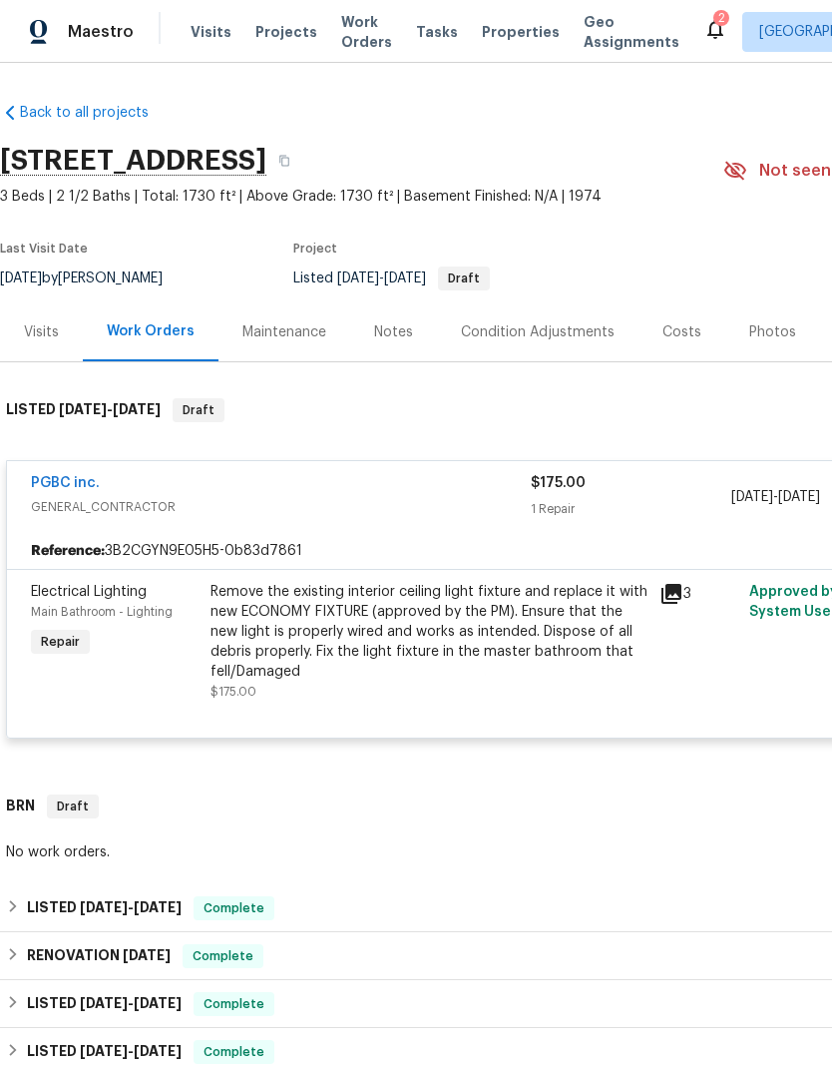
click at [476, 626] on div "Remove the existing interior ceiling light fixture and replace it with new ECON…" at bounding box center [429, 632] width 437 height 100
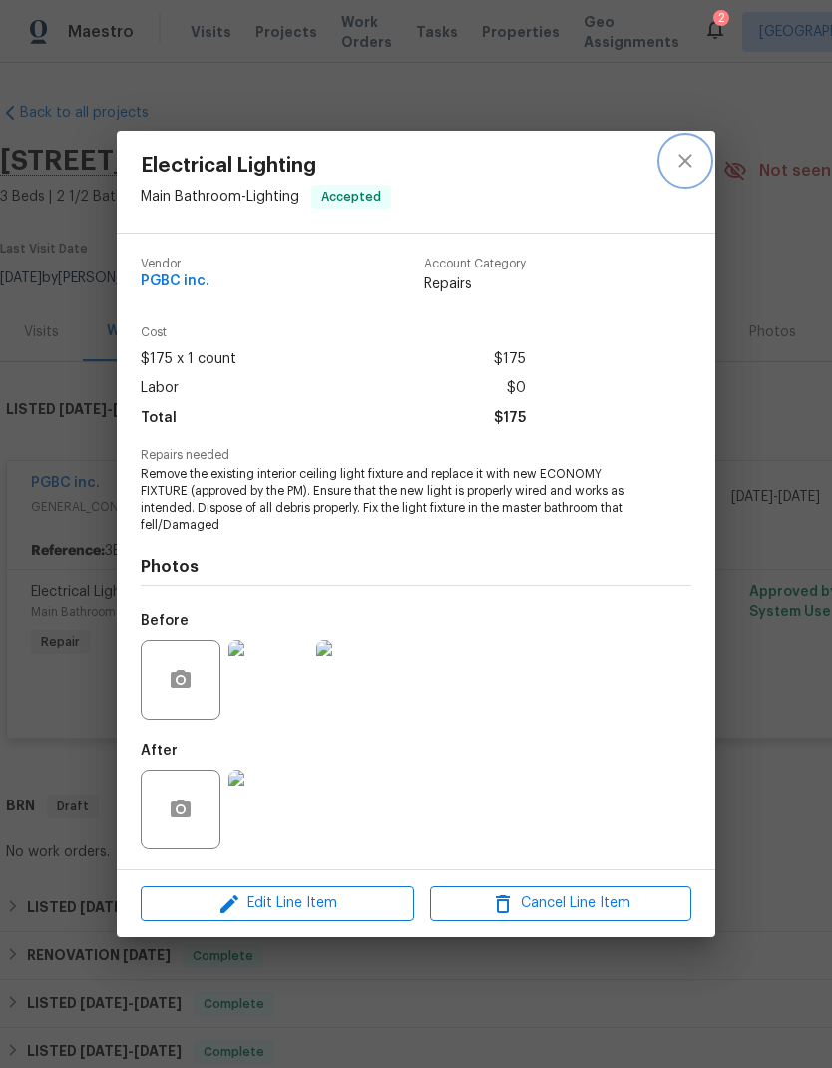
click at [681, 150] on icon "close" at bounding box center [685, 161] width 24 height 24
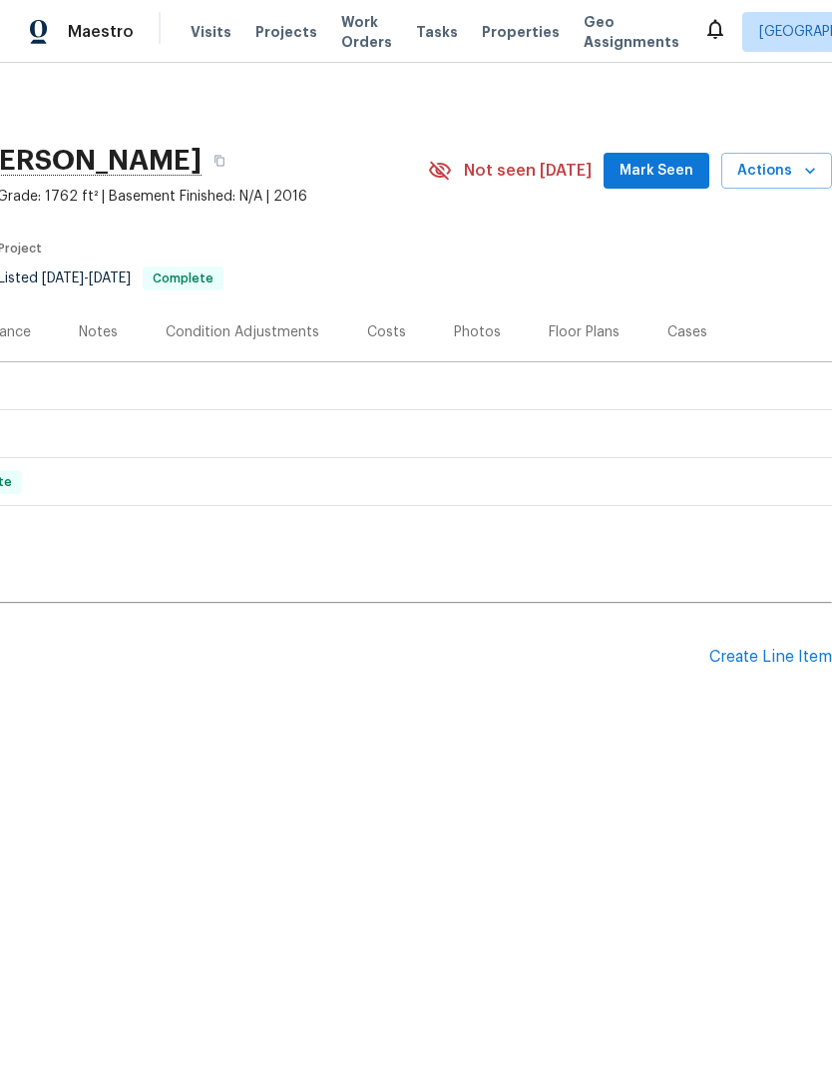
scroll to position [0, 295]
click at [789, 662] on div "Create Line Item" at bounding box center [770, 657] width 123 height 19
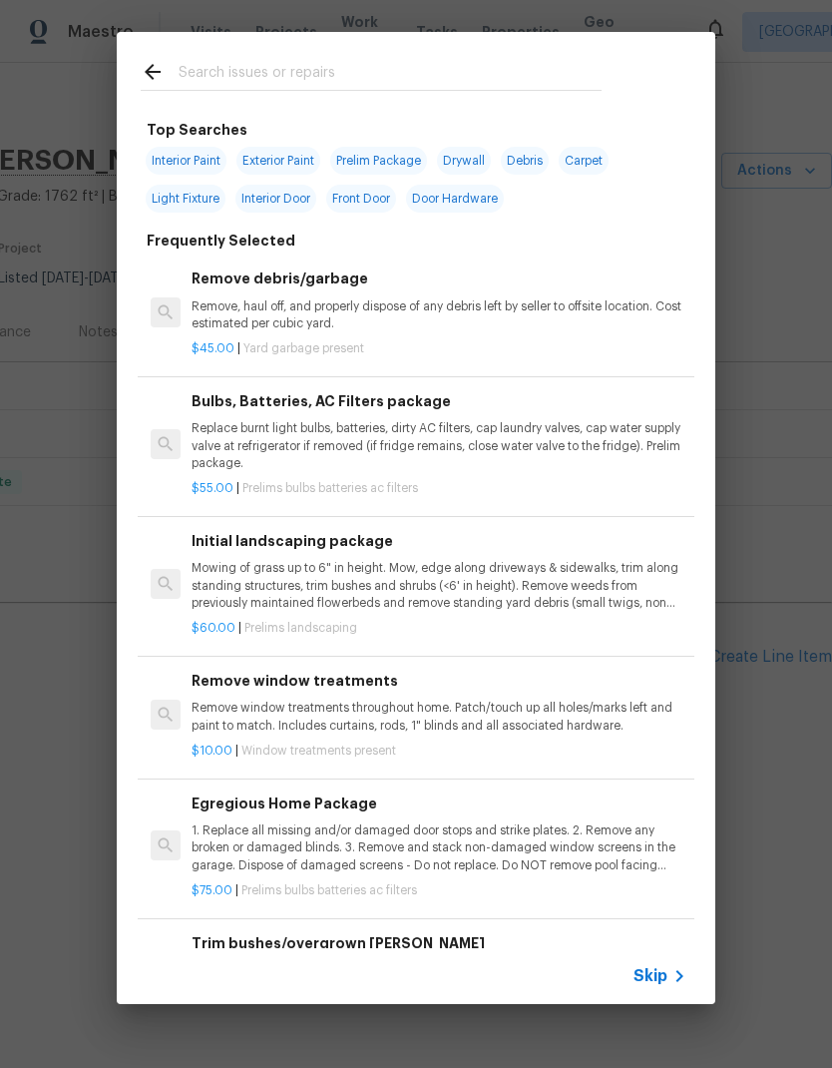
click at [328, 62] on input "text" at bounding box center [390, 75] width 423 height 30
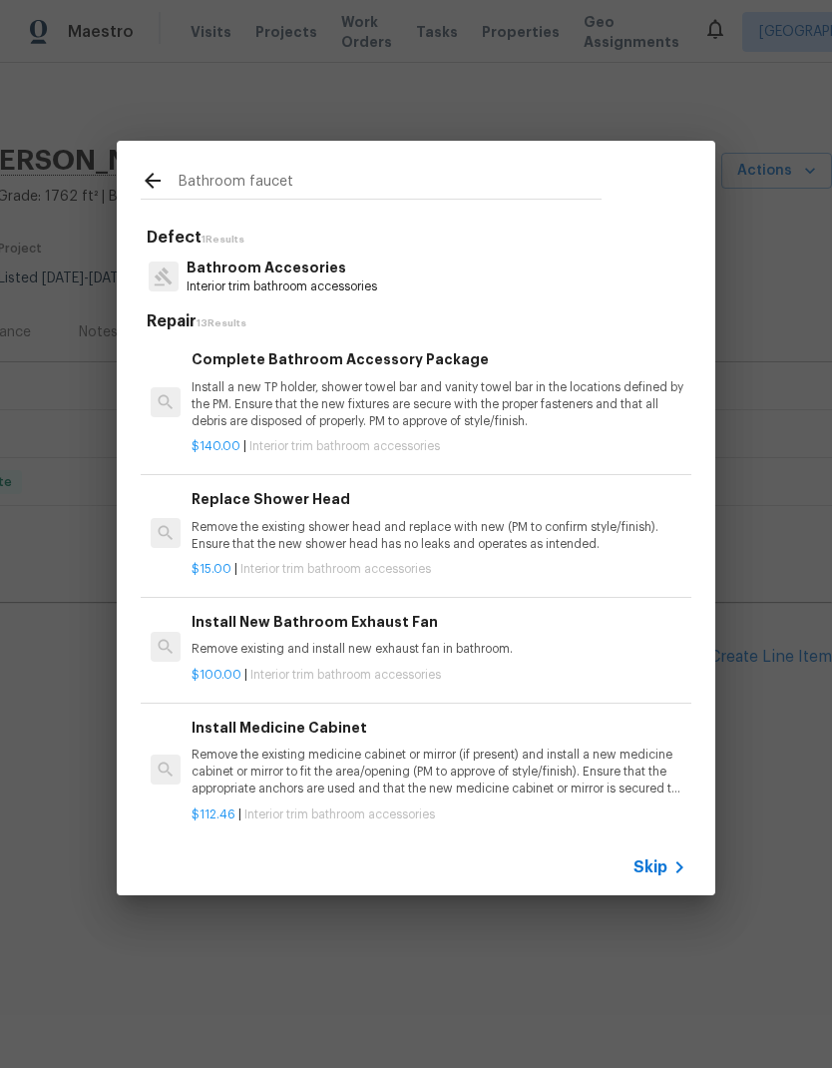
click at [239, 176] on input "Bathroom faucet" at bounding box center [390, 184] width 423 height 30
type input "faucet"
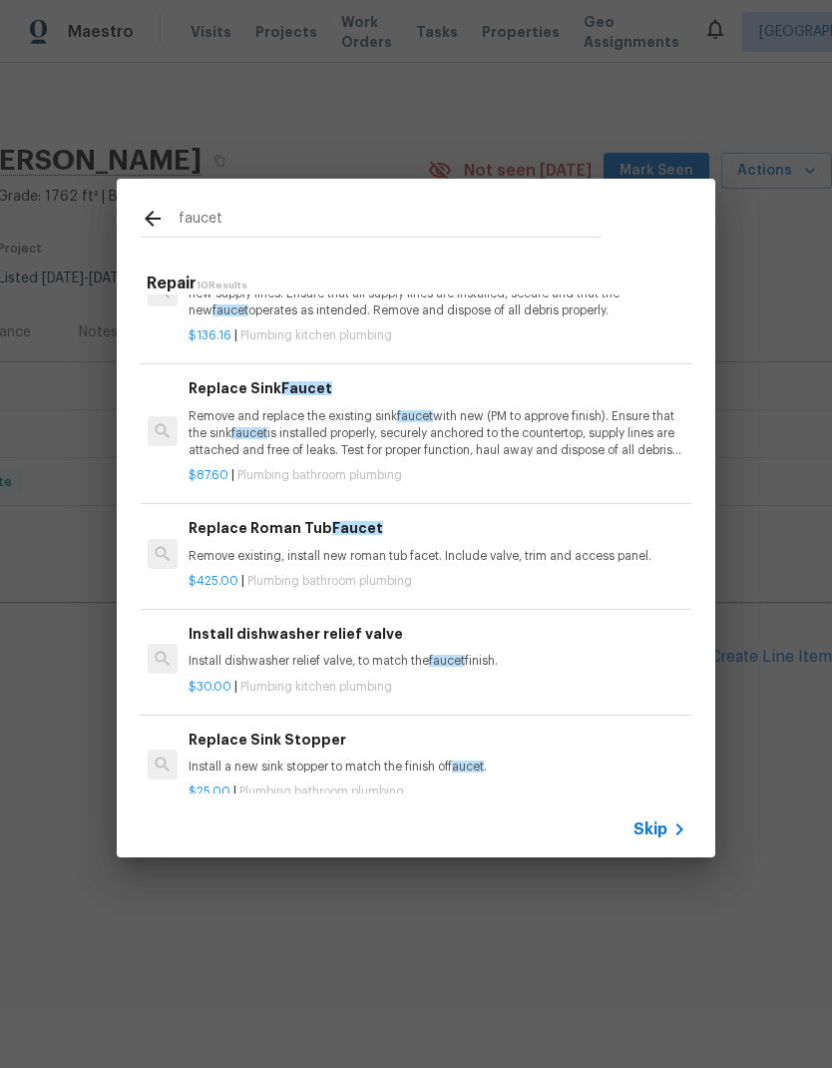
scroll to position [77, 3]
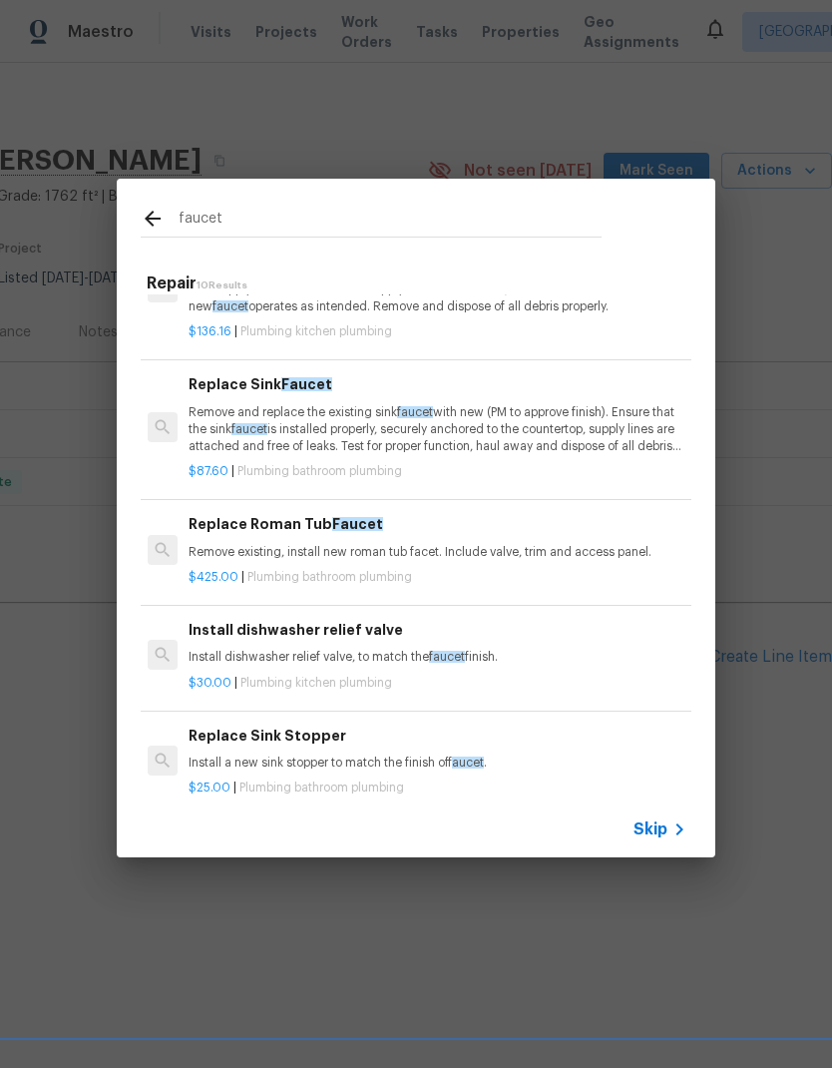
click at [365, 421] on p "Remove and replace the existing sink faucet with new (PM to approve finish). En…" at bounding box center [436, 429] width 495 height 51
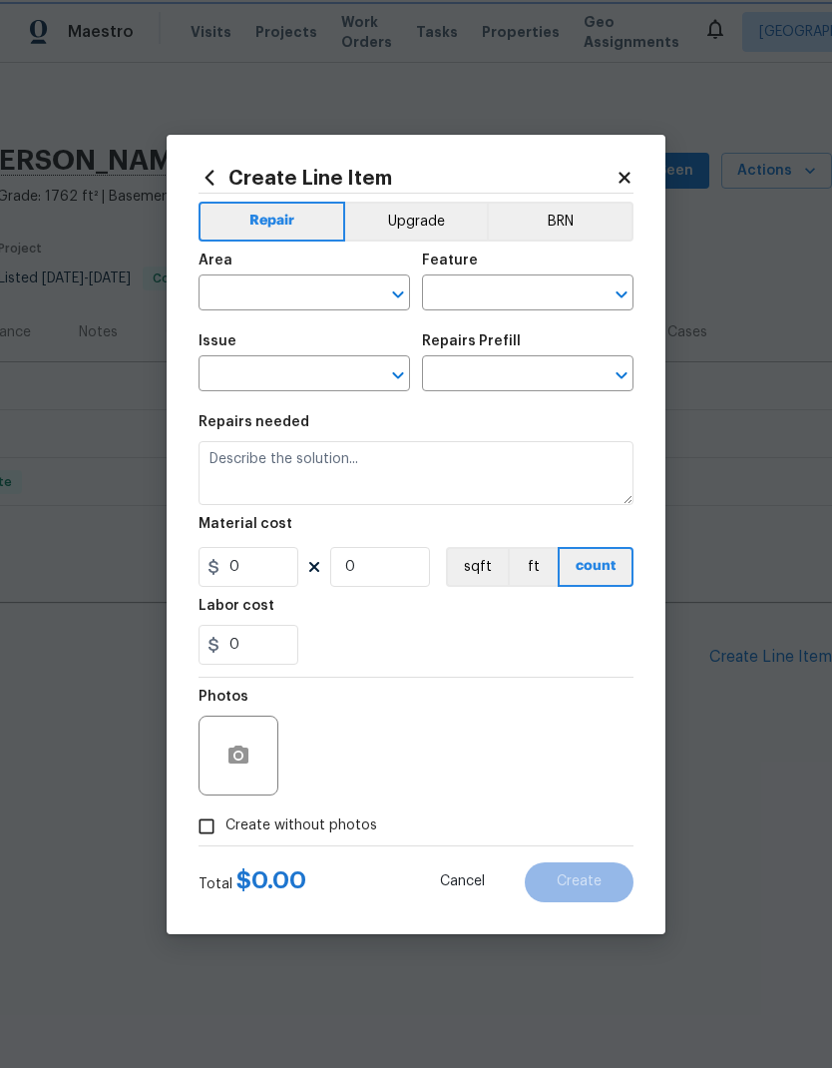
type input "Plumbing"
type input "Bathroom Plumbing"
type textarea "Remove and replace the existing sink faucet with new (PM to approve finish). En…"
type input "1"
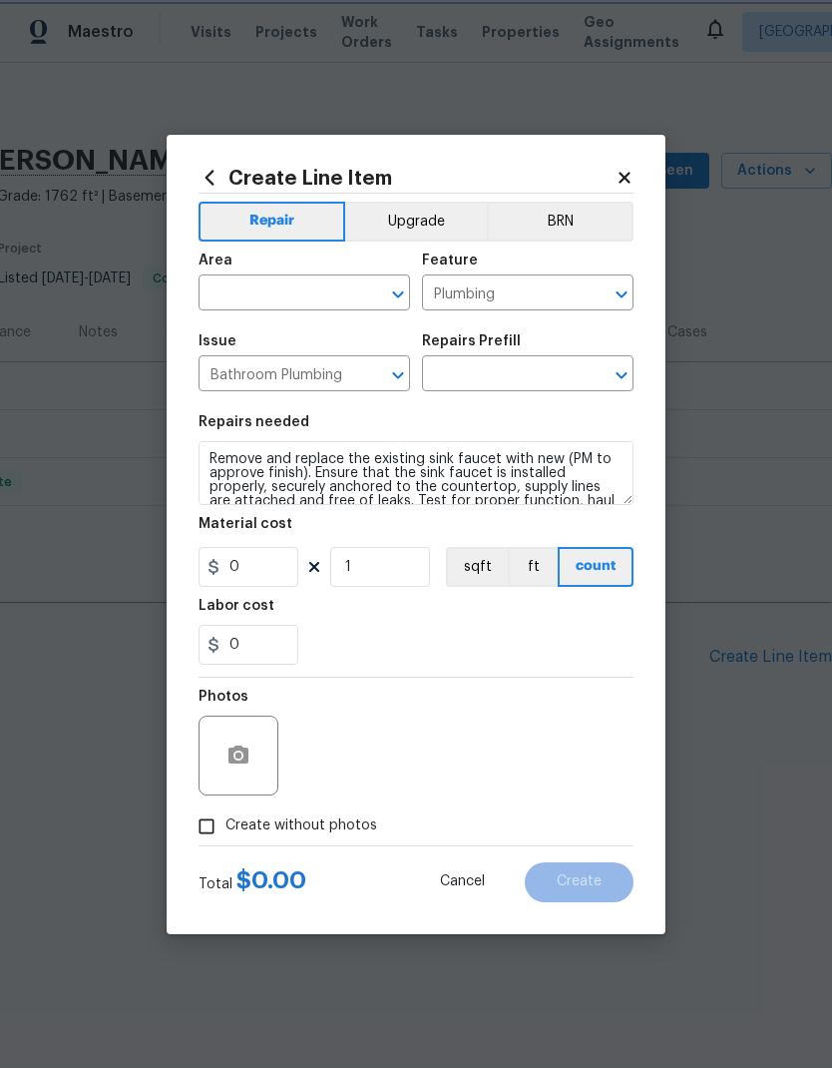
type input "Replace Sink Faucet $87.60"
type input "87.6"
click at [331, 289] on input "text" at bounding box center [277, 294] width 156 height 31
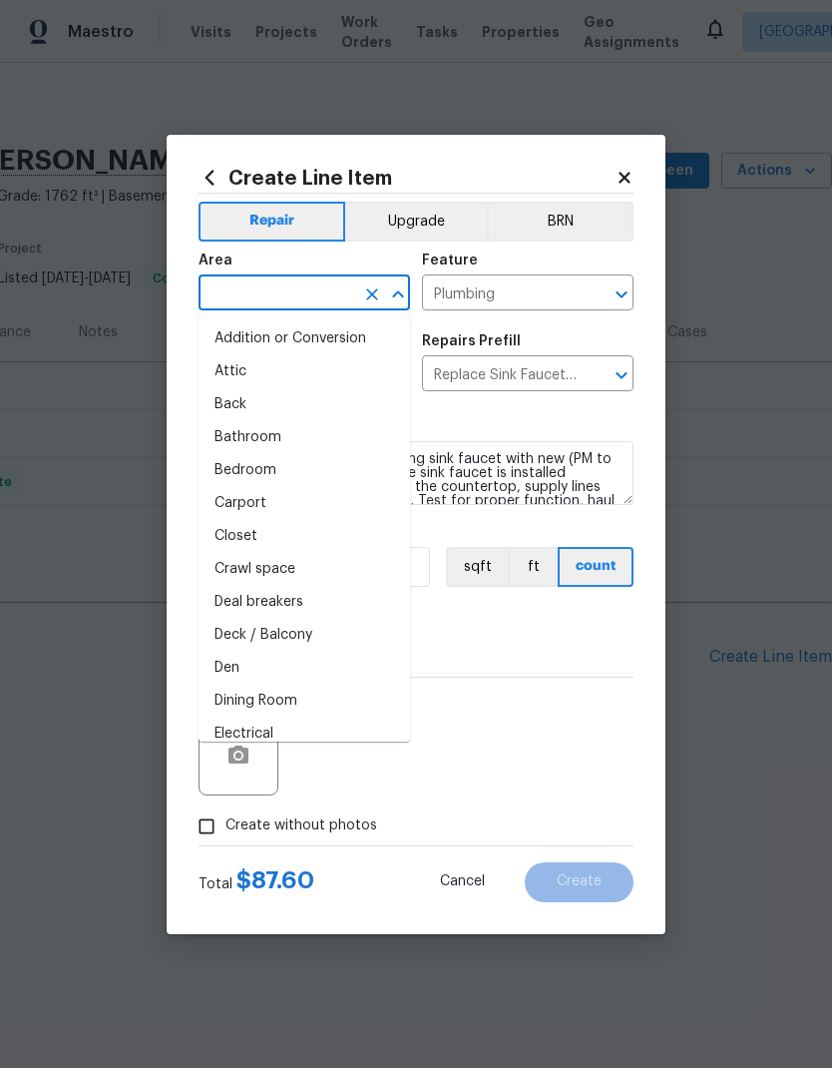
click at [272, 439] on li "Bathroom" at bounding box center [305, 437] width 212 height 33
type input "Bathroom"
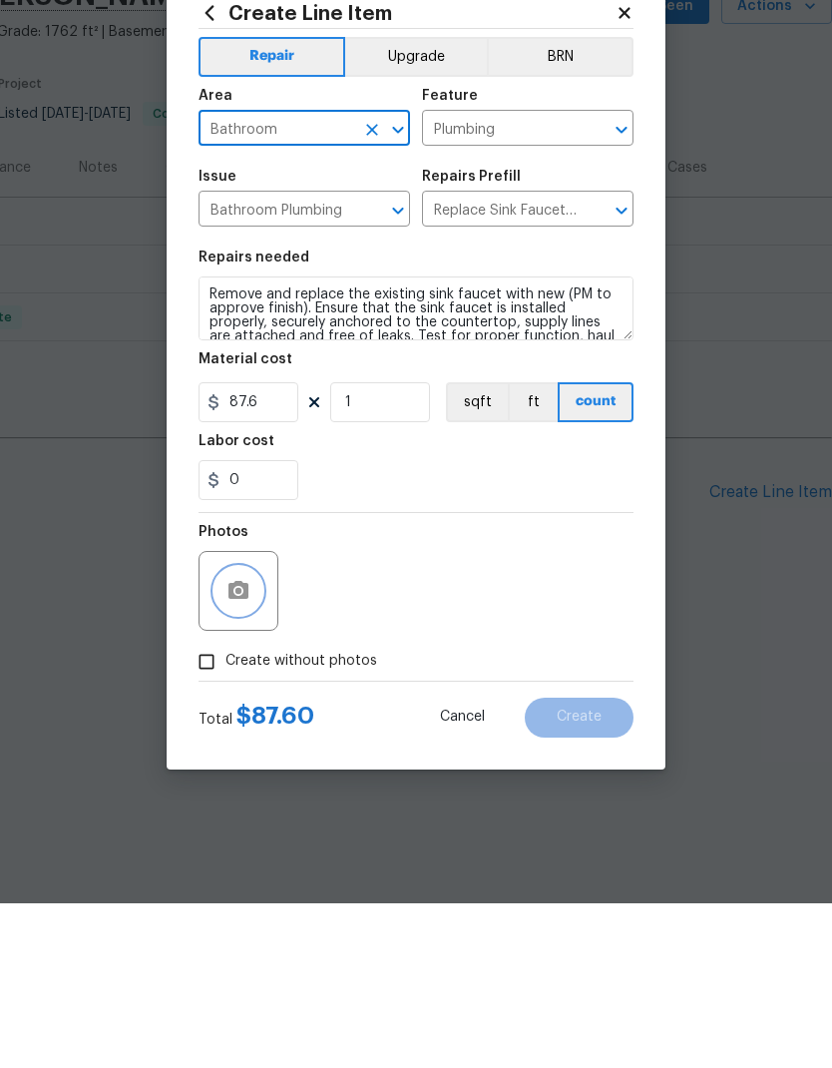
click at [259, 731] on button "button" at bounding box center [239, 755] width 48 height 48
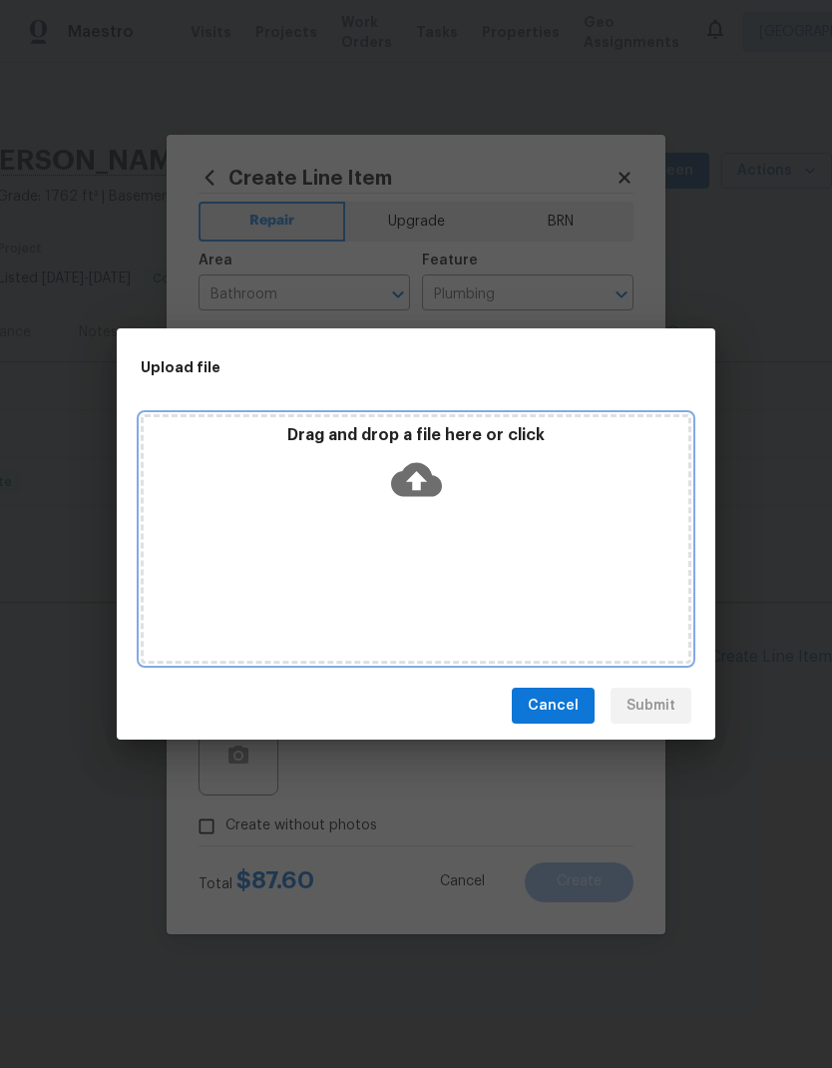
click at [416, 485] on icon at bounding box center [416, 479] width 51 height 51
click at [438, 472] on icon at bounding box center [416, 479] width 51 height 51
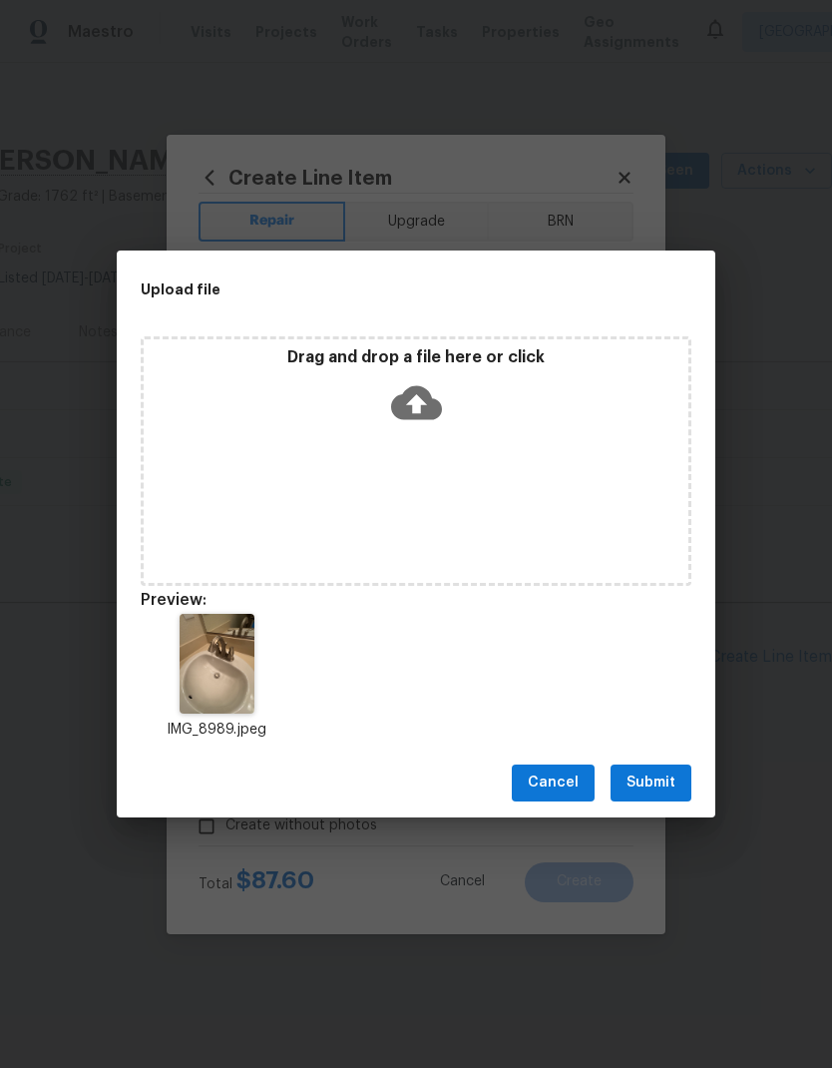
click at [653, 782] on span "Submit" at bounding box center [651, 782] width 49 height 25
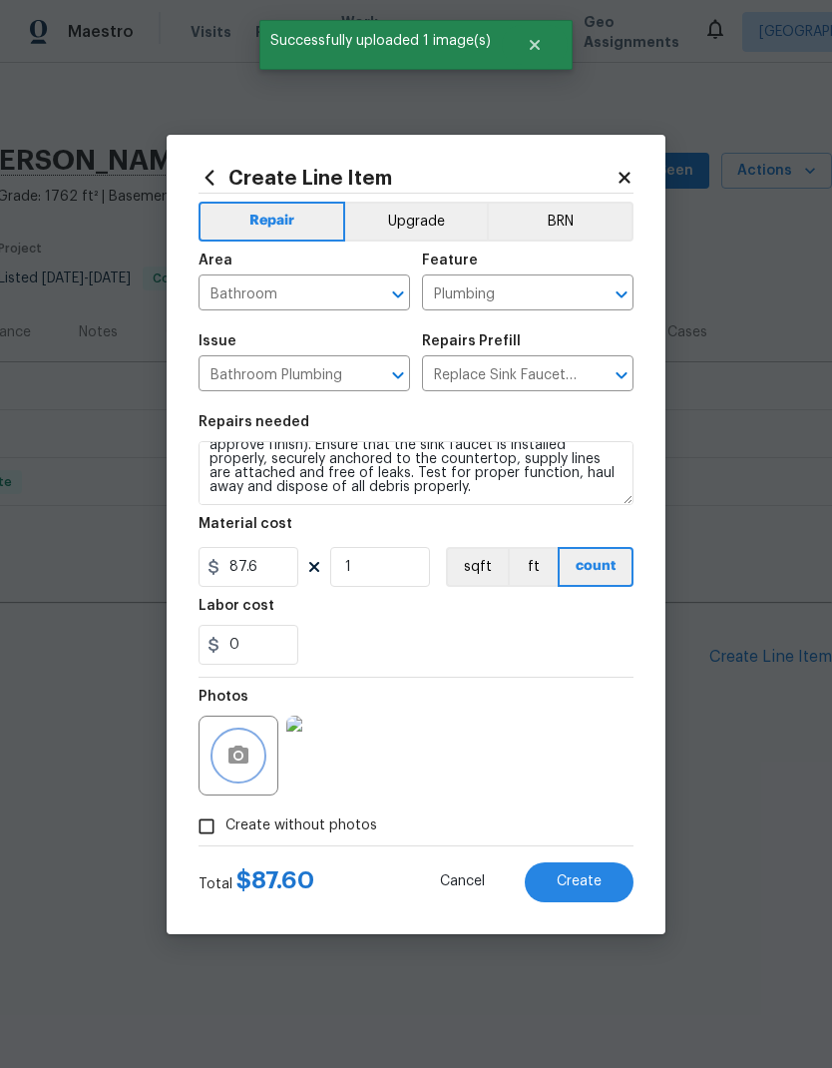
scroll to position [28, 0]
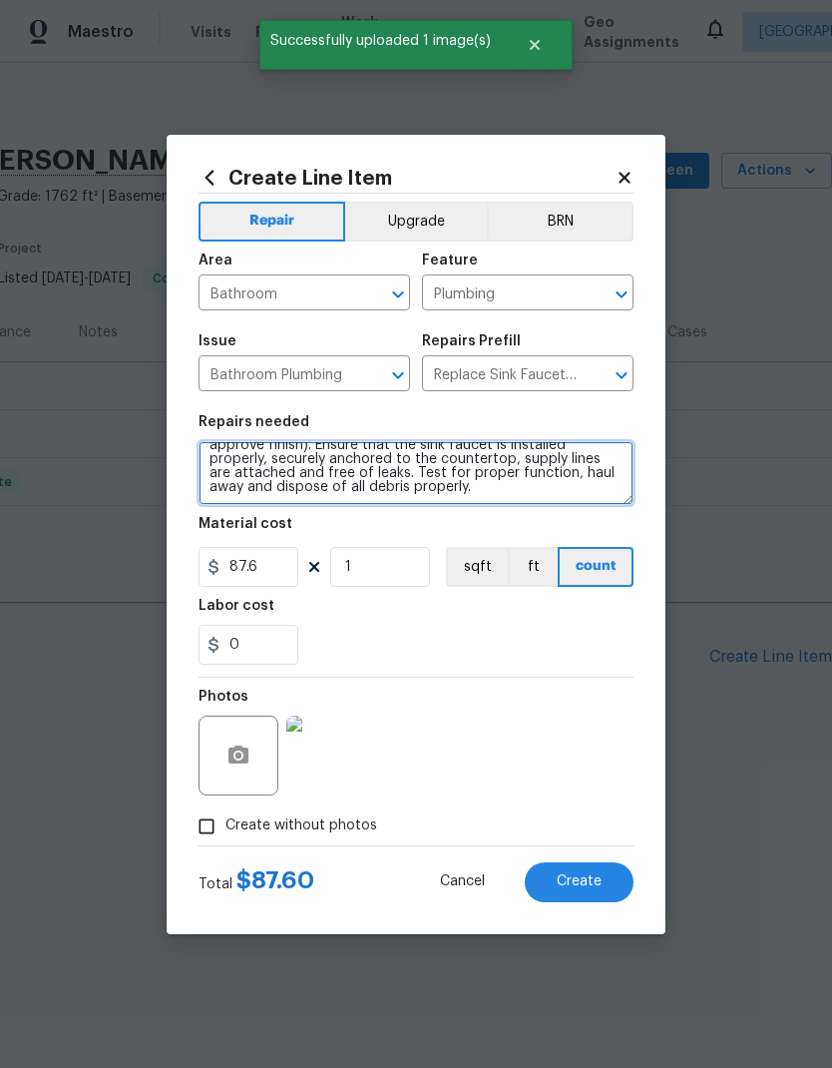
click at [484, 496] on textarea "Remove and replace the existing sink faucet with new (PM to approve finish). En…" at bounding box center [416, 473] width 435 height 64
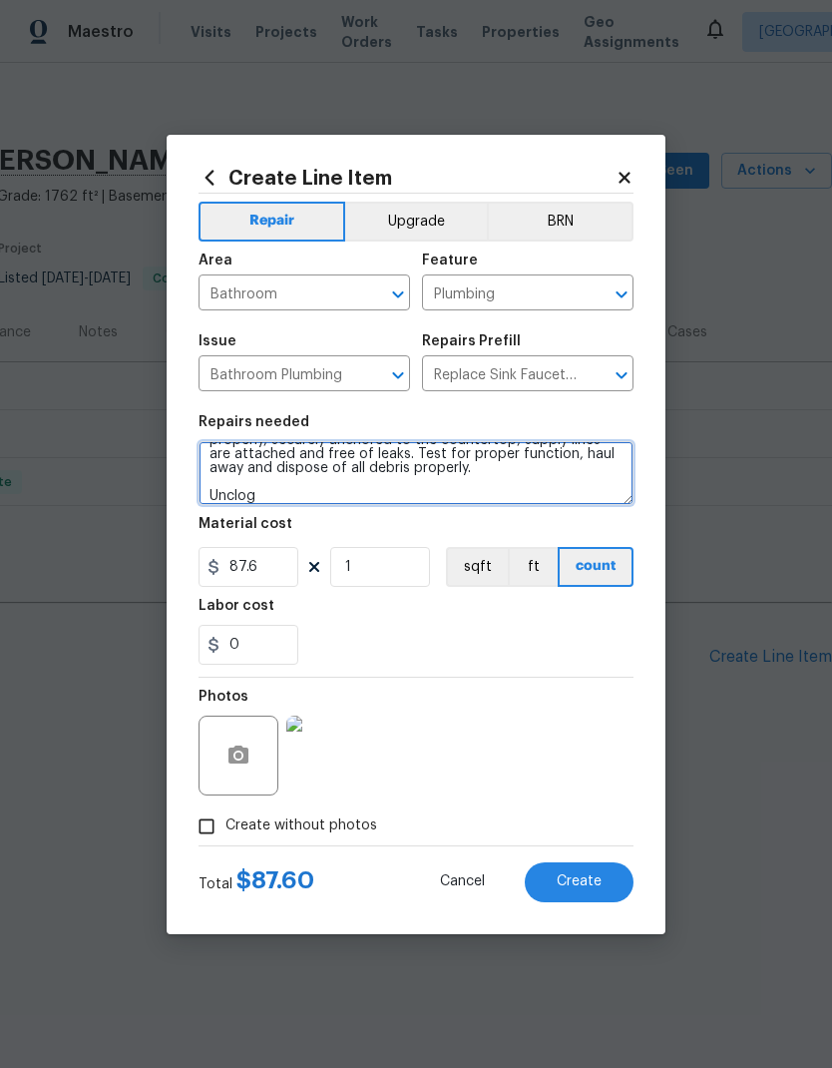
scroll to position [47, 0]
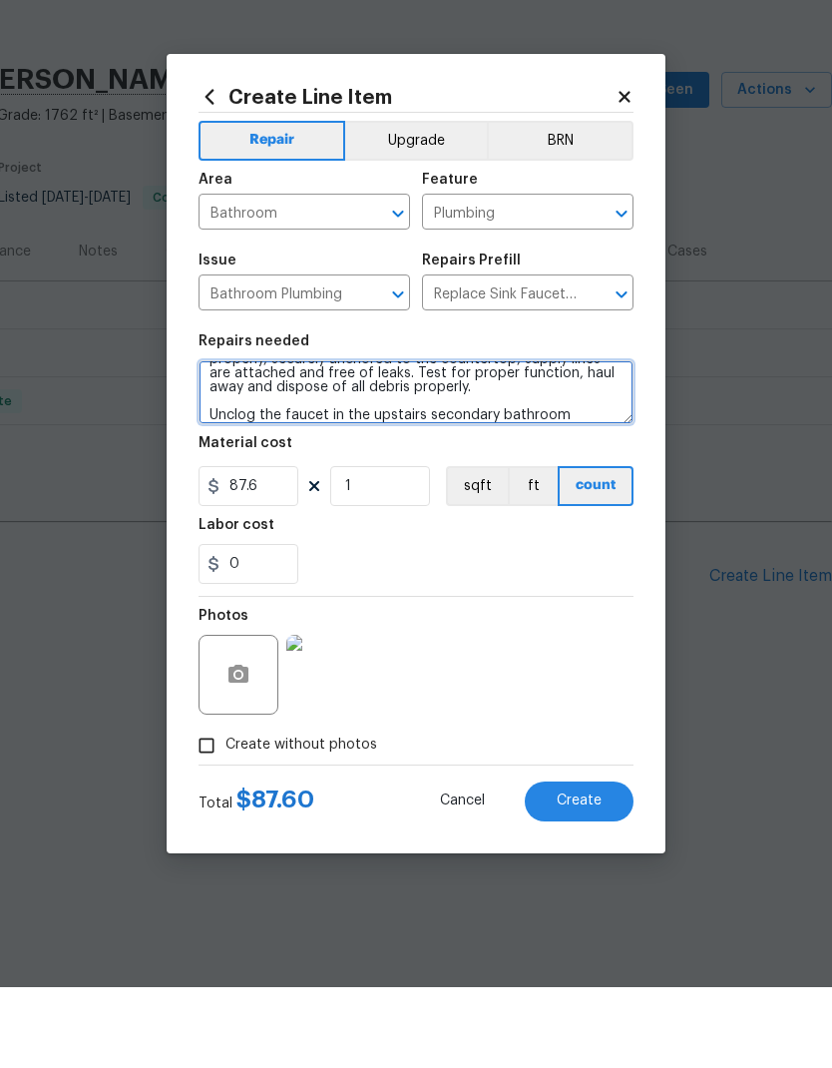
type textarea "Remove and replace the existing sink faucet with new (PM to approve finish). En…"
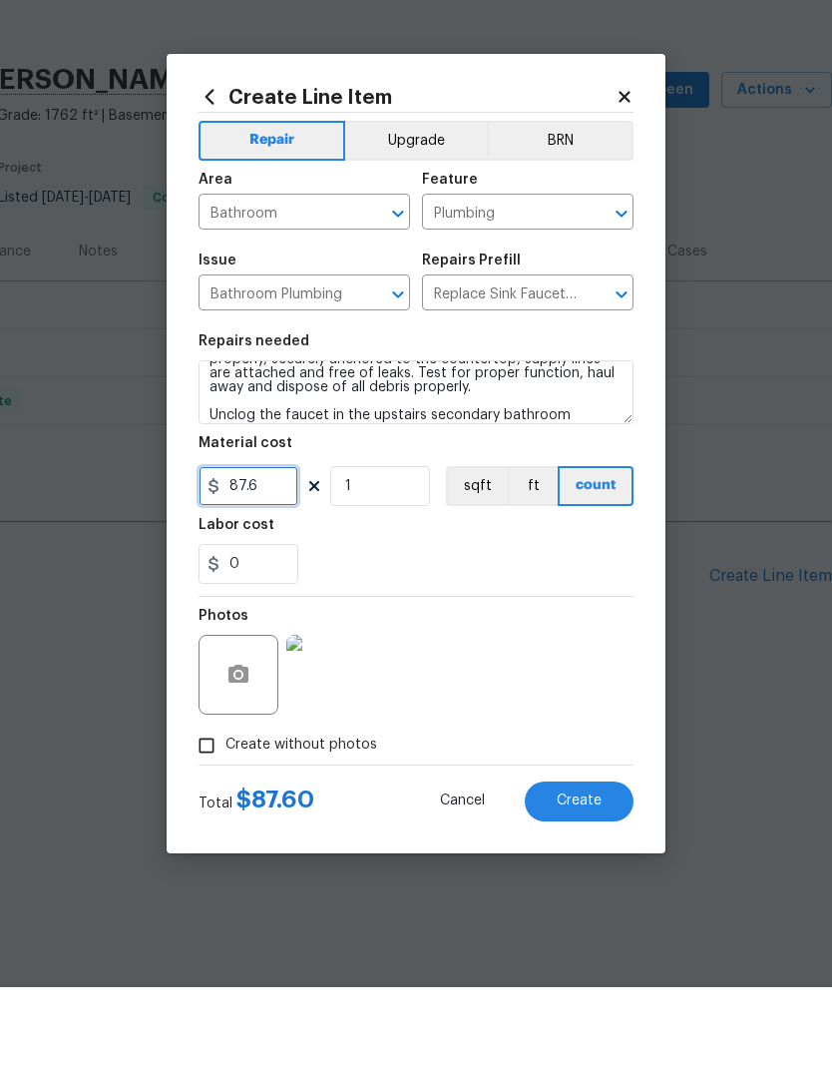
click at [241, 547] on input "87.6" at bounding box center [249, 567] width 100 height 40
type input "50.6"
click at [519, 677] on div "Photos" at bounding box center [416, 742] width 435 height 130
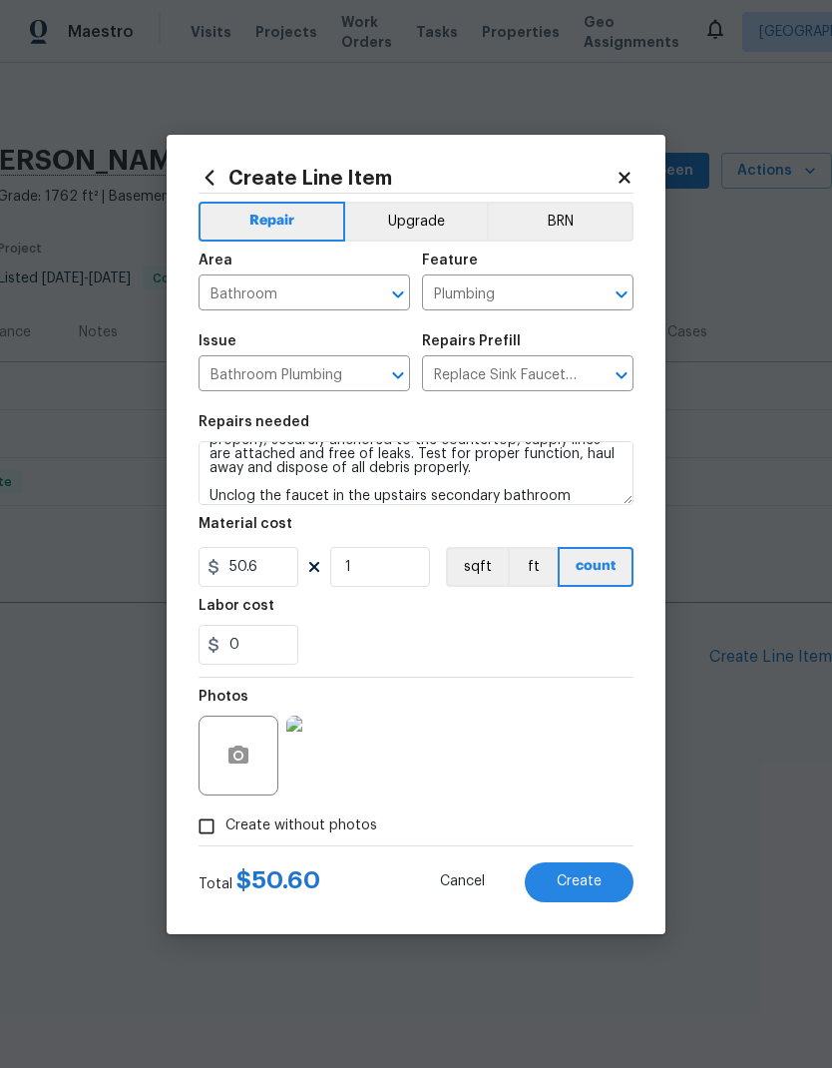
click at [593, 884] on span "Create" at bounding box center [579, 881] width 45 height 15
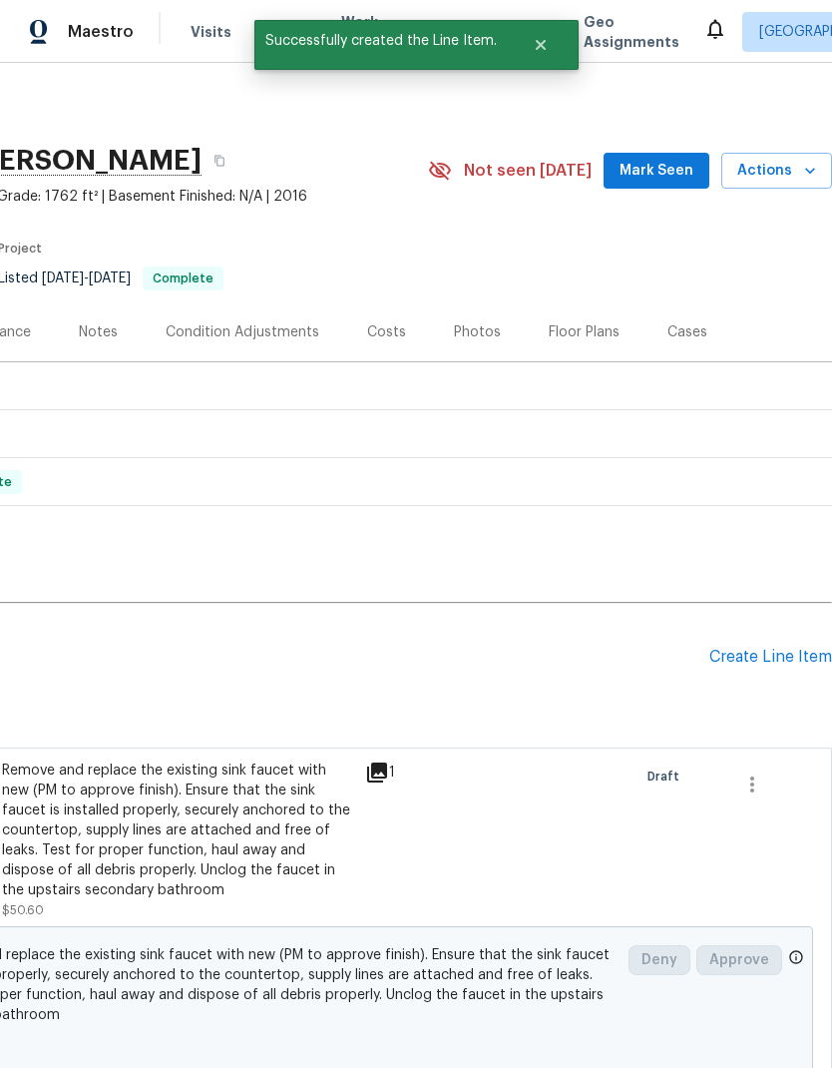
scroll to position [0, 295]
click at [781, 661] on div "Create Line Item" at bounding box center [770, 657] width 123 height 19
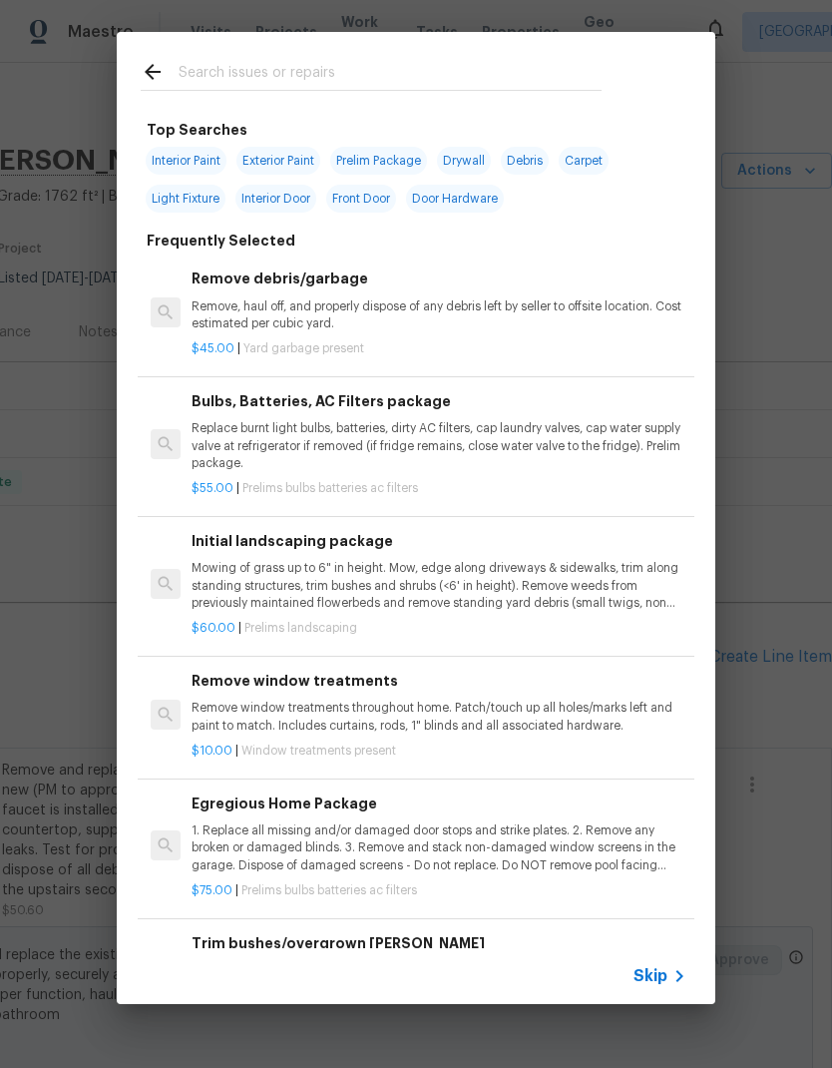
click at [327, 64] on input "text" at bounding box center [390, 75] width 423 height 30
type input "Light"
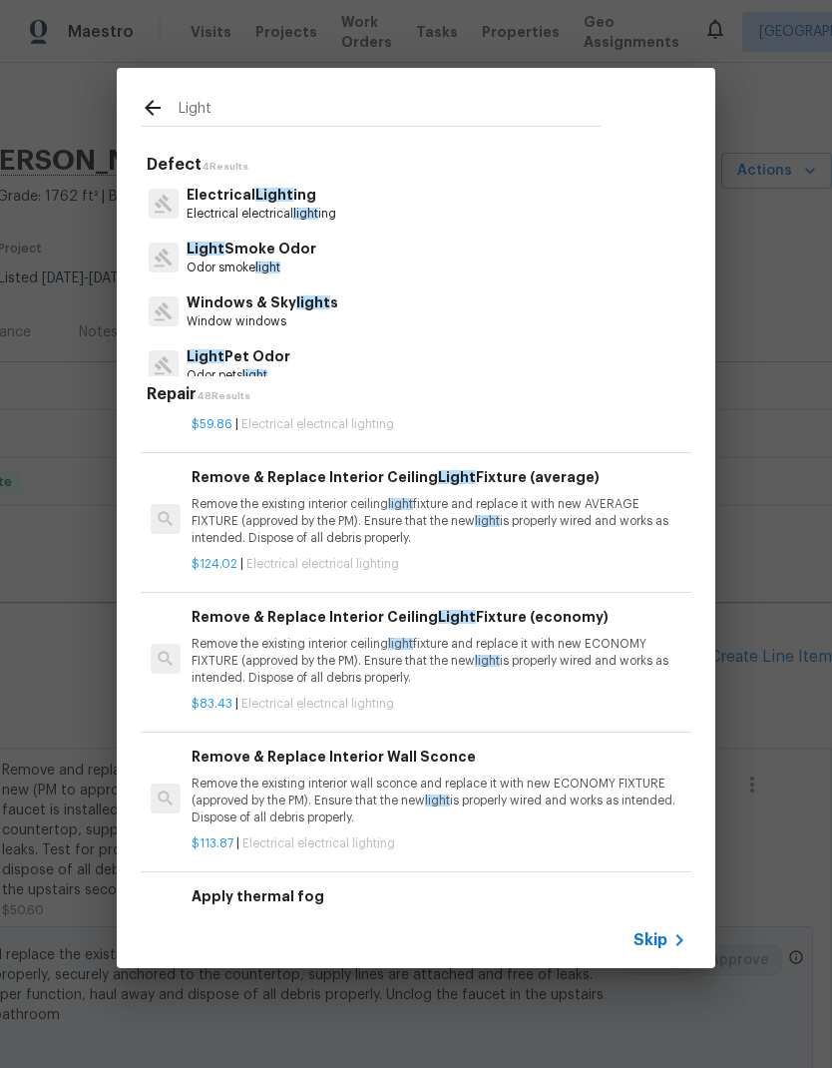
scroll to position [1443, 0]
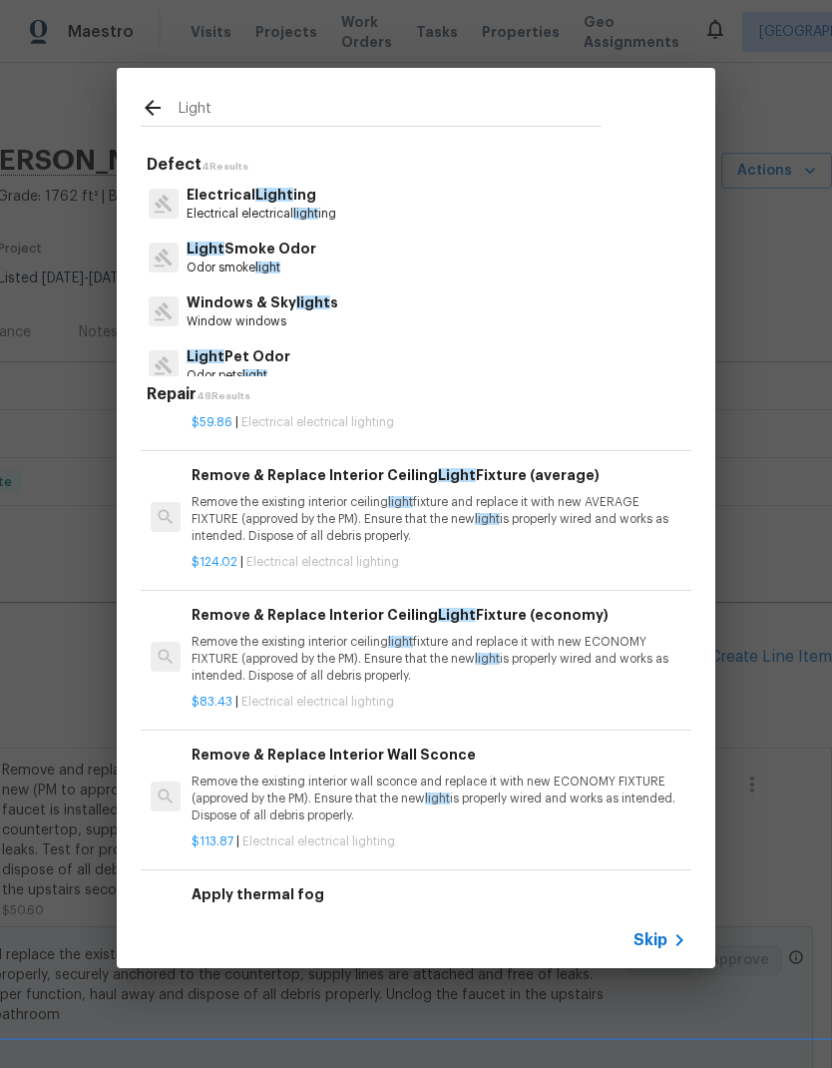
click at [420, 668] on p "Remove the existing interior ceiling light fixture and replace it with new ECON…" at bounding box center [439, 659] width 495 height 51
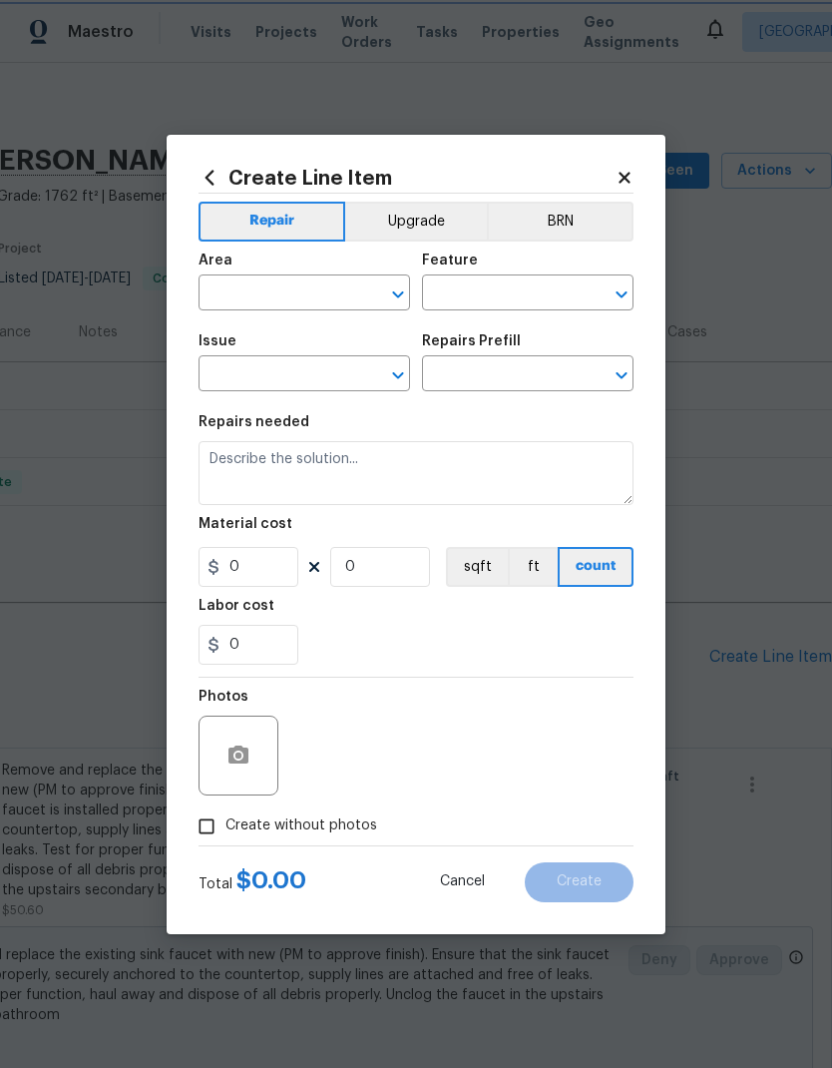
type input "Electrical Lighting"
type input "Remove & Replace Interior Ceiling Light Fixture (economy) $83.43"
type textarea "Remove the existing interior ceiling light fixture and replace it with new ECON…"
type input "83.43"
type input "1"
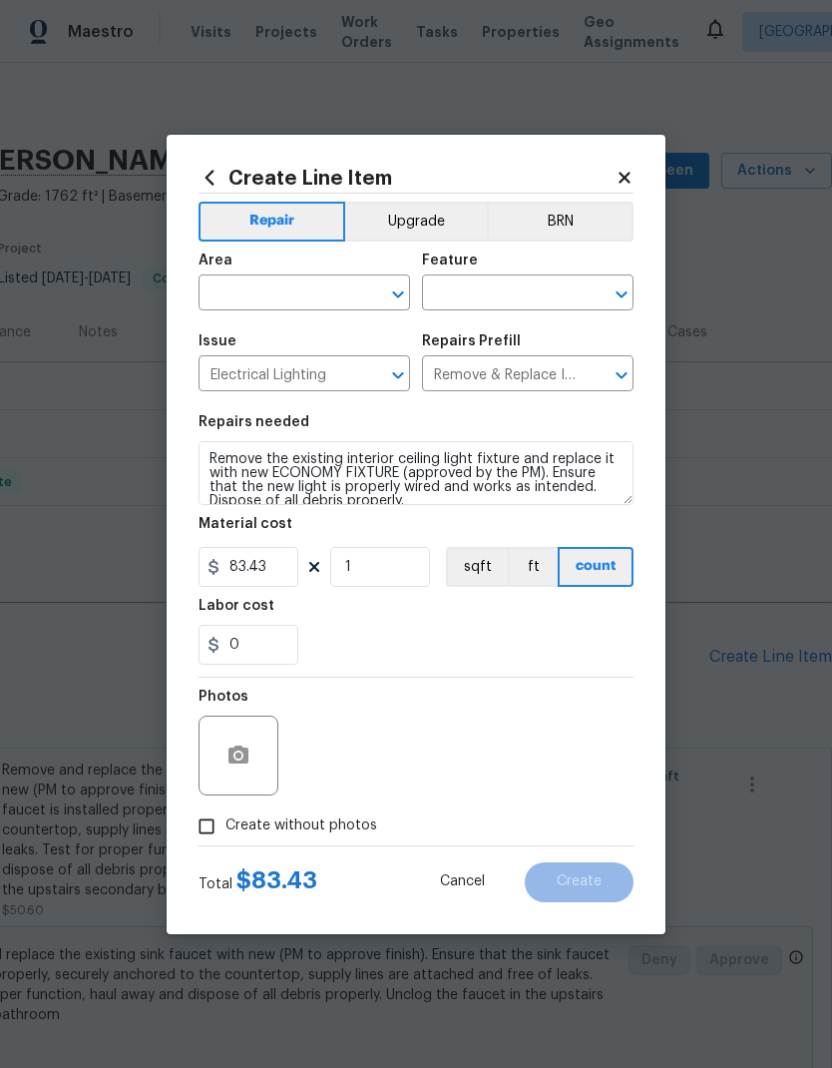
click at [304, 297] on input "text" at bounding box center [277, 294] width 156 height 31
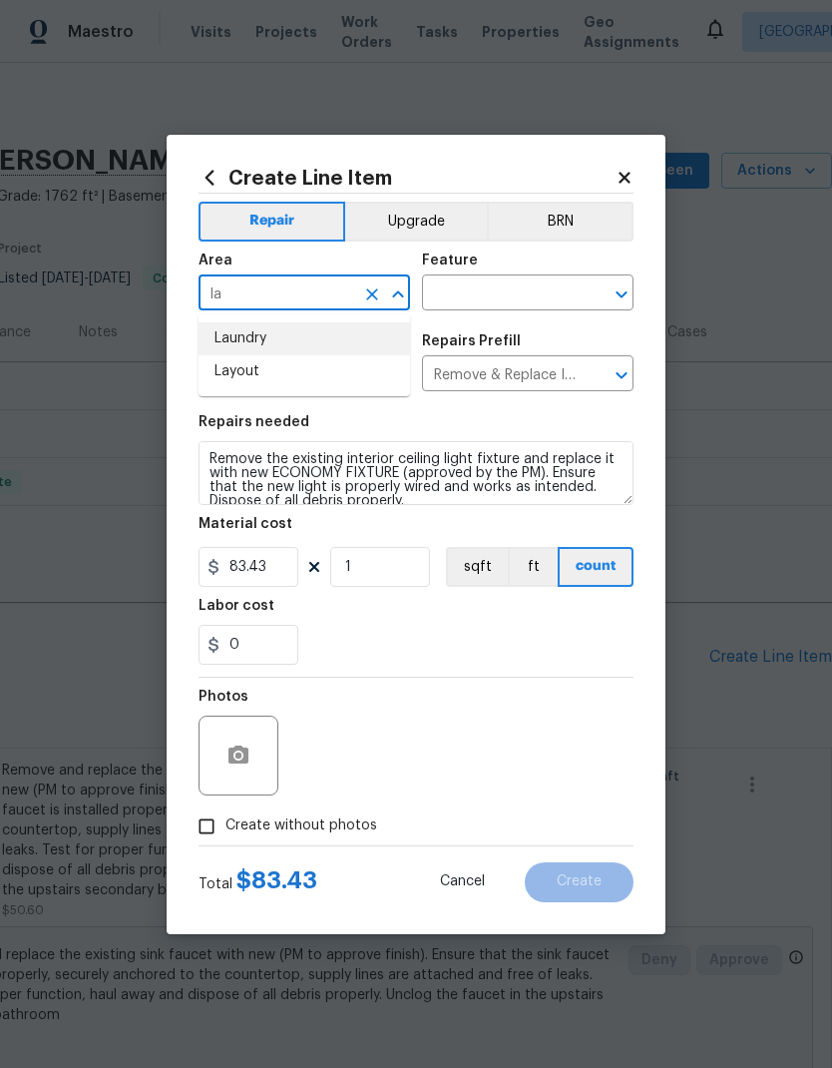
click at [264, 339] on li "Laundry" at bounding box center [305, 338] width 212 height 33
type input "Laundry"
click at [509, 287] on input "text" at bounding box center [500, 294] width 156 height 31
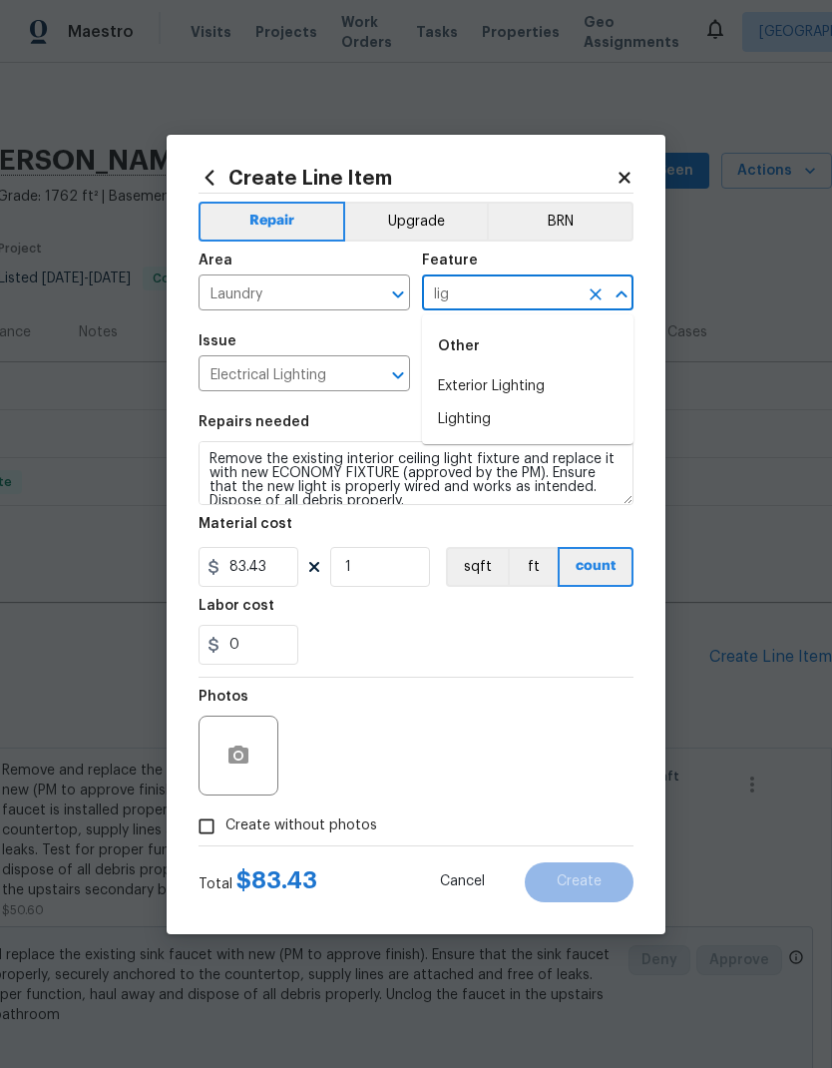
click at [484, 418] on li "Lighting" at bounding box center [528, 419] width 212 height 33
type input "Lighting"
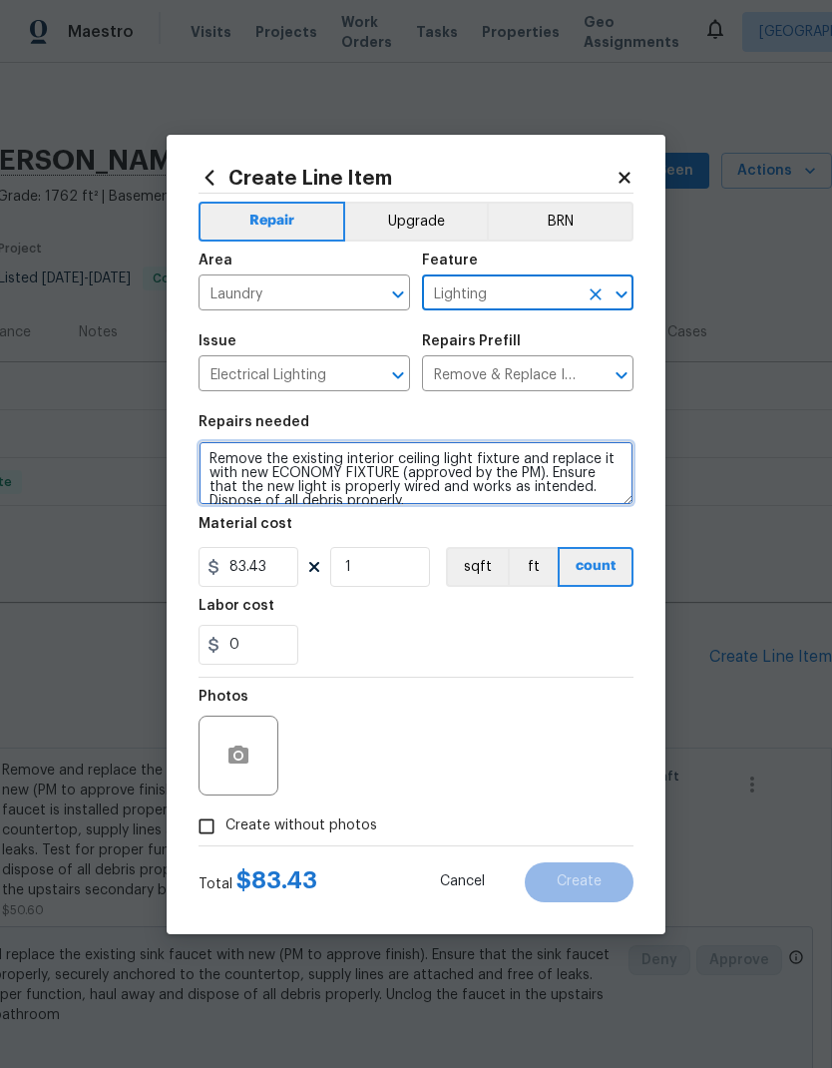
click at [451, 502] on textarea "Remove the existing interior ceiling light fixture and replace it with new ECON…" at bounding box center [416, 473] width 435 height 64
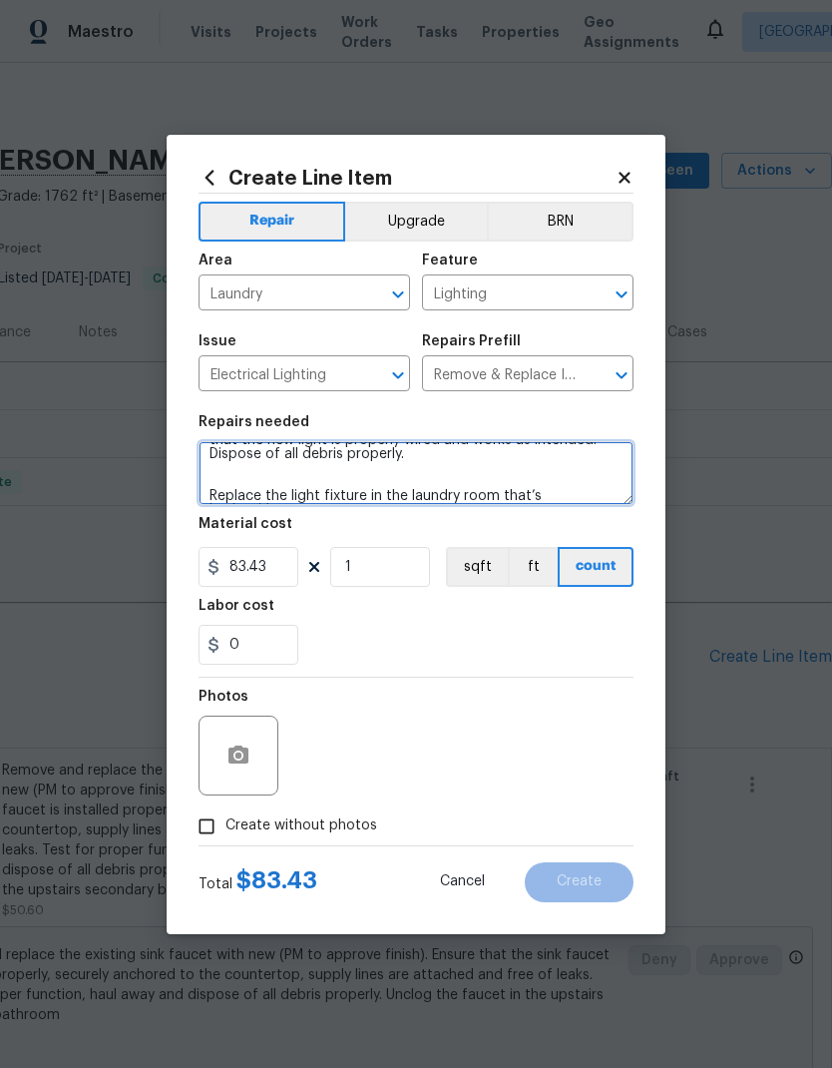
scroll to position [61, 0]
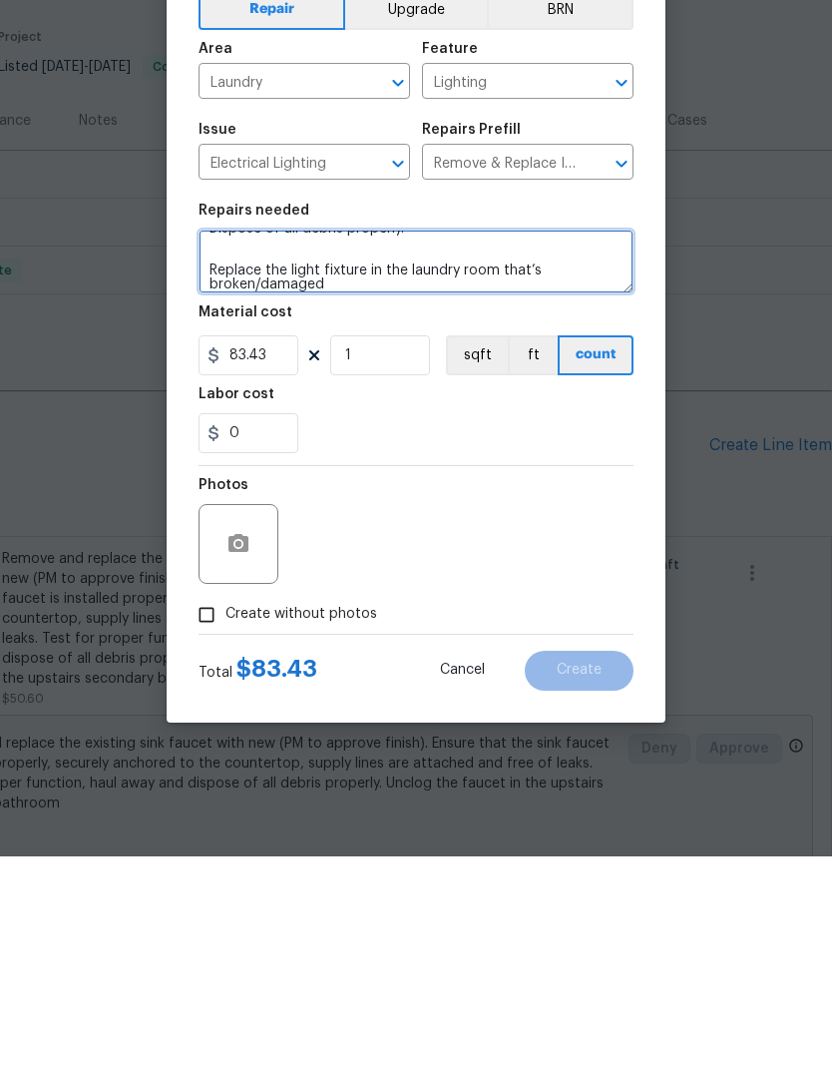
type textarea "Remove the existing interior ceiling light fixture and replace it with new ECON…"
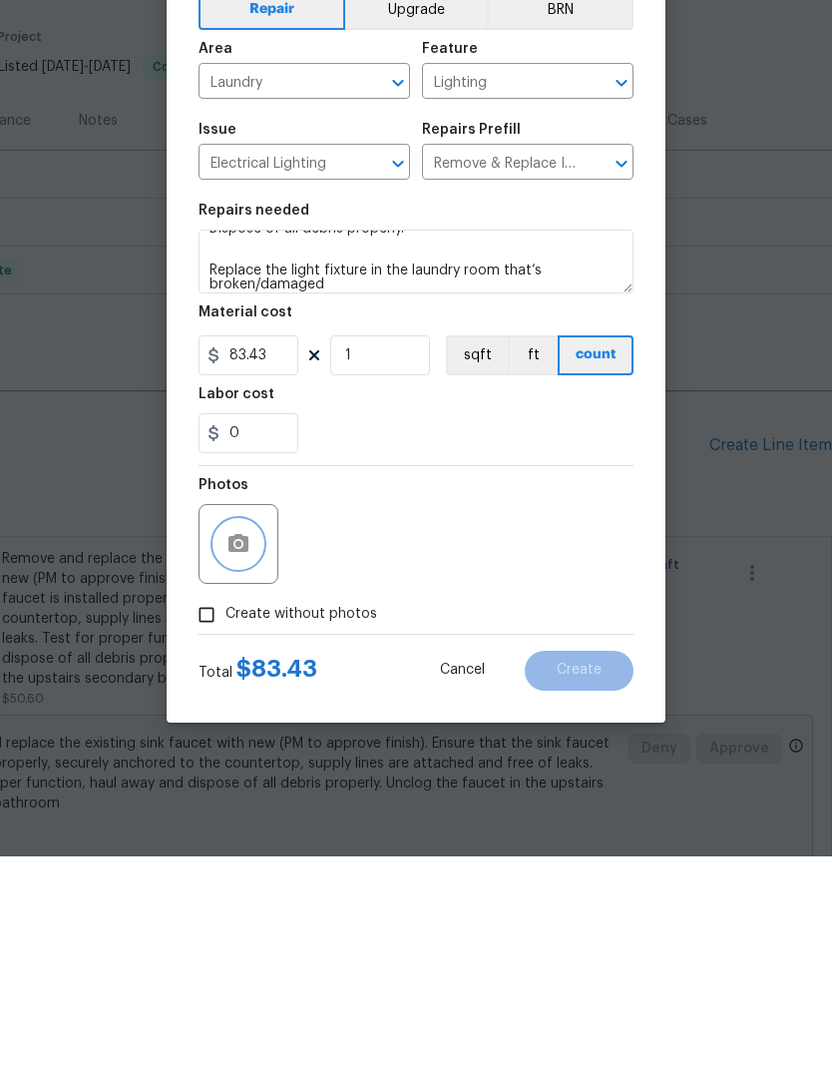
click at [253, 731] on button "button" at bounding box center [239, 755] width 48 height 48
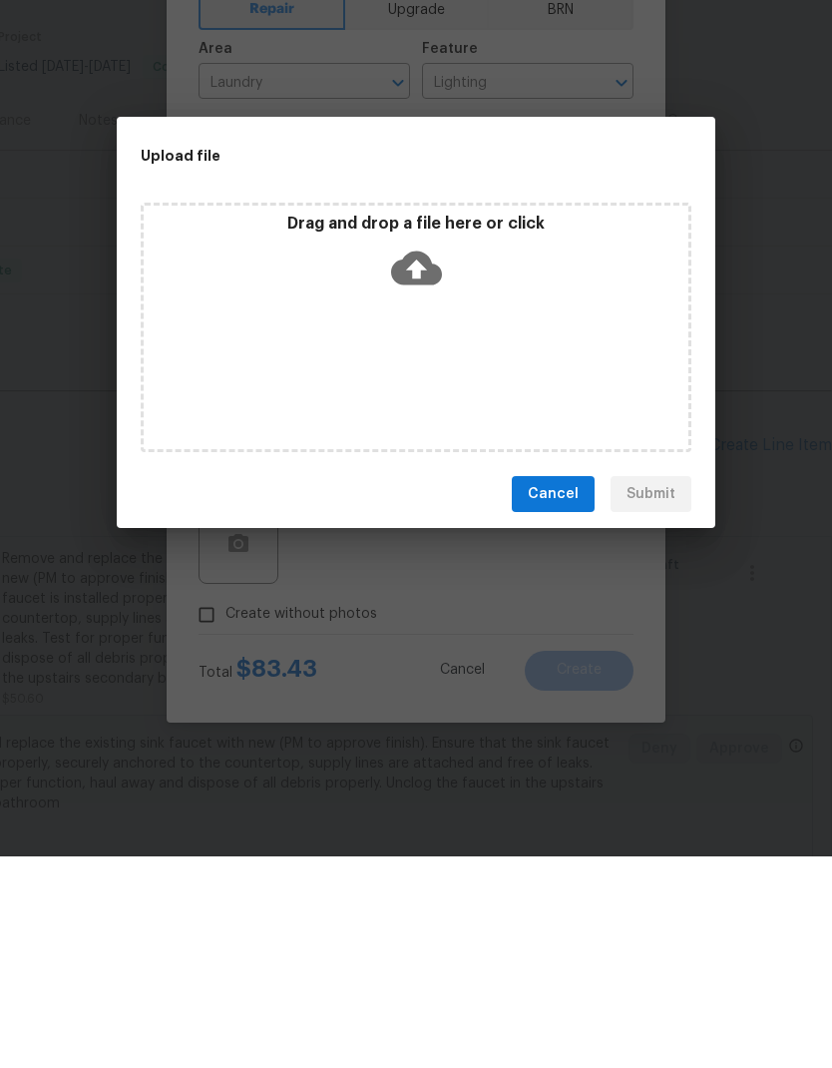
scroll to position [80, 0]
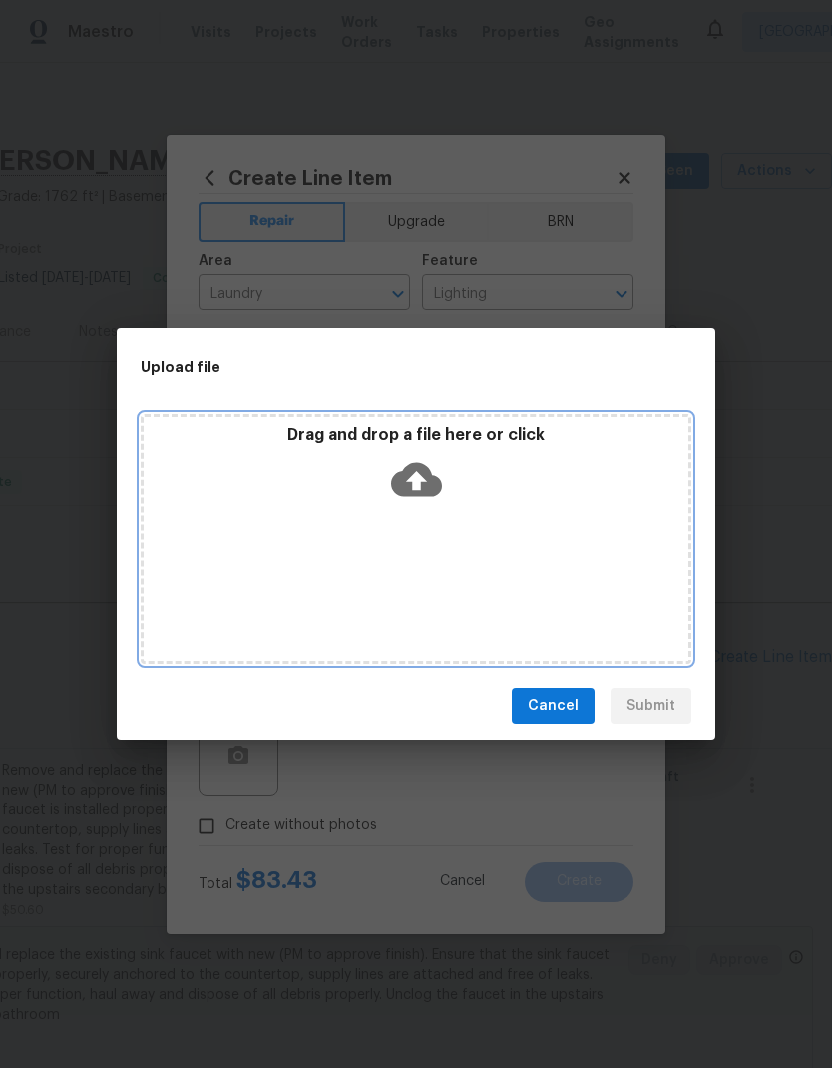
click at [430, 468] on icon at bounding box center [416, 479] width 51 height 51
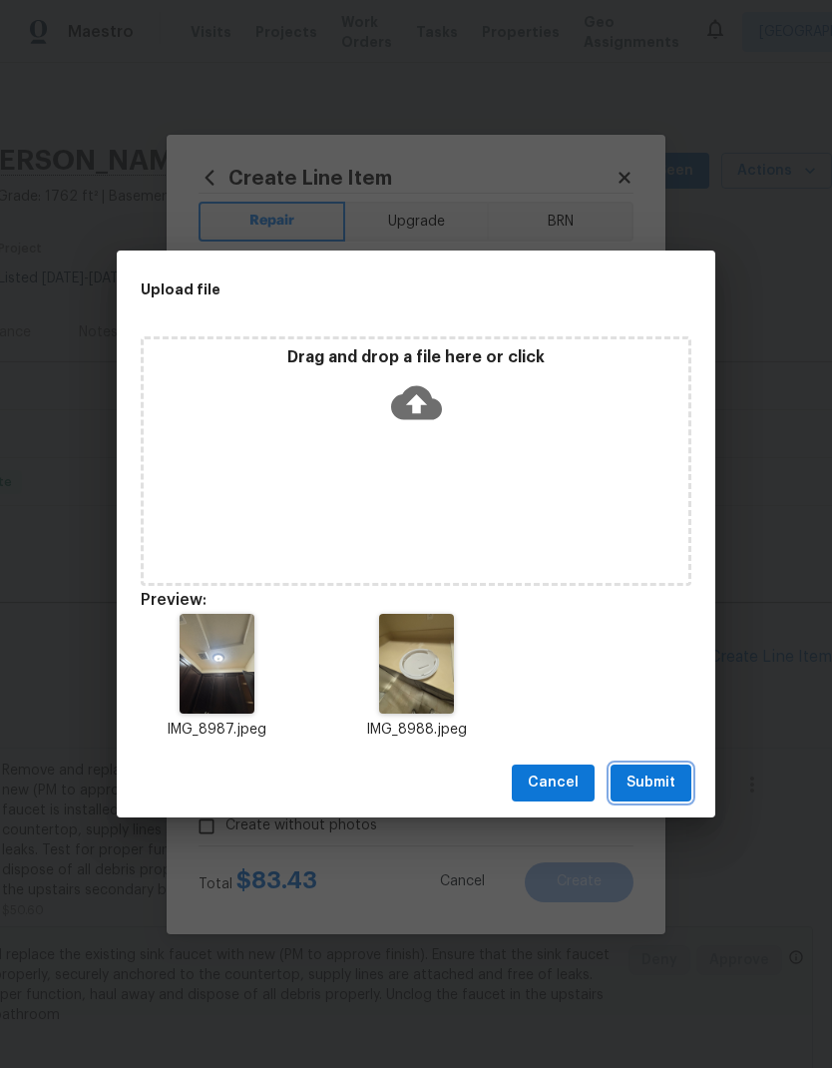
click at [666, 779] on span "Submit" at bounding box center [651, 782] width 49 height 25
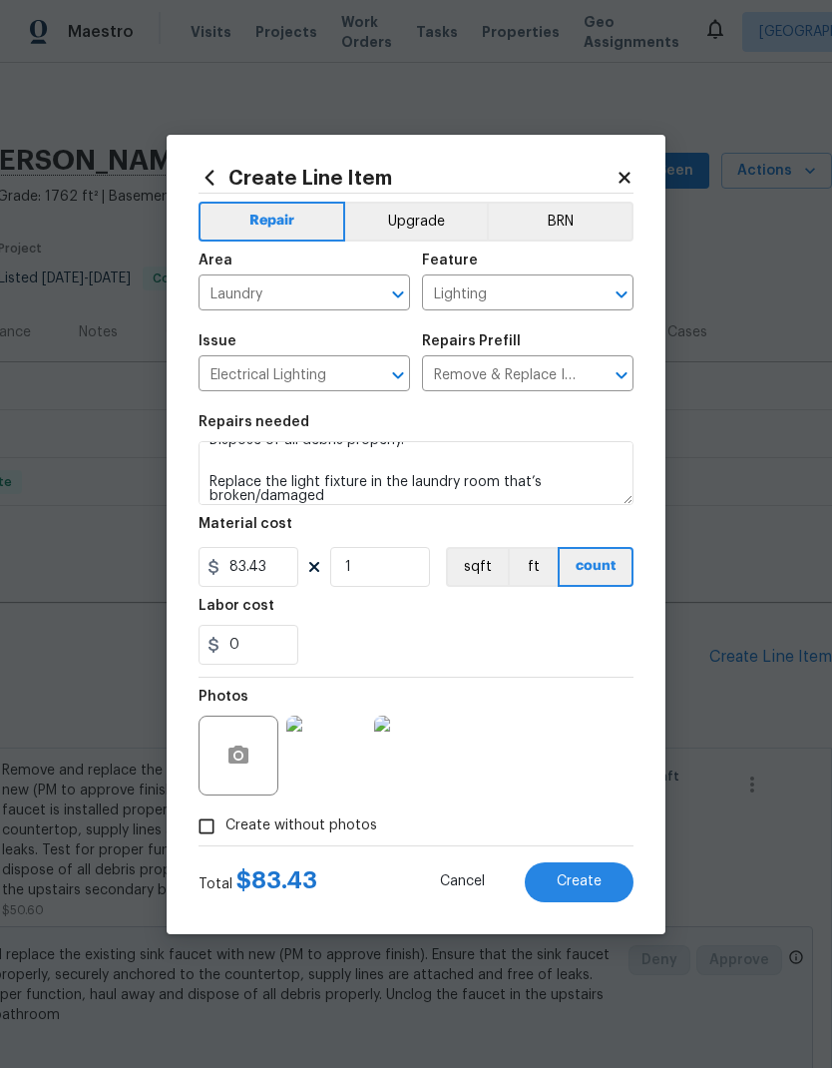
click at [602, 883] on button "Create" at bounding box center [579, 882] width 109 height 40
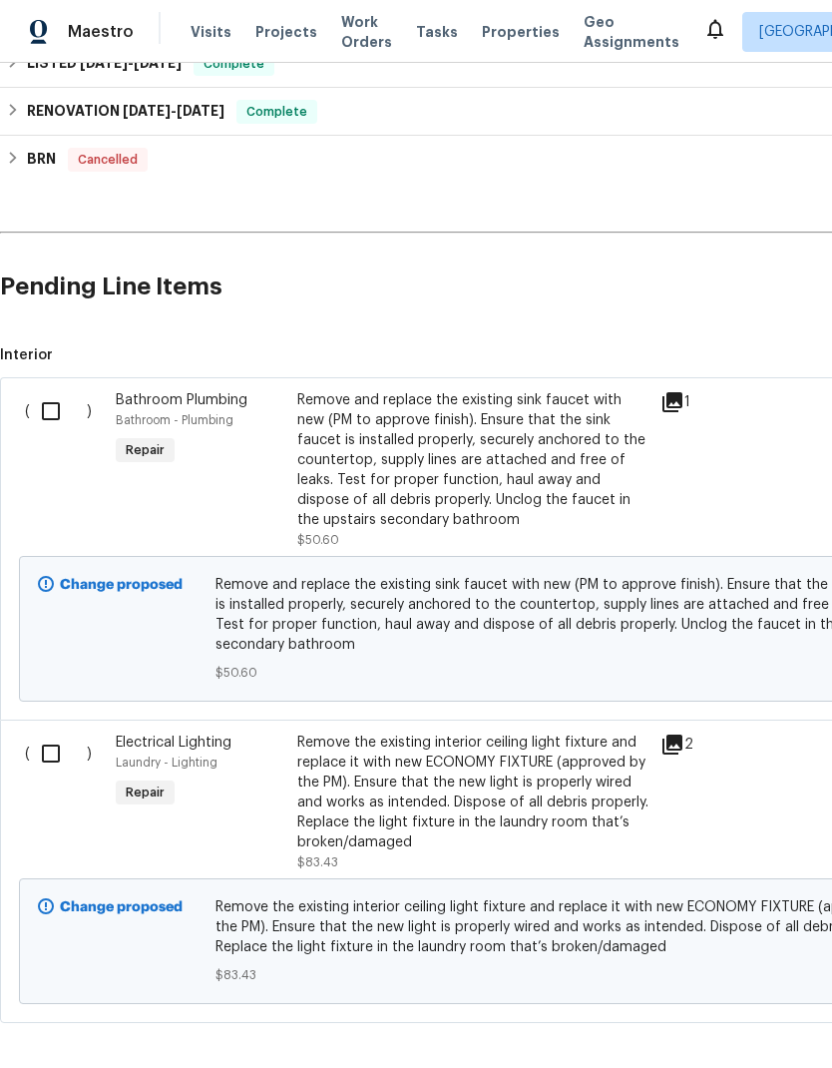
scroll to position [376, -1]
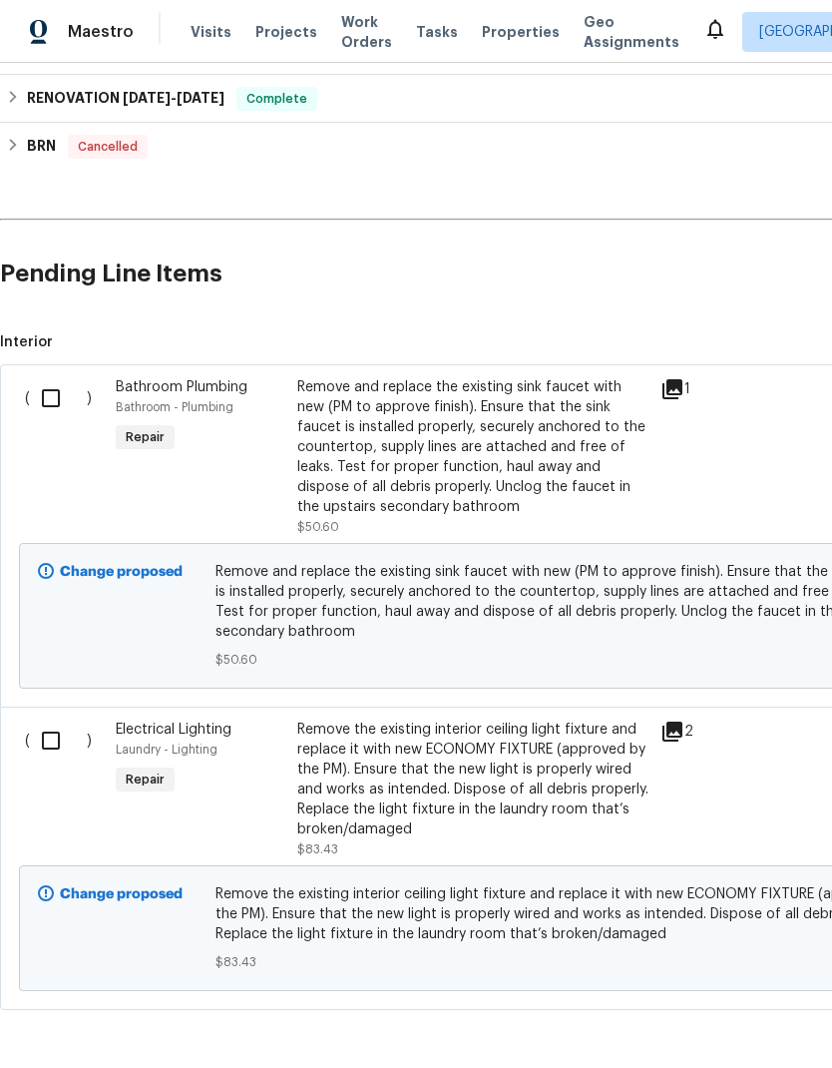
click at [58, 719] on input "checkbox" at bounding box center [58, 740] width 57 height 42
checkbox input "true"
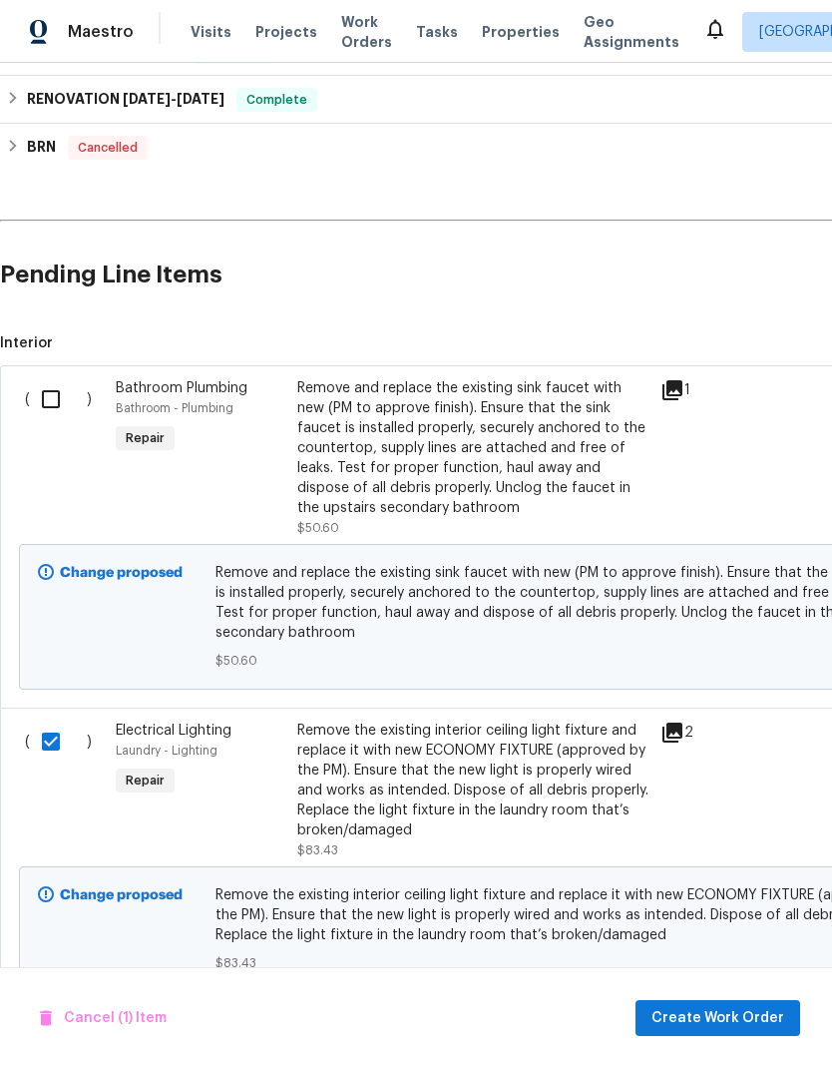
click at [49, 379] on input "checkbox" at bounding box center [58, 399] width 57 height 42
click at [741, 1018] on span "Create Work Order" at bounding box center [718, 1018] width 133 height 25
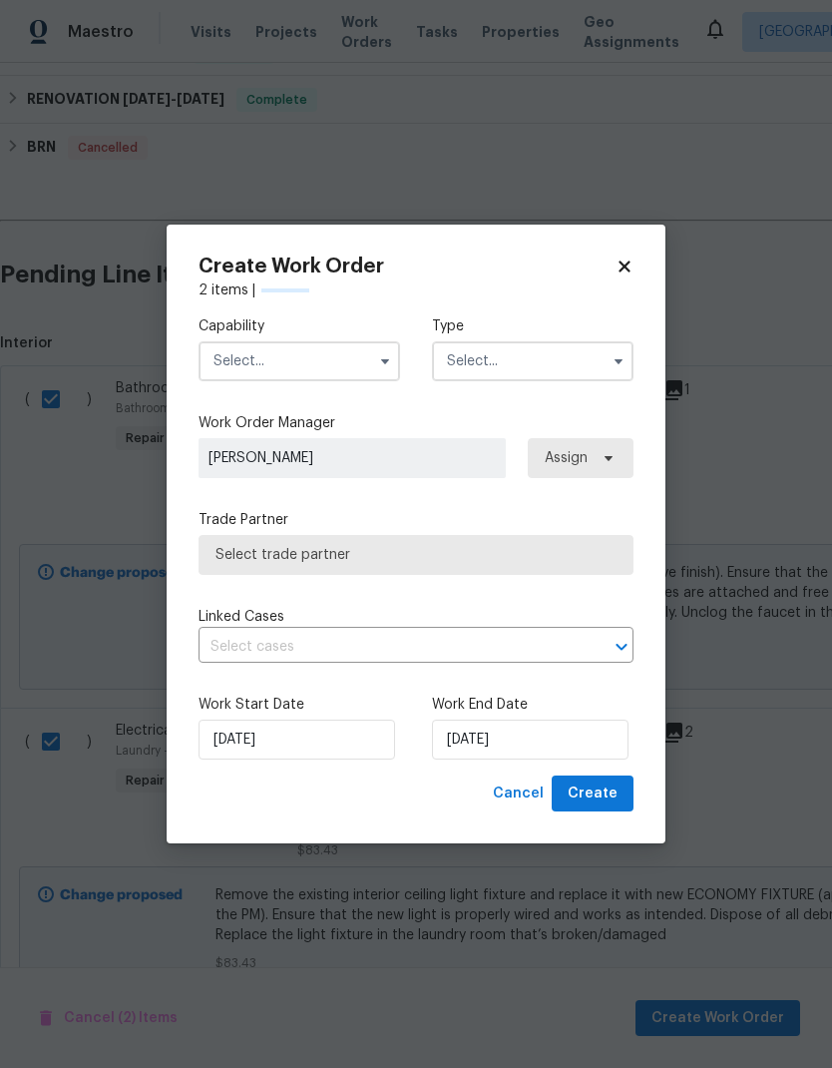
checkbox input "false"
click at [342, 360] on input "text" at bounding box center [300, 361] width 202 height 40
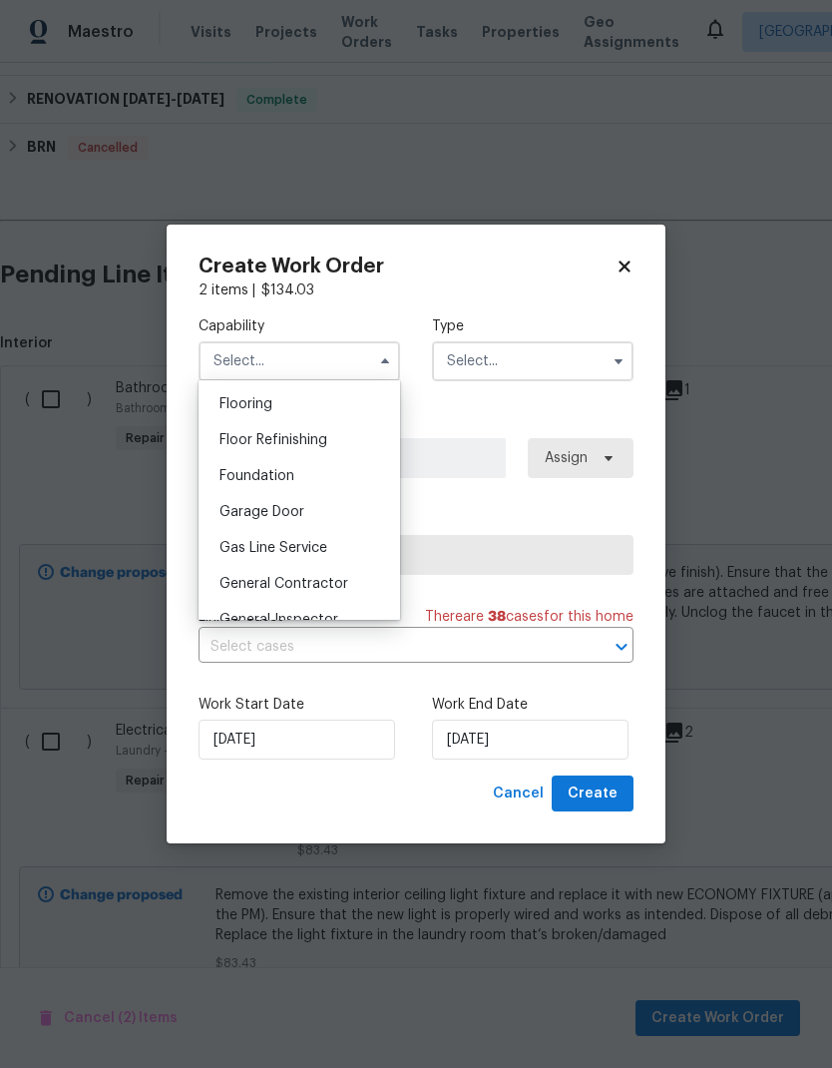
scroll to position [772, 0]
click at [334, 592] on div "General Contractor" at bounding box center [300, 585] width 192 height 36
type input "General Contractor"
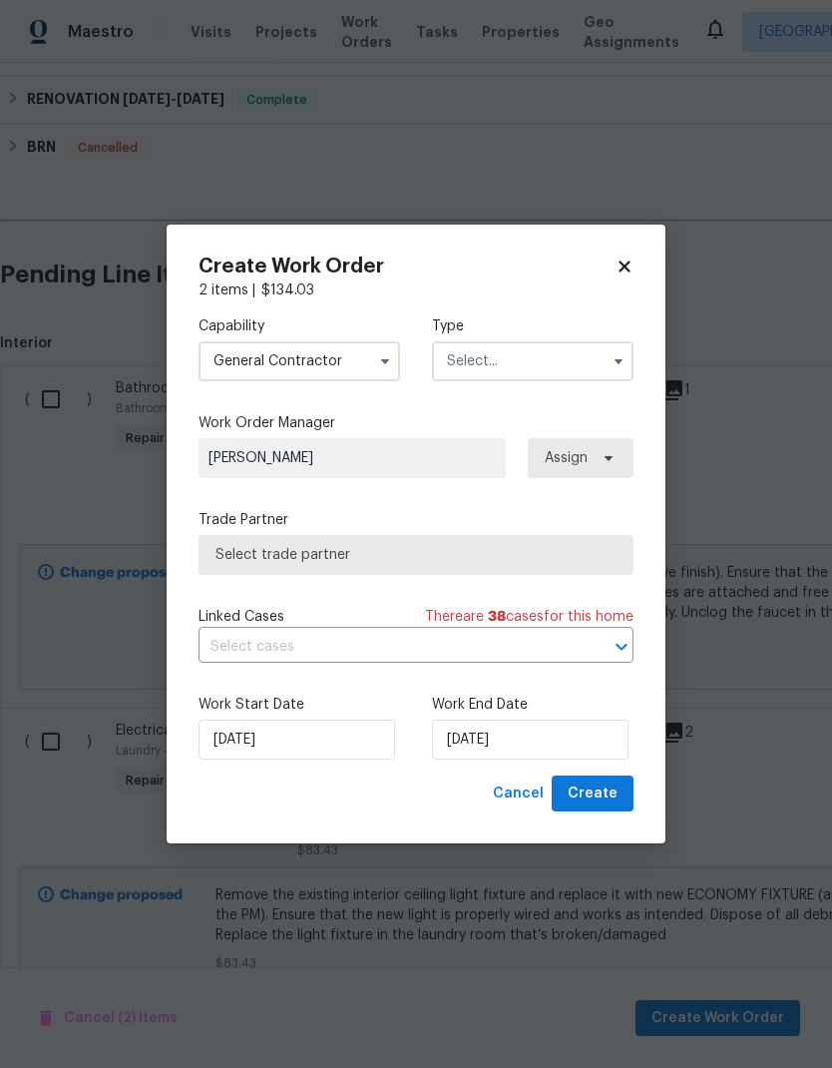
click at [539, 356] on input "text" at bounding box center [533, 361] width 202 height 40
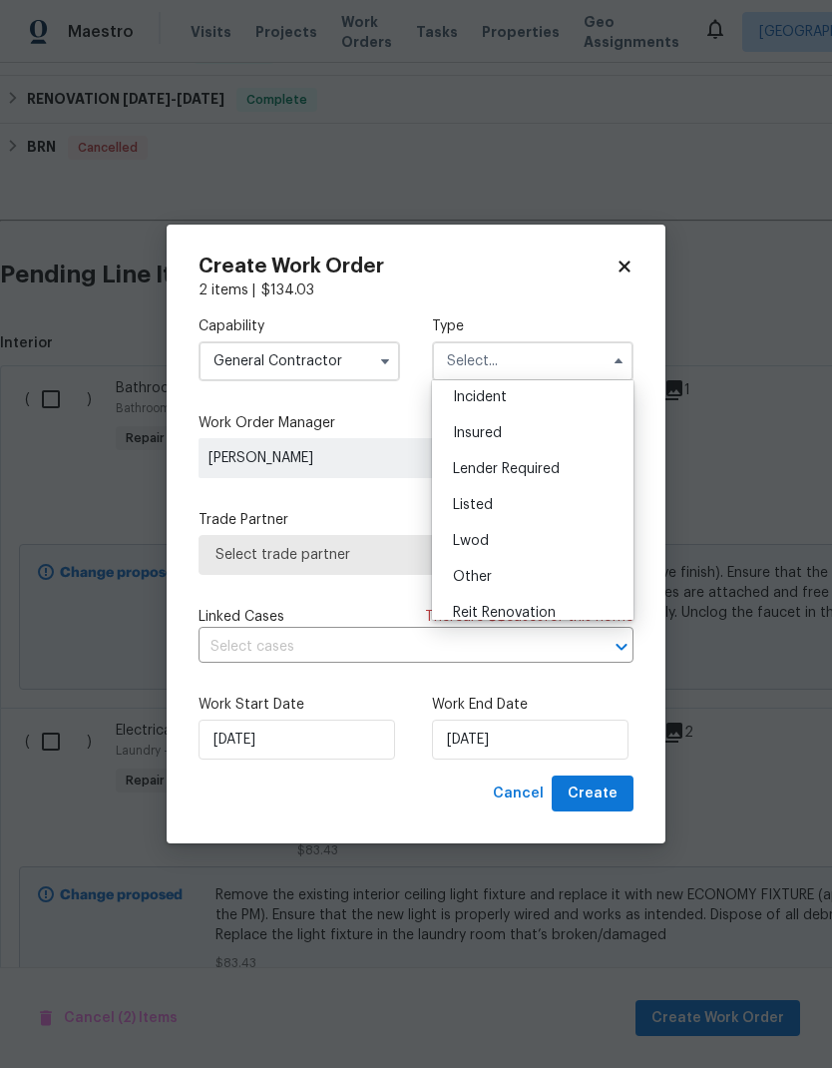
scroll to position [79, 0]
click at [505, 505] on div "Listed" at bounding box center [533, 504] width 192 height 36
type input "Listed"
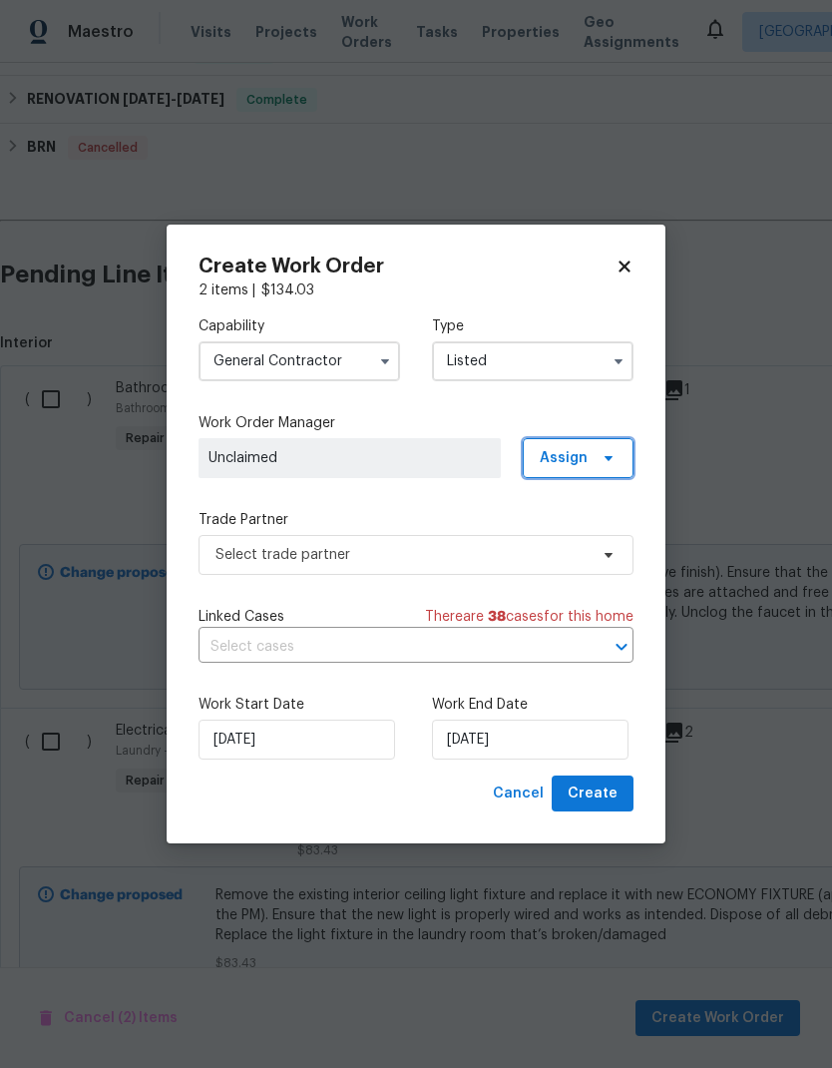
click at [586, 449] on span "Assign" at bounding box center [564, 458] width 48 height 20
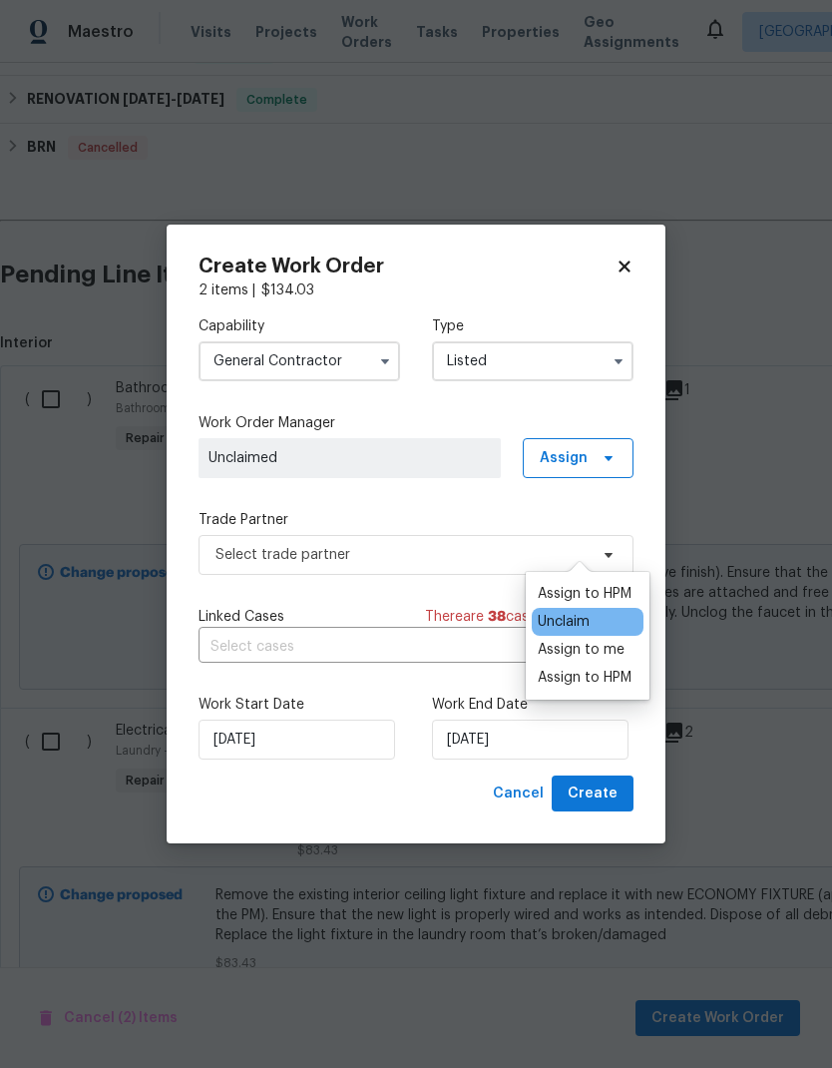
click at [595, 584] on div "Assign to HPM" at bounding box center [585, 594] width 94 height 20
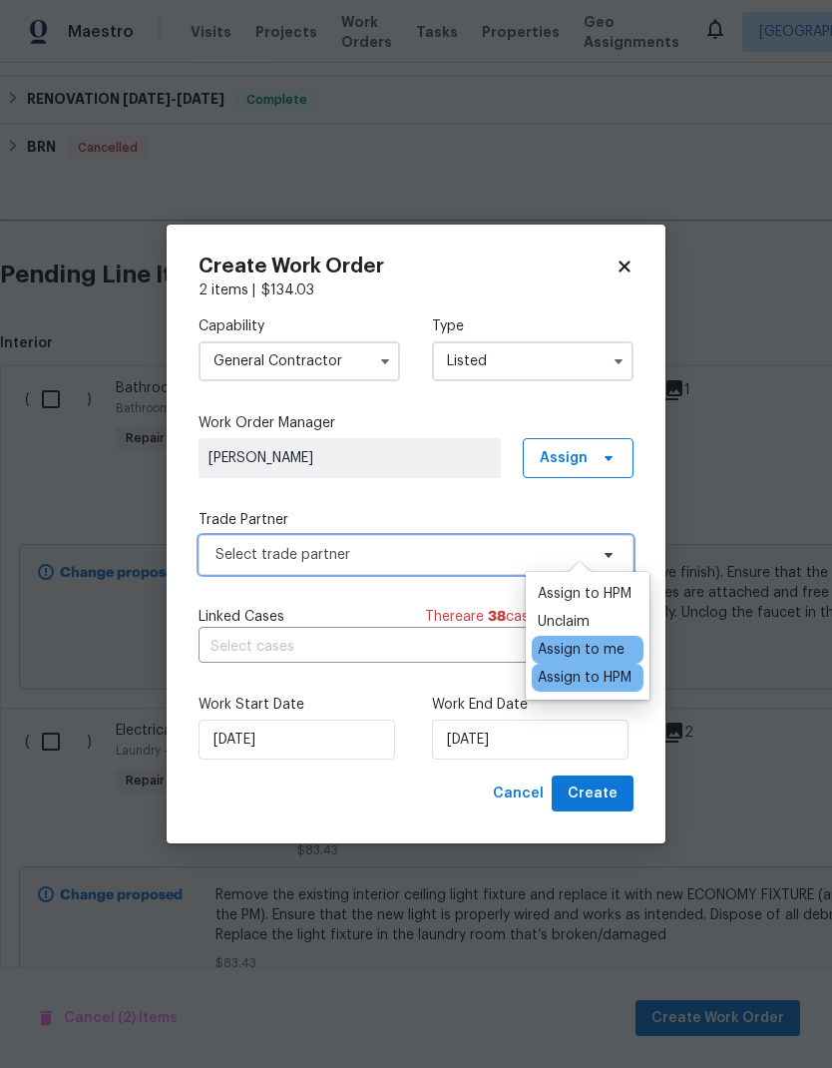
click at [470, 547] on span "Select trade partner" at bounding box center [402, 555] width 372 height 20
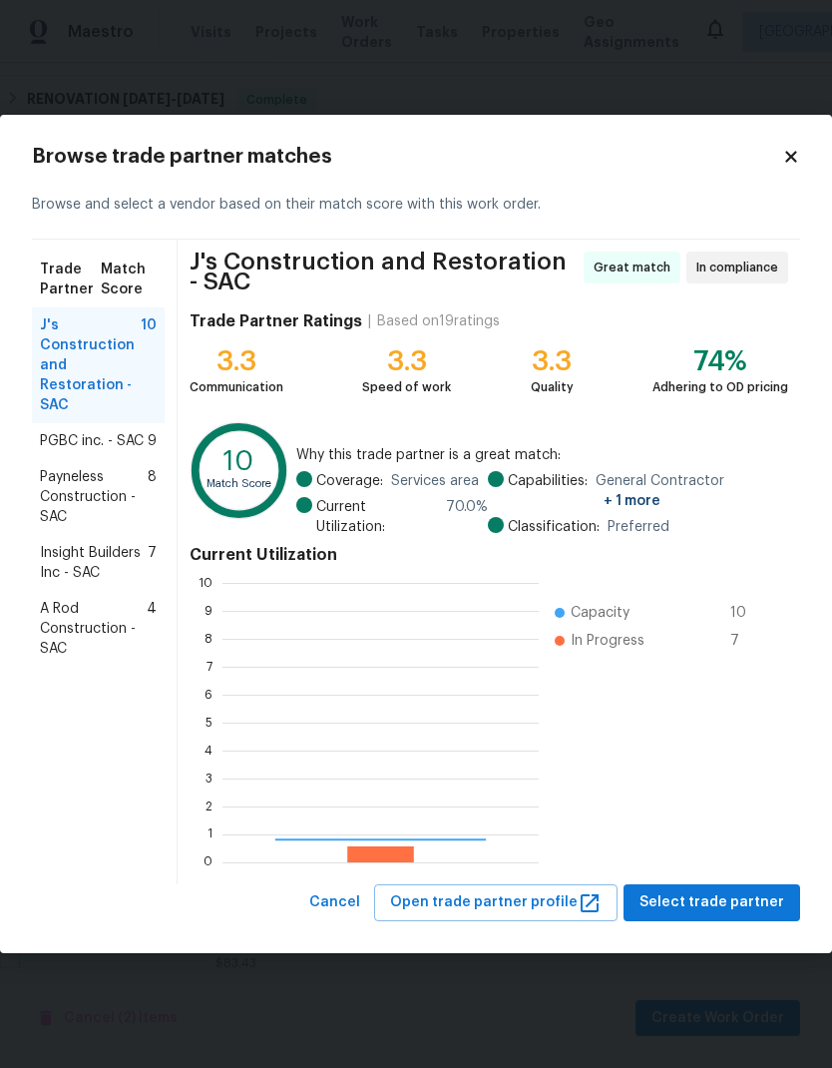
scroll to position [279, 316]
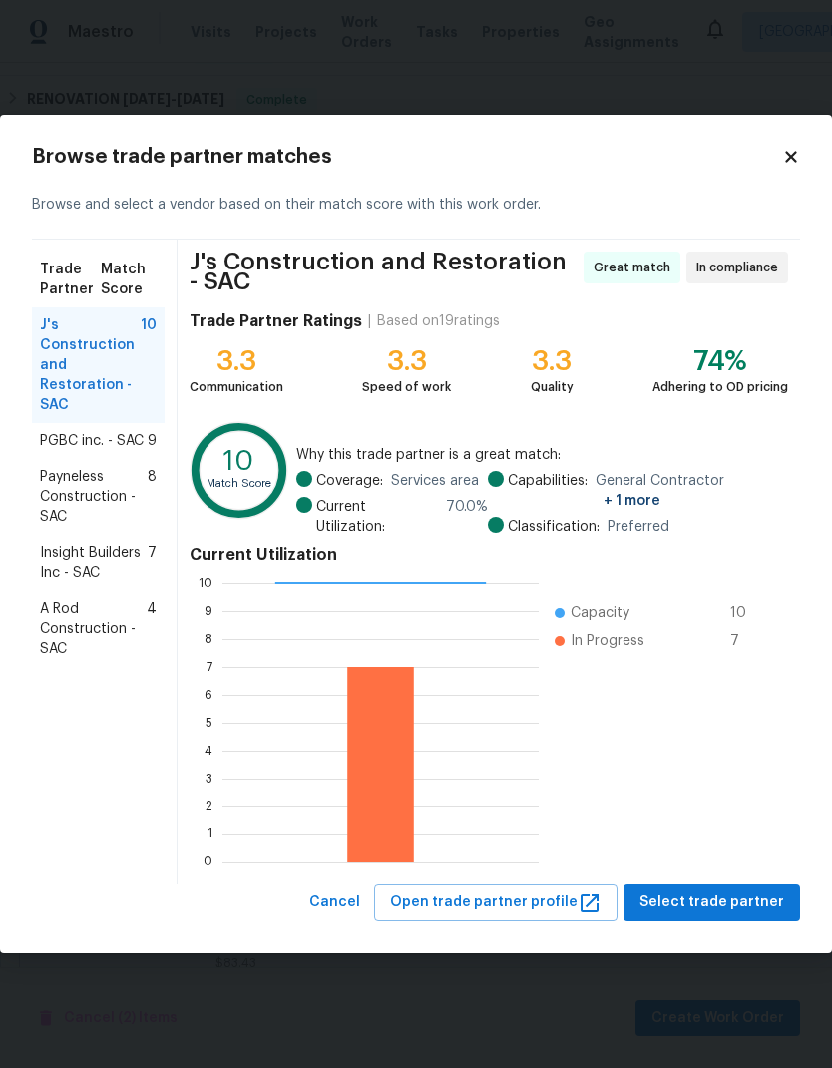
click at [137, 445] on span "PGBC inc. - SAC" at bounding box center [92, 441] width 104 height 20
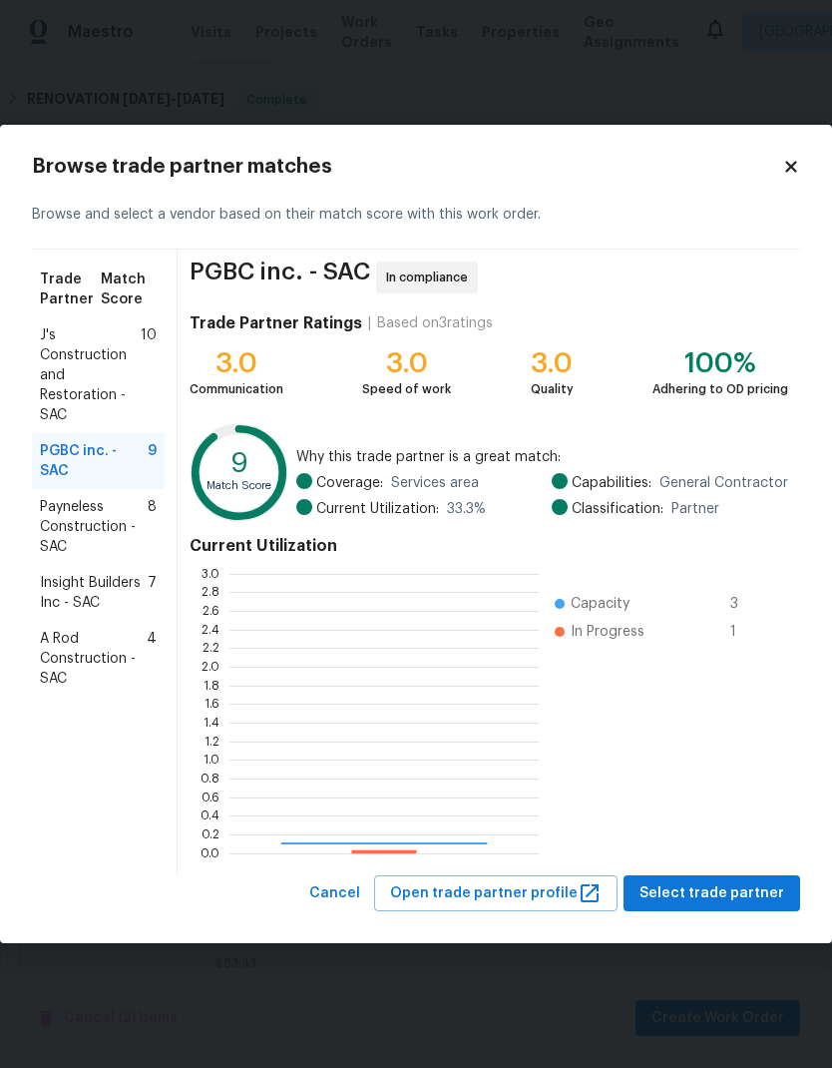
scroll to position [279, 309]
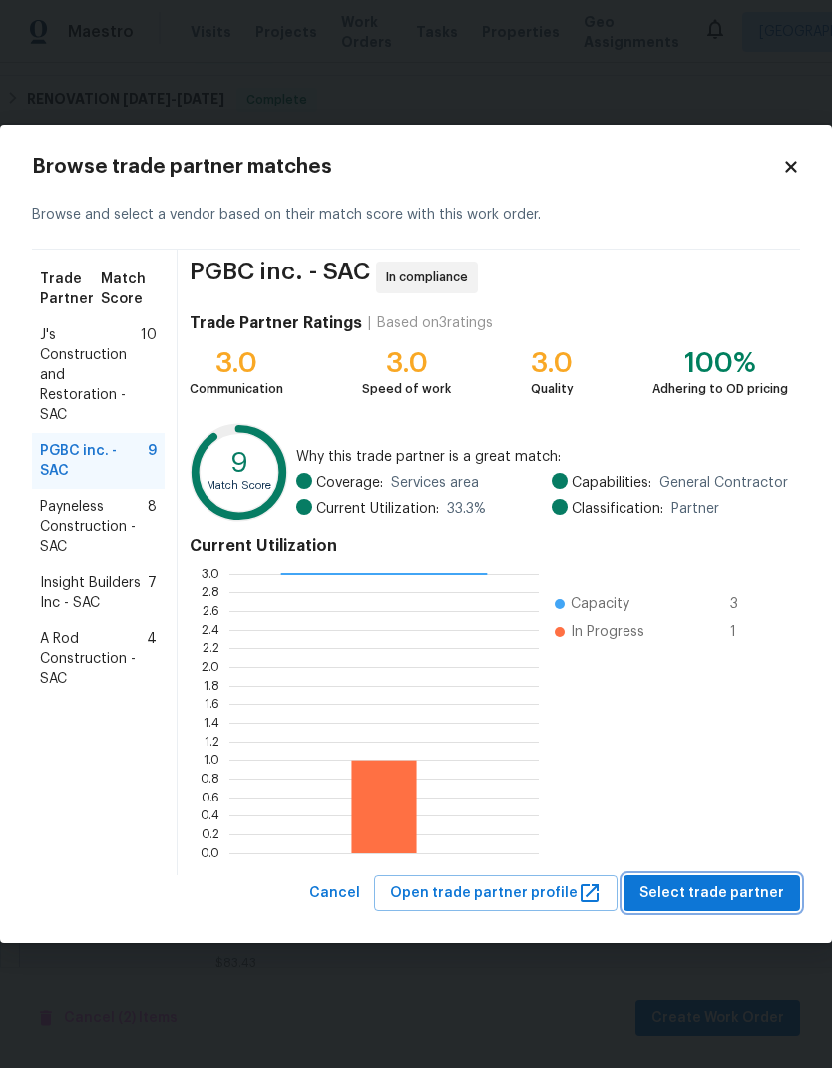
click at [745, 901] on span "Select trade partner" at bounding box center [712, 893] width 145 height 25
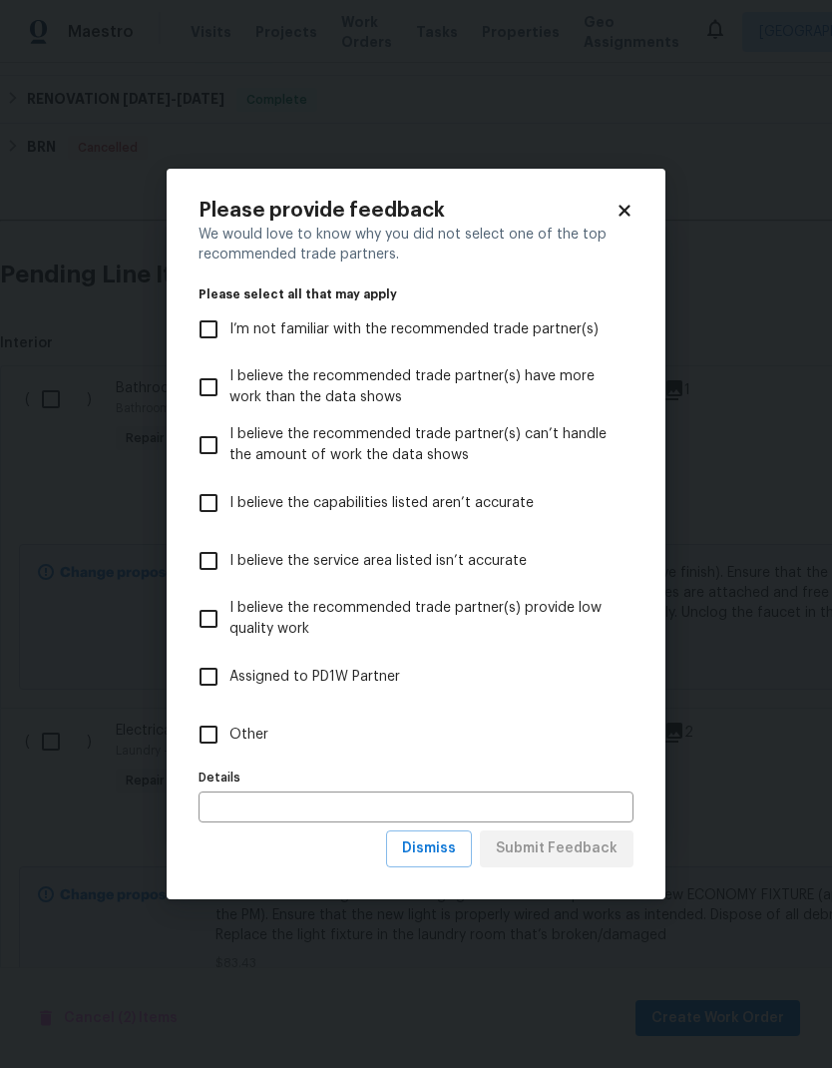
click at [208, 754] on input "Other" at bounding box center [209, 734] width 42 height 42
checkbox input "true"
click at [596, 846] on span "Submit Feedback" at bounding box center [557, 848] width 122 height 25
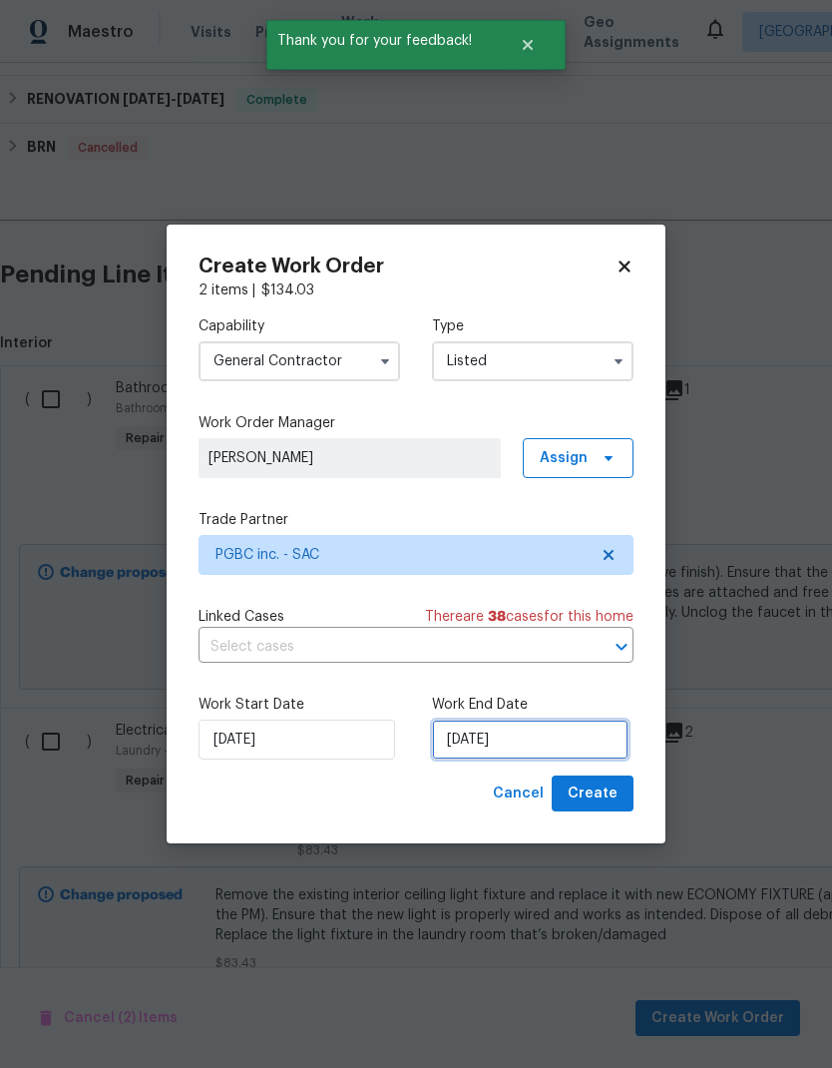
click at [504, 739] on input "[DATE]" at bounding box center [530, 739] width 197 height 40
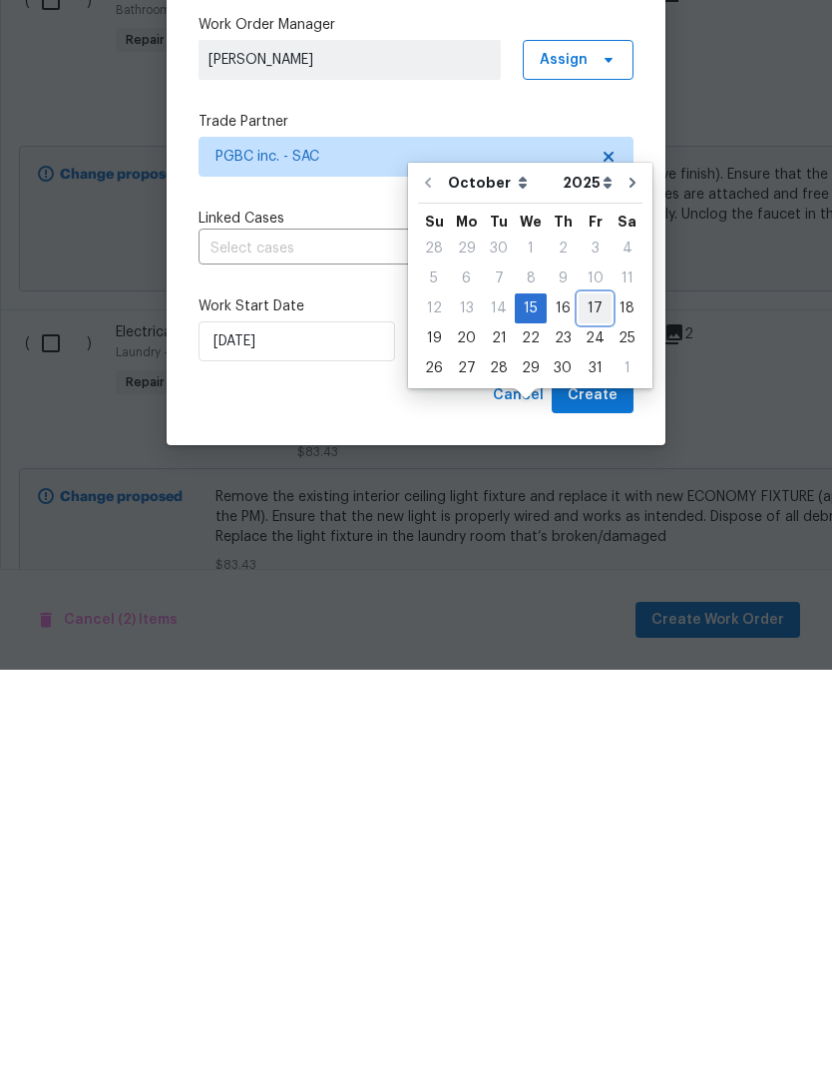
click at [594, 692] on div "17" at bounding box center [595, 706] width 33 height 28
type input "10/17/2025"
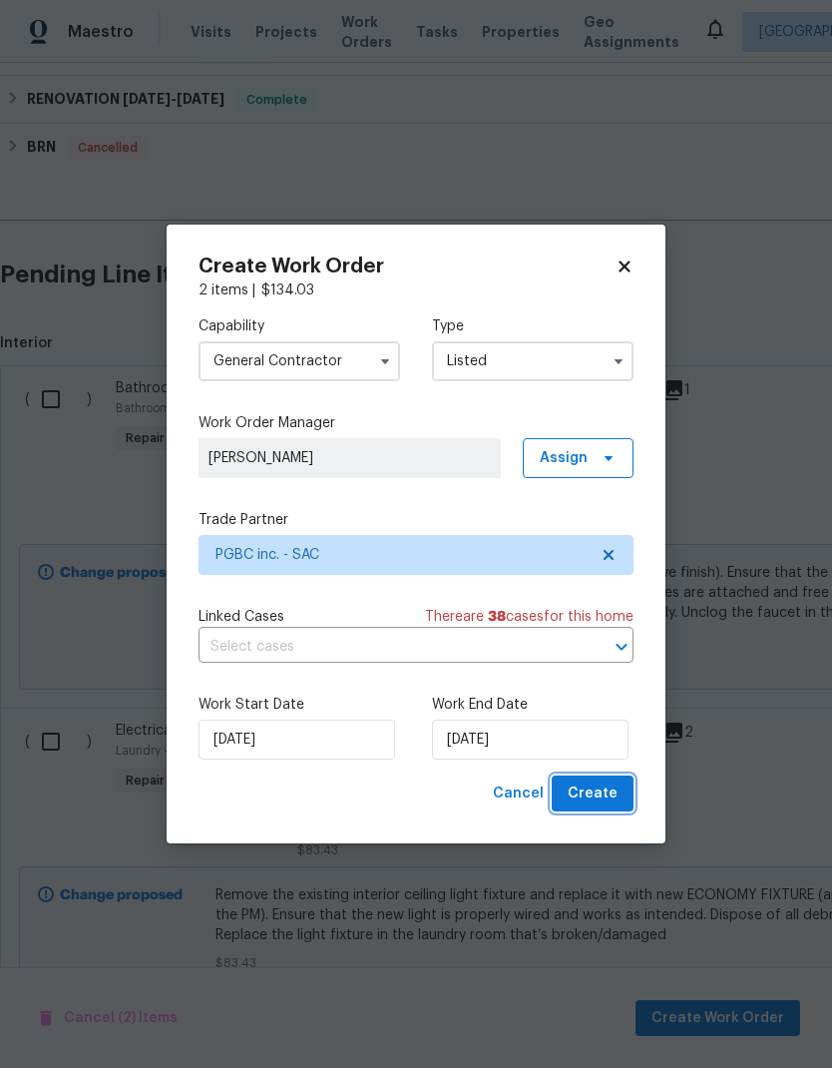
click at [612, 792] on span "Create" at bounding box center [593, 793] width 50 height 25
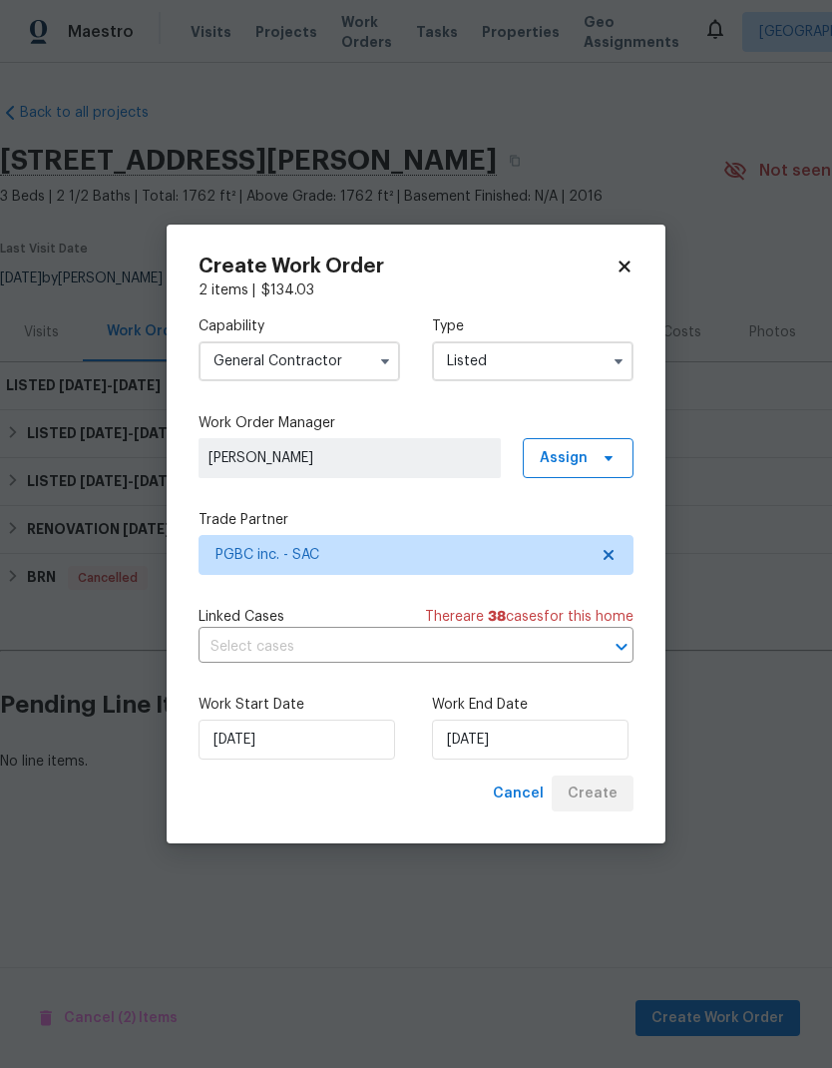
scroll to position [0, 0]
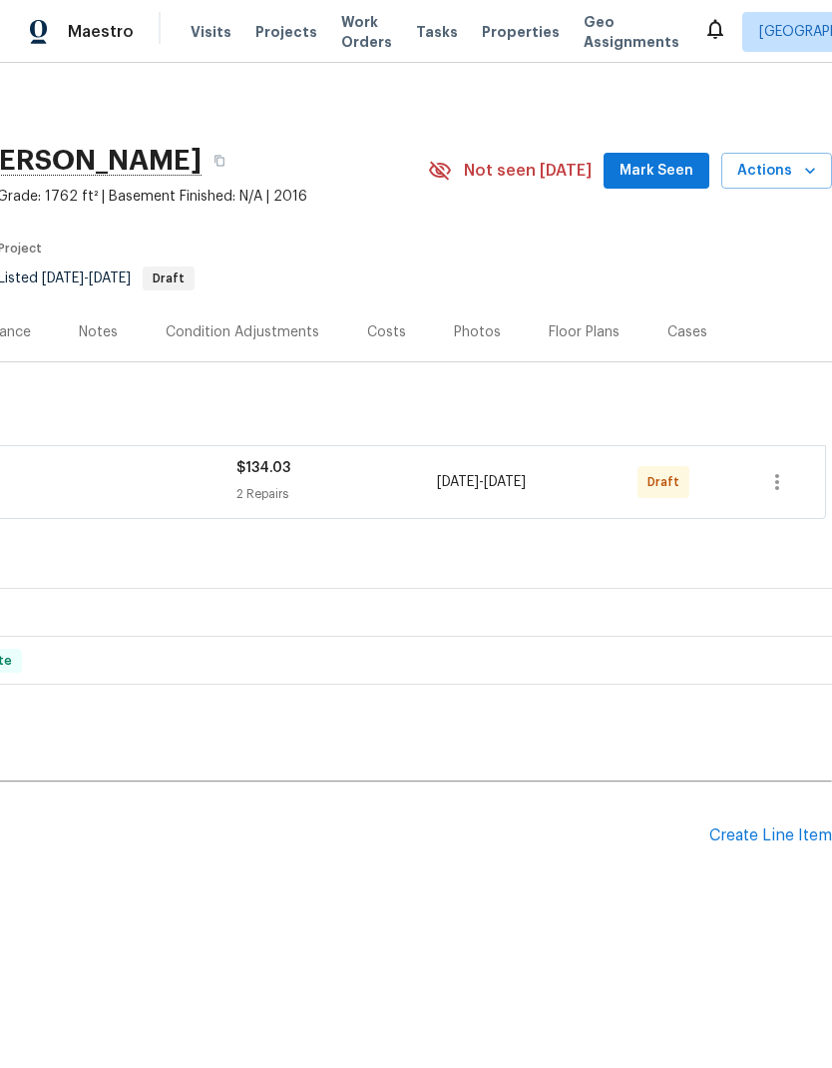
scroll to position [0, 295]
click at [794, 494] on button "button" at bounding box center [777, 482] width 48 height 48
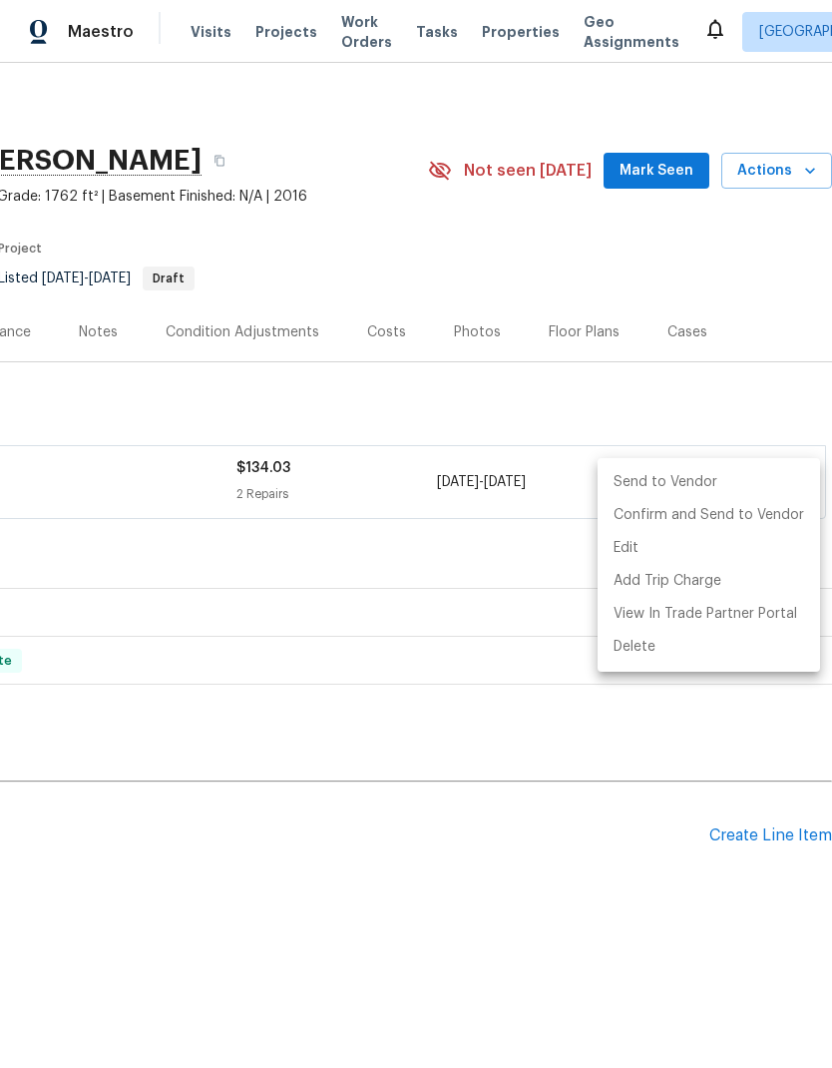
click at [796, 497] on li "Send to Vendor" at bounding box center [709, 482] width 222 height 33
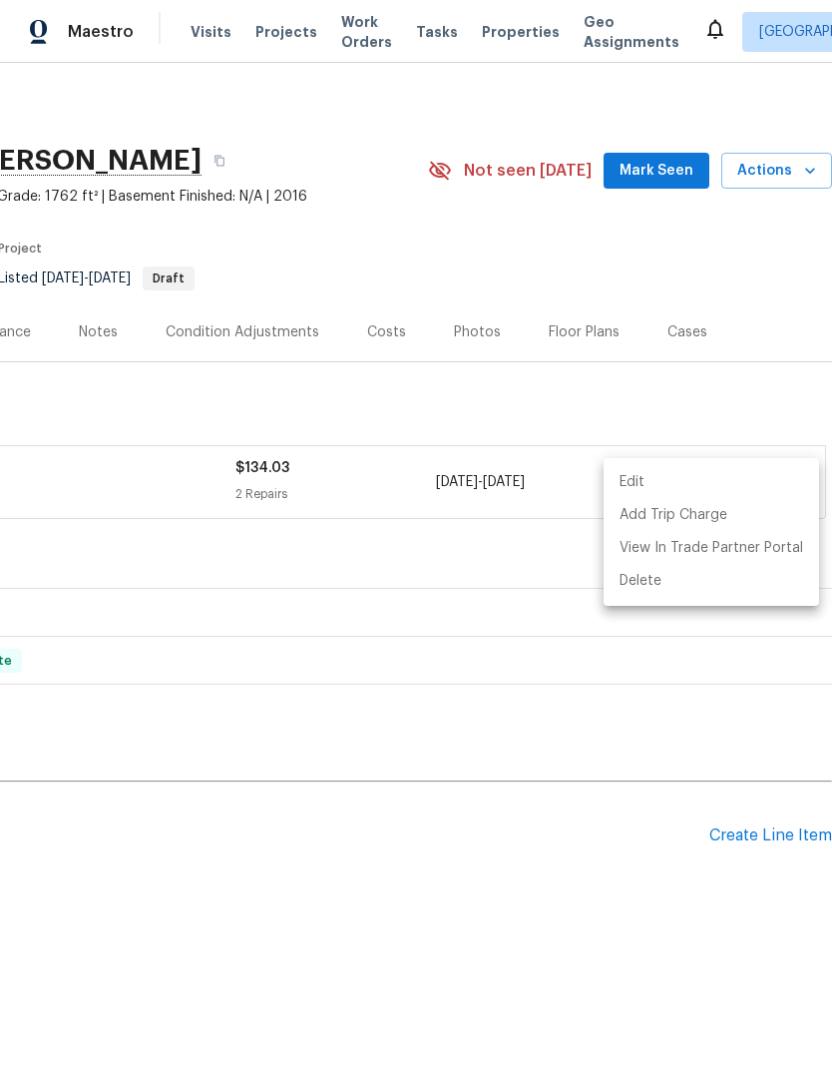
click at [499, 889] on div at bounding box center [416, 534] width 832 height 1068
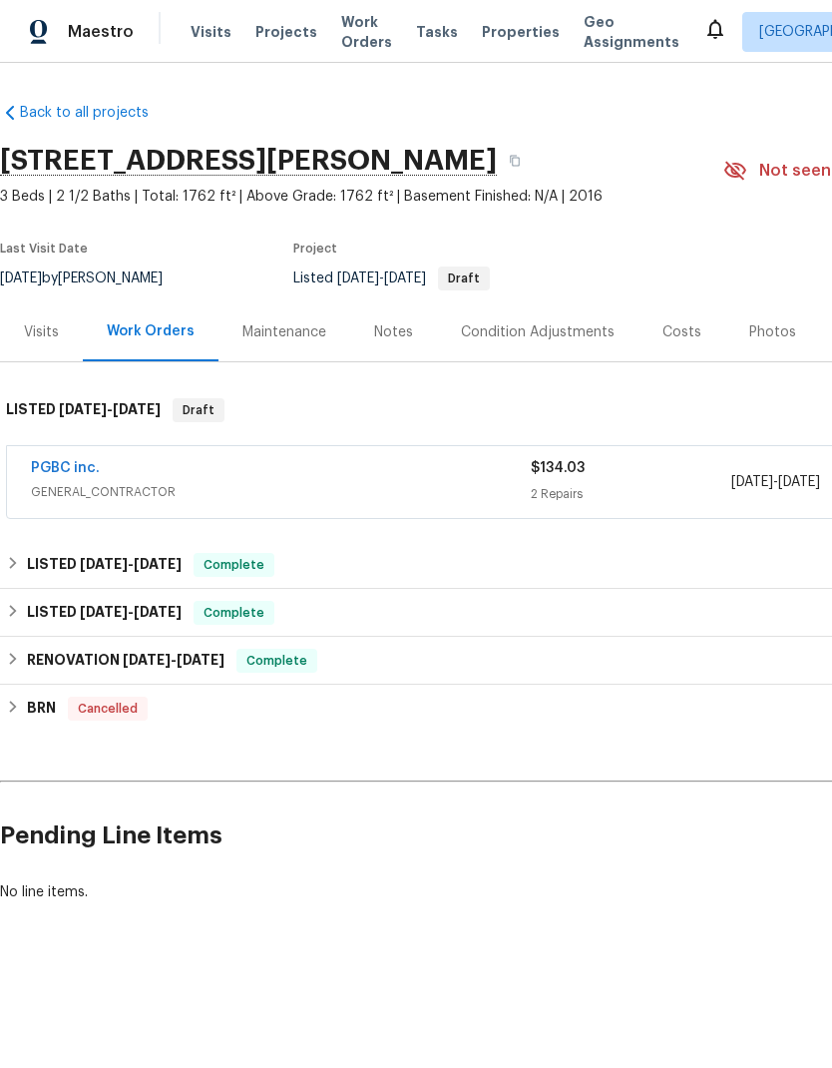
scroll to position [0, 0]
